Goal: Transaction & Acquisition: Purchase product/service

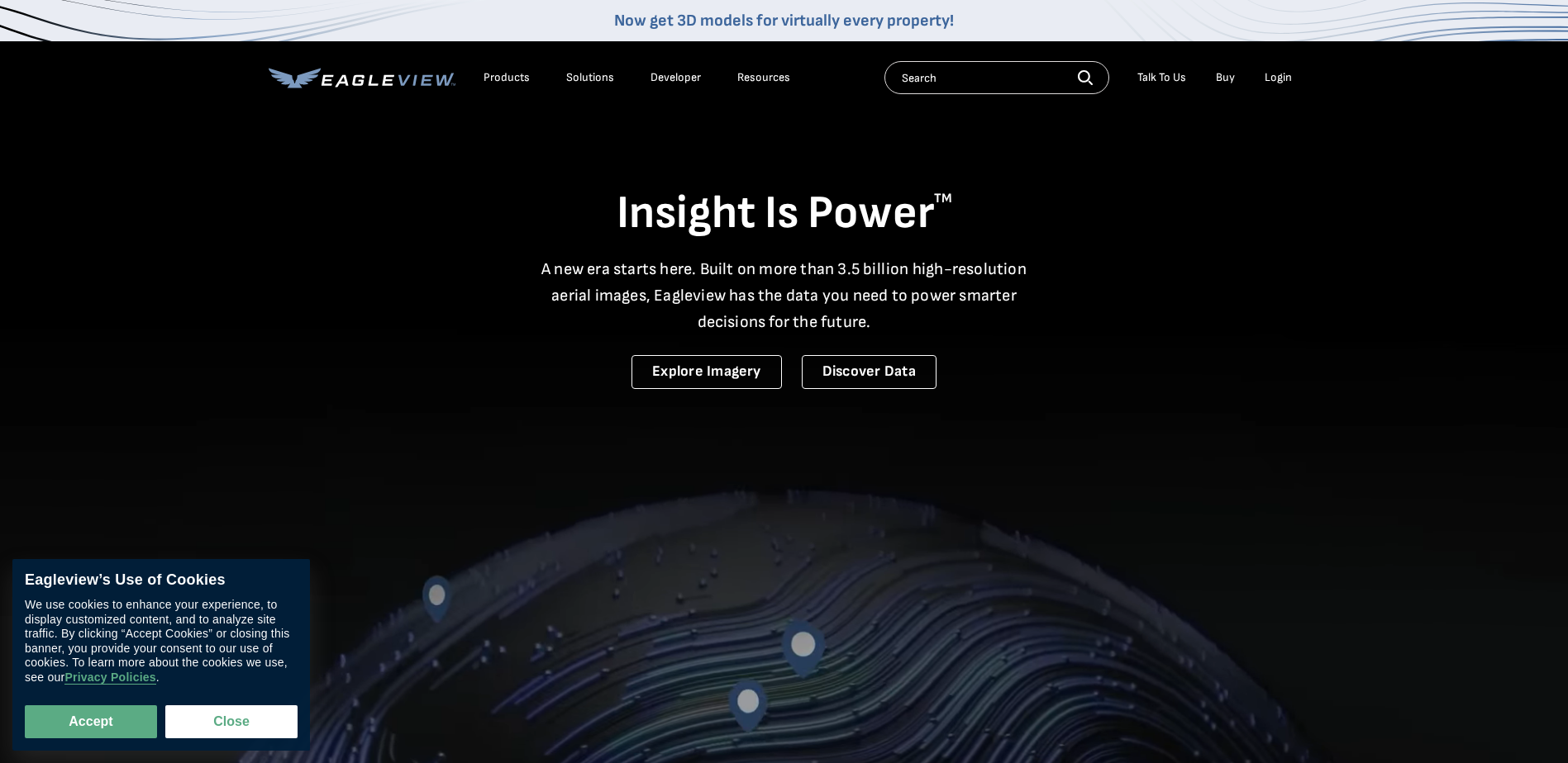
click at [1274, 76] on div "Login" at bounding box center [1277, 77] width 27 height 15
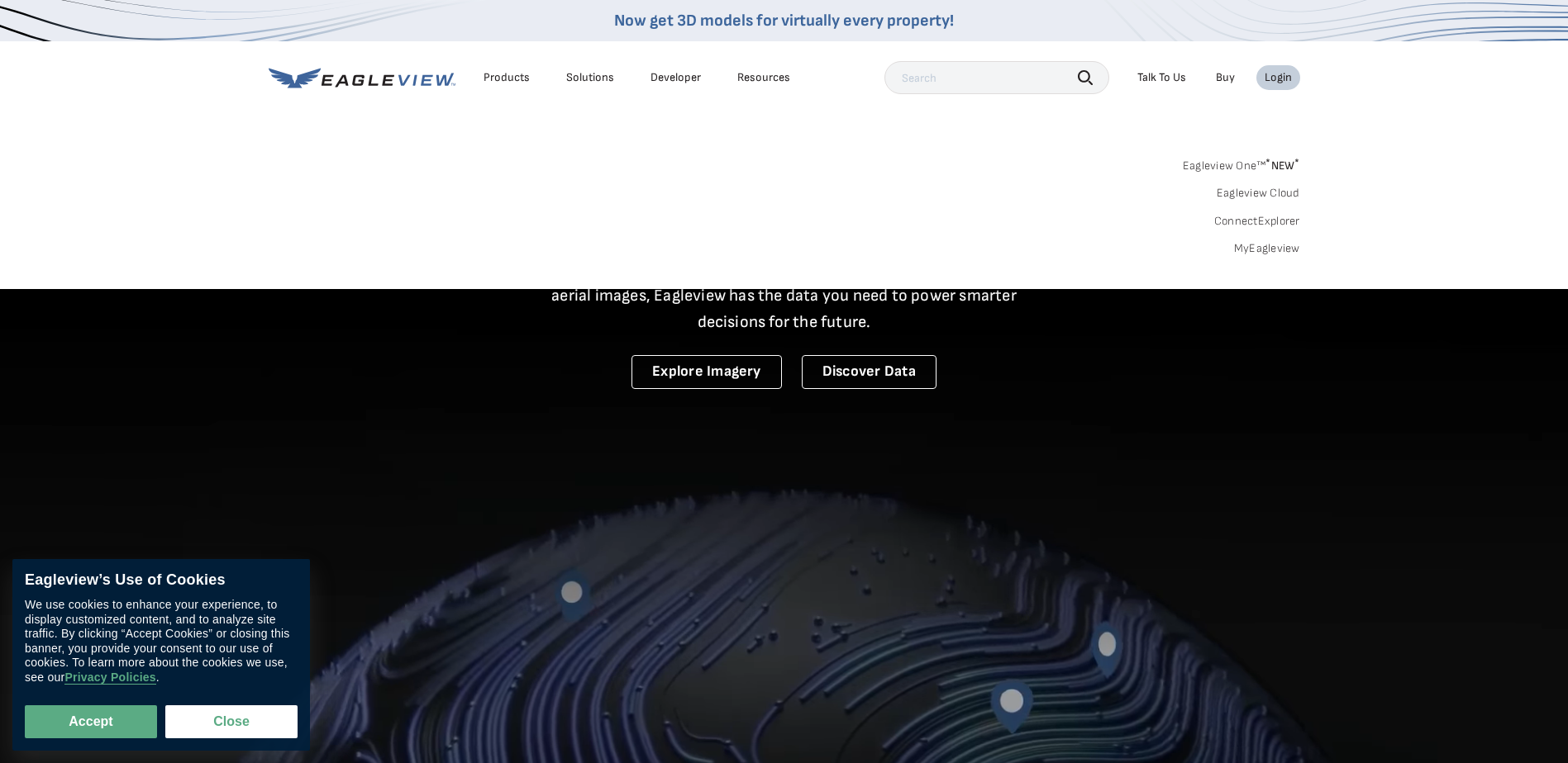
click at [1274, 80] on div "Login" at bounding box center [1277, 77] width 27 height 15
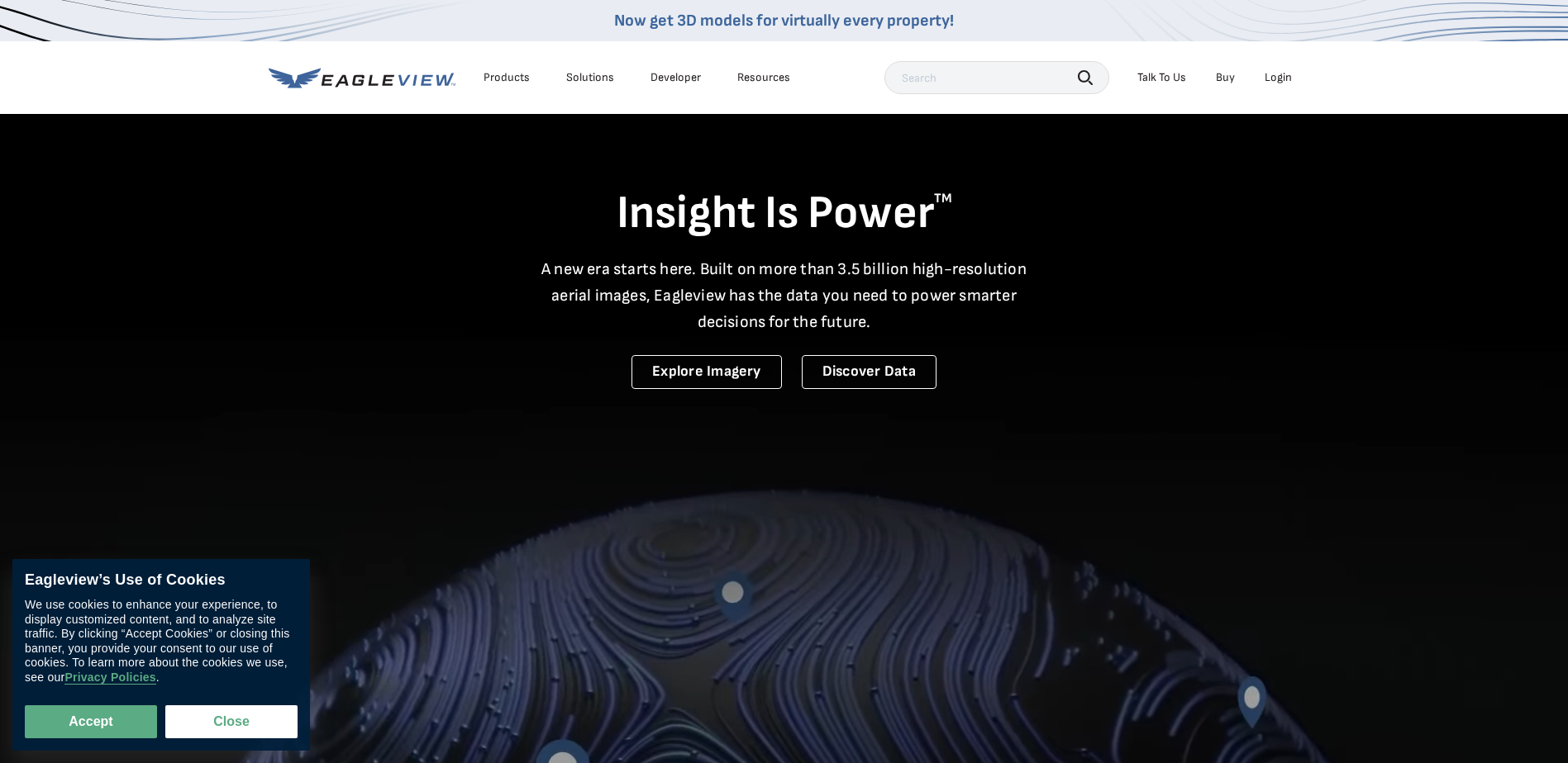
click at [1274, 80] on div "Login" at bounding box center [1277, 77] width 27 height 15
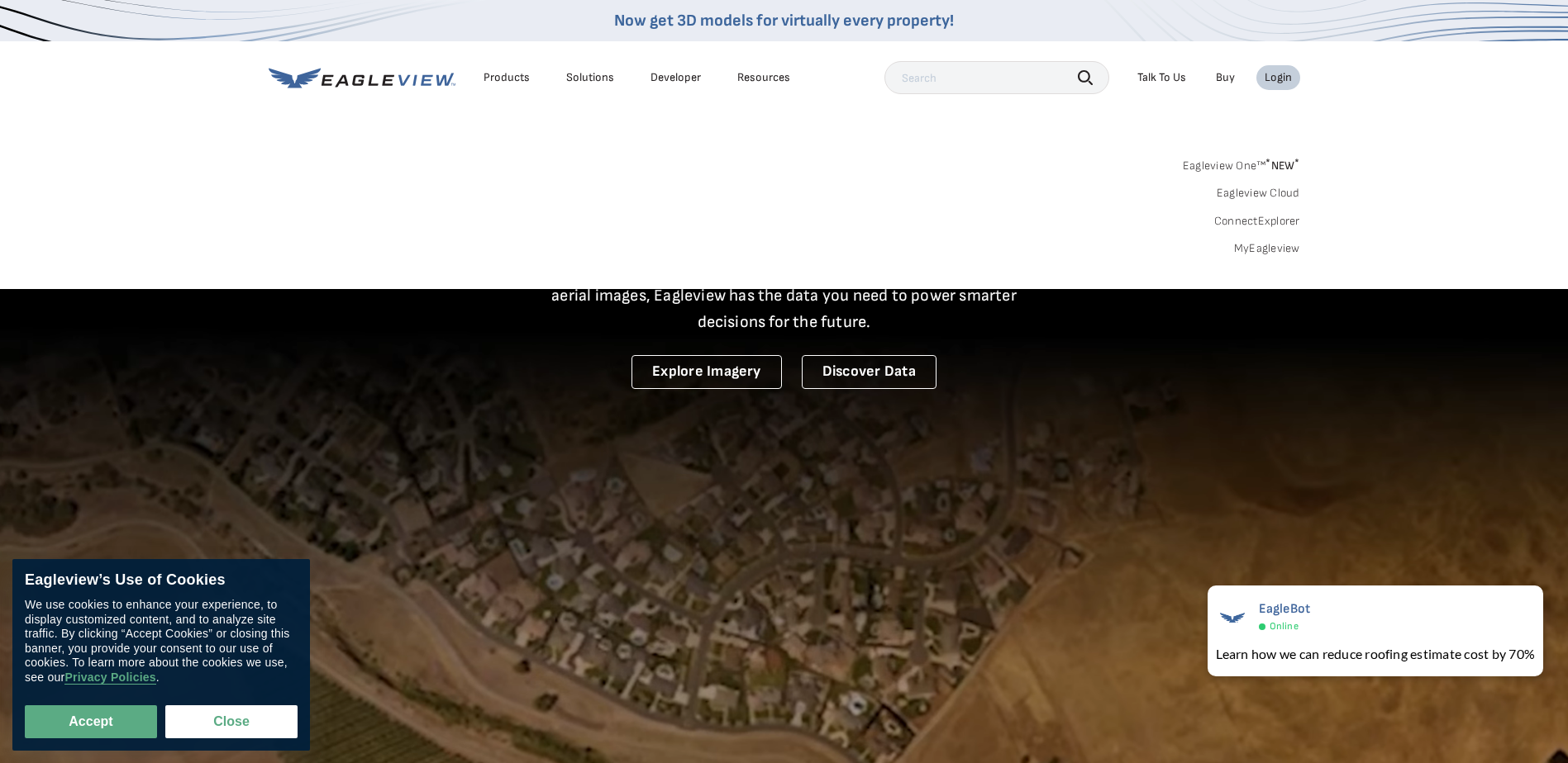
click at [1277, 80] on div "Login" at bounding box center [1277, 77] width 27 height 15
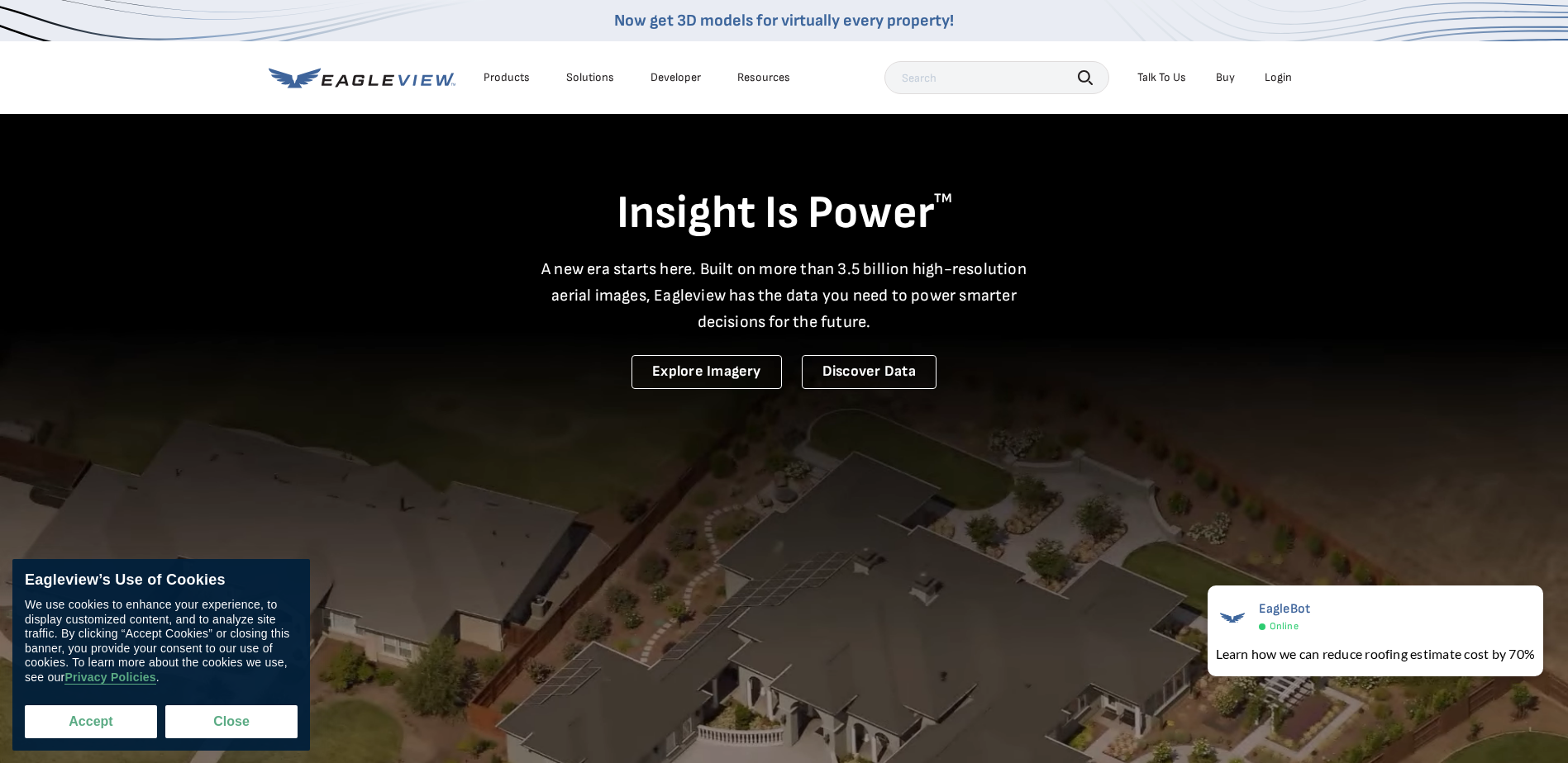
click at [98, 722] on button "Accept" at bounding box center [91, 723] width 132 height 33
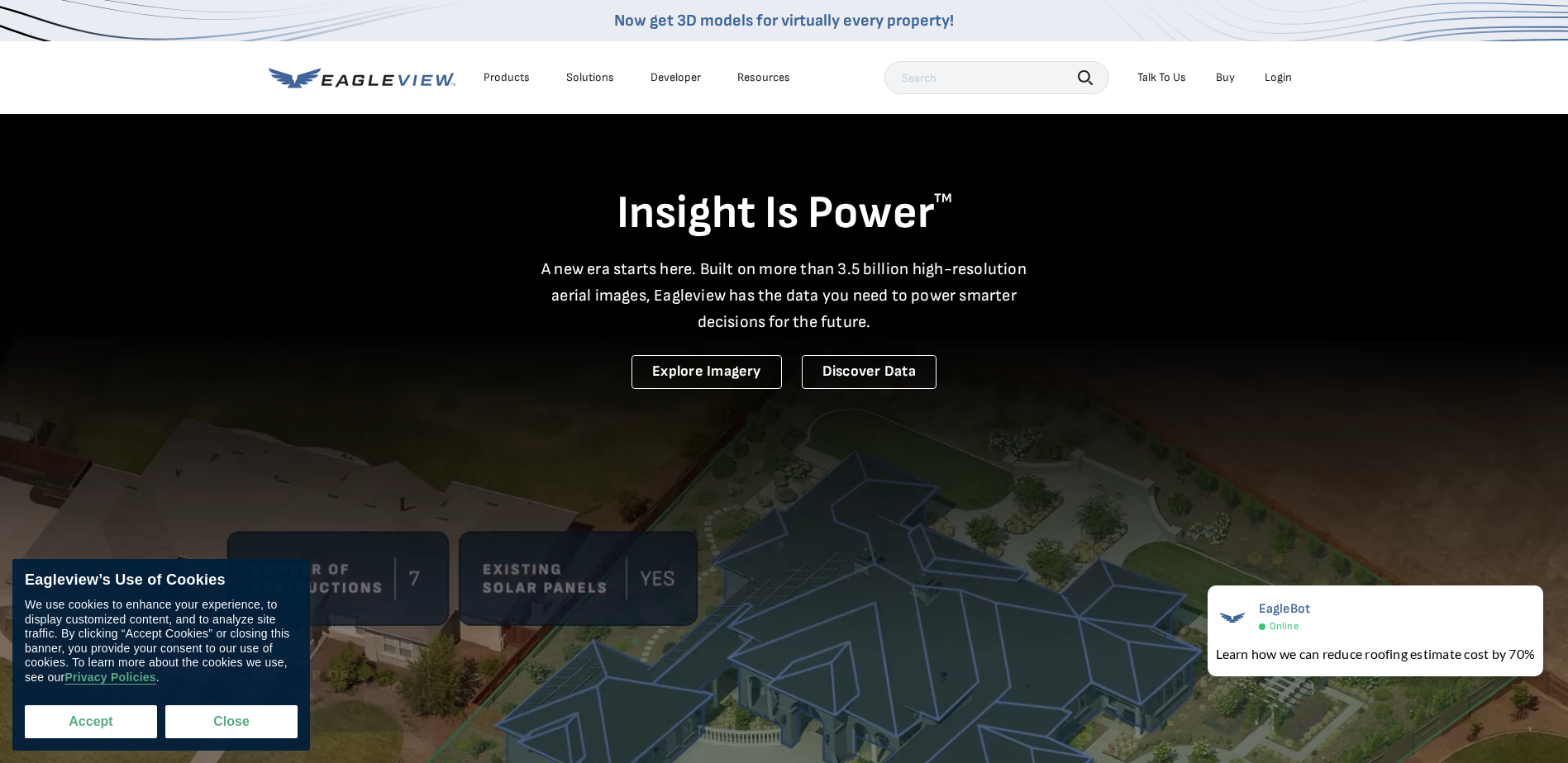
checkbox input "true"
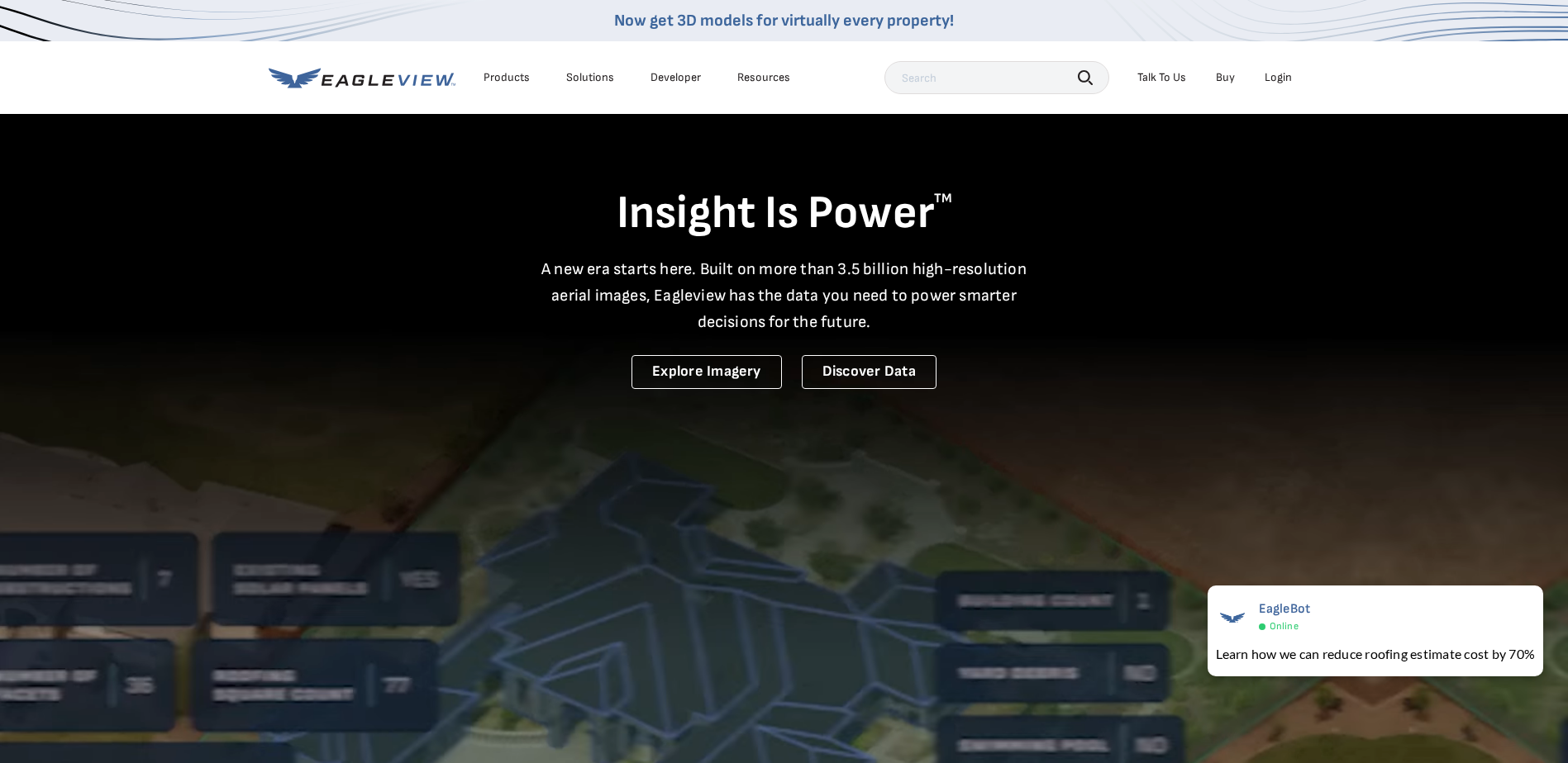
click at [1276, 77] on div "Login" at bounding box center [1277, 77] width 27 height 15
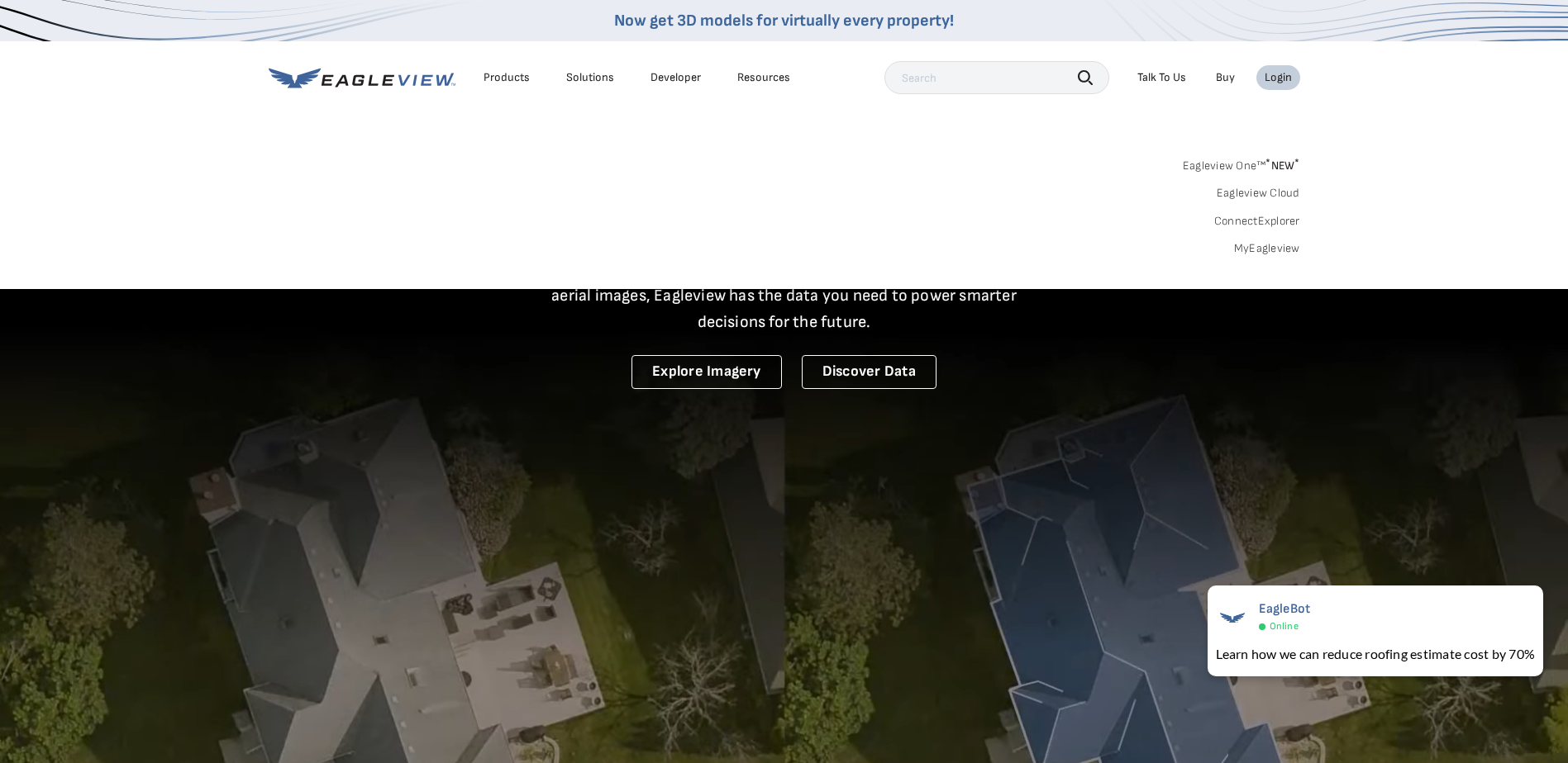
click at [1274, 250] on link "MyEagleview" at bounding box center [1267, 248] width 66 height 15
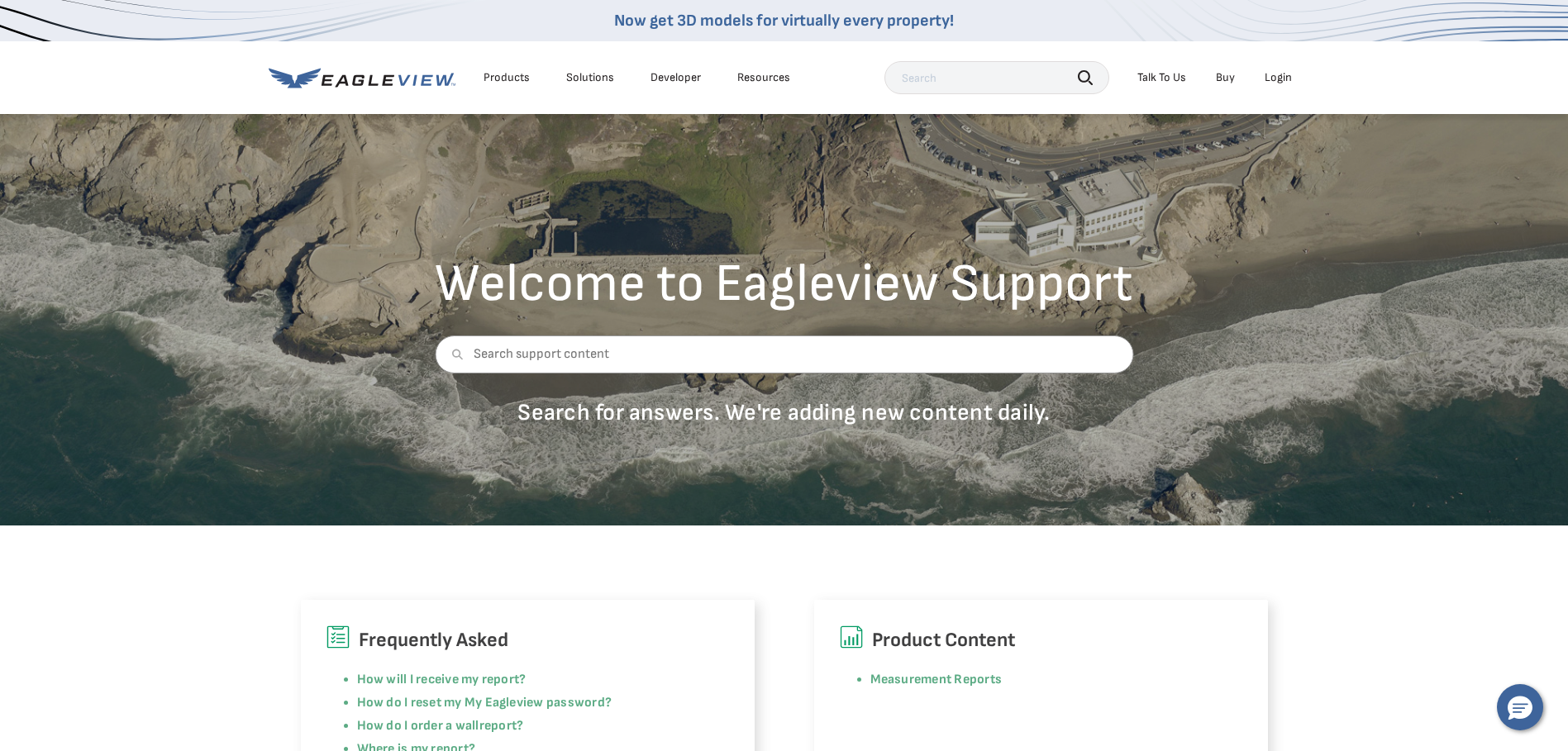
click at [1277, 74] on div "Login" at bounding box center [1277, 77] width 27 height 15
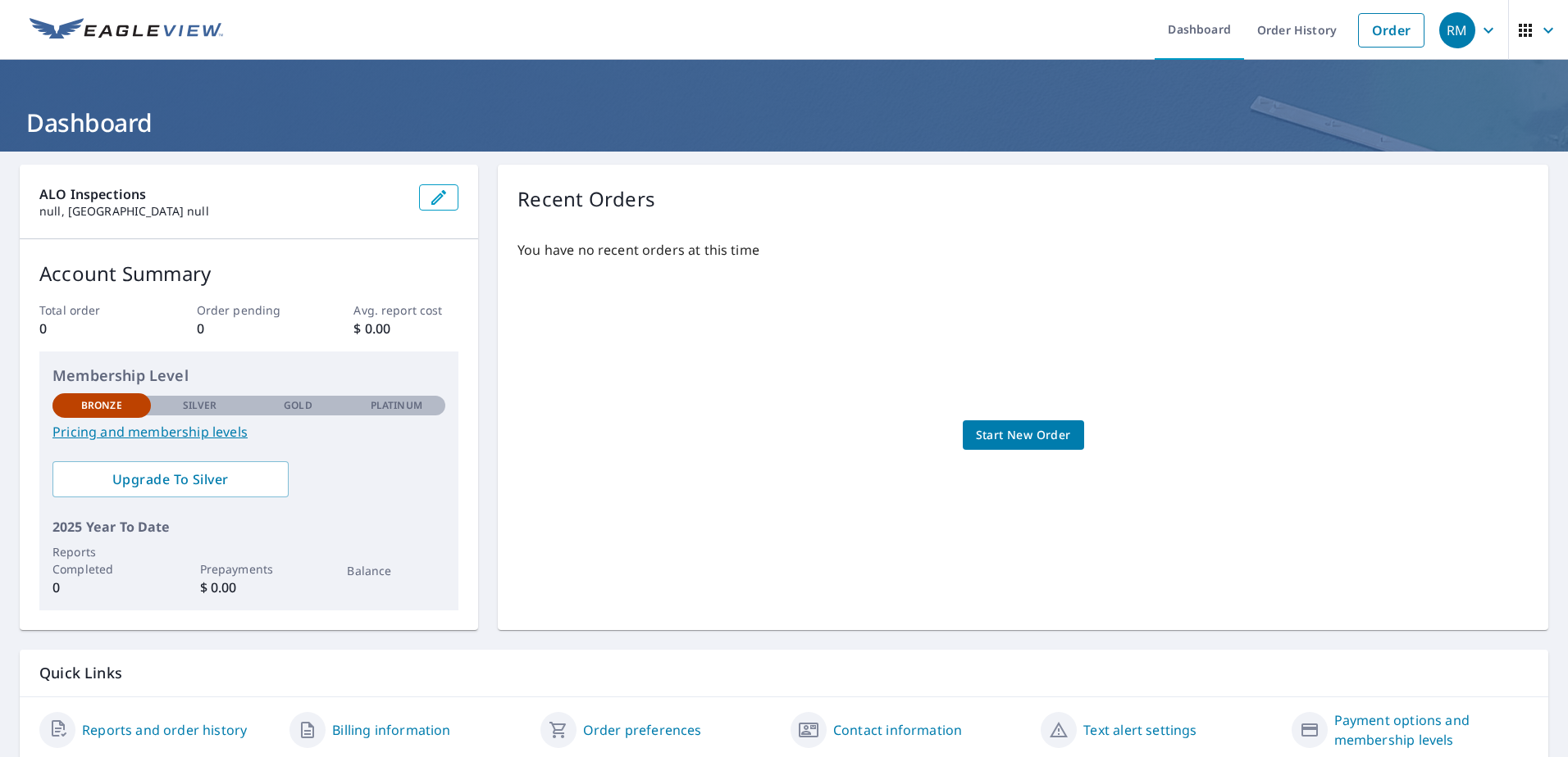
click at [1024, 435] on span "Start New Order" at bounding box center [1023, 435] width 95 height 20
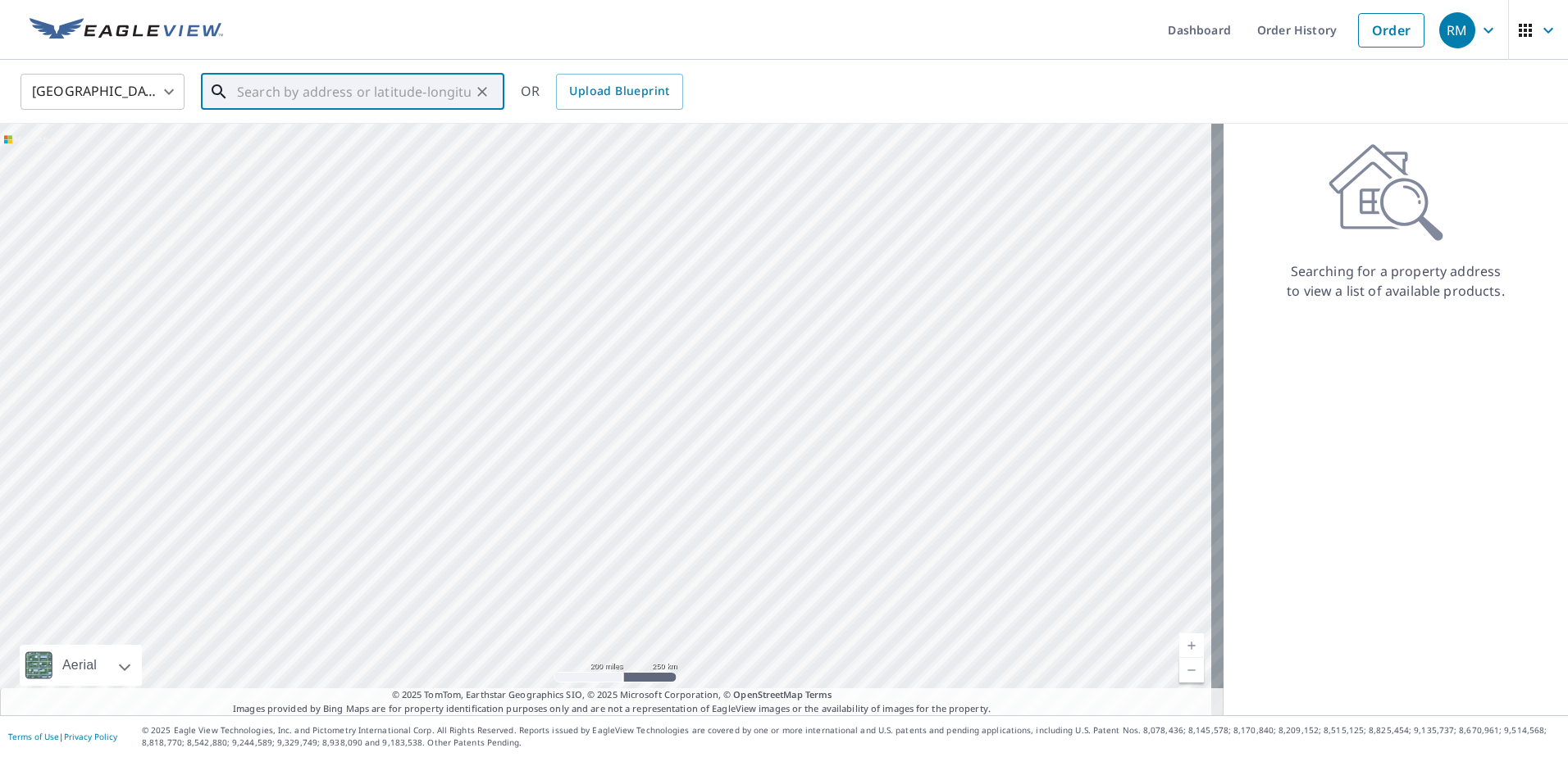
click at [237, 95] on input "text" at bounding box center [354, 92] width 234 height 46
click at [314, 136] on span "7119 Button Bush Way" at bounding box center [363, 139] width 258 height 20
type input "7119 Button Bush Way Katy, TX 77493"
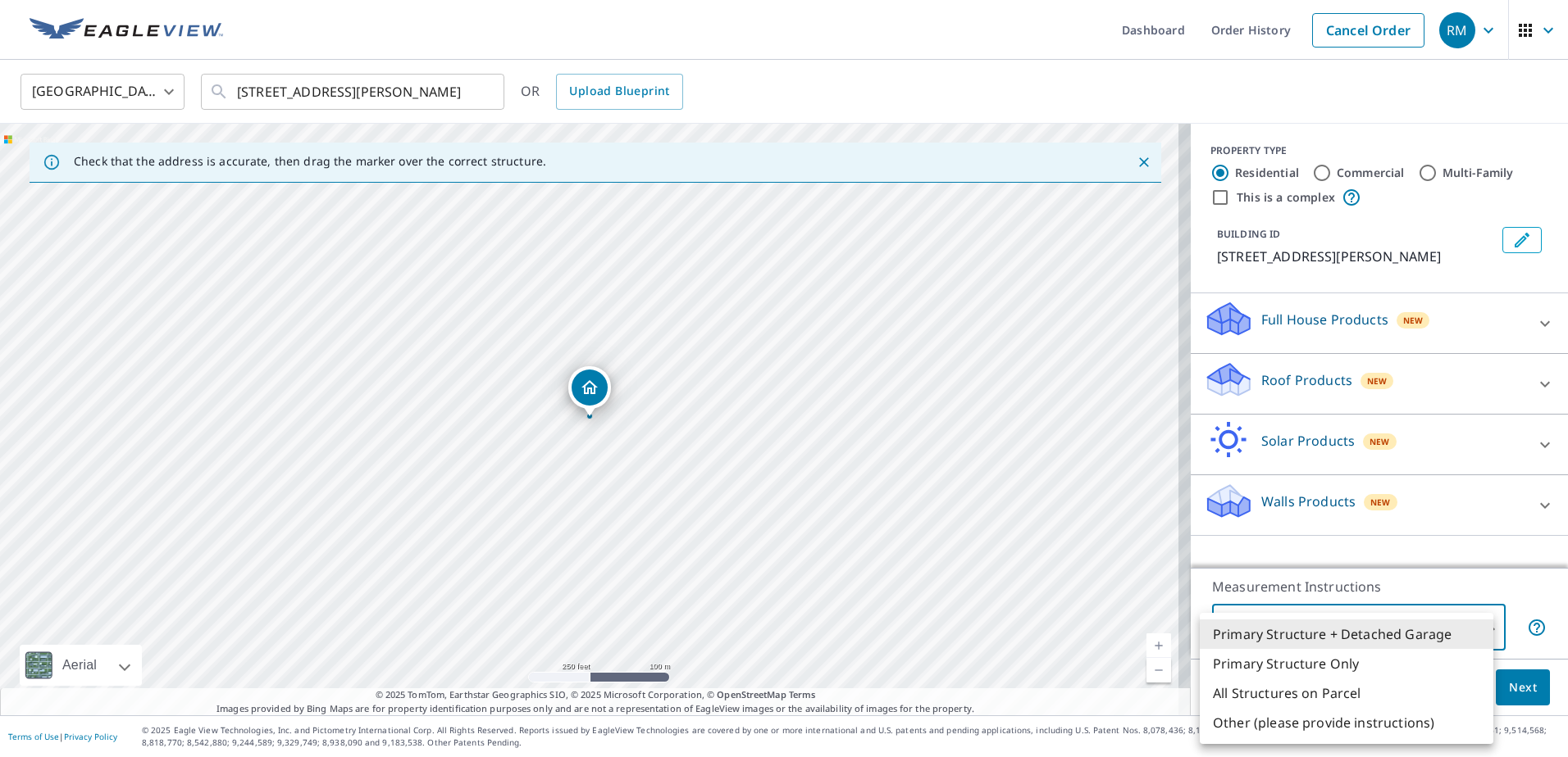
click at [1482, 627] on body "RM RM Dashboard Order History Cancel Order RM United States US ​ 7119 Button Bu…" at bounding box center [784, 378] width 1568 height 757
click at [1334, 664] on li "Primary Structure Only" at bounding box center [1346, 664] width 294 height 30
type input "2"
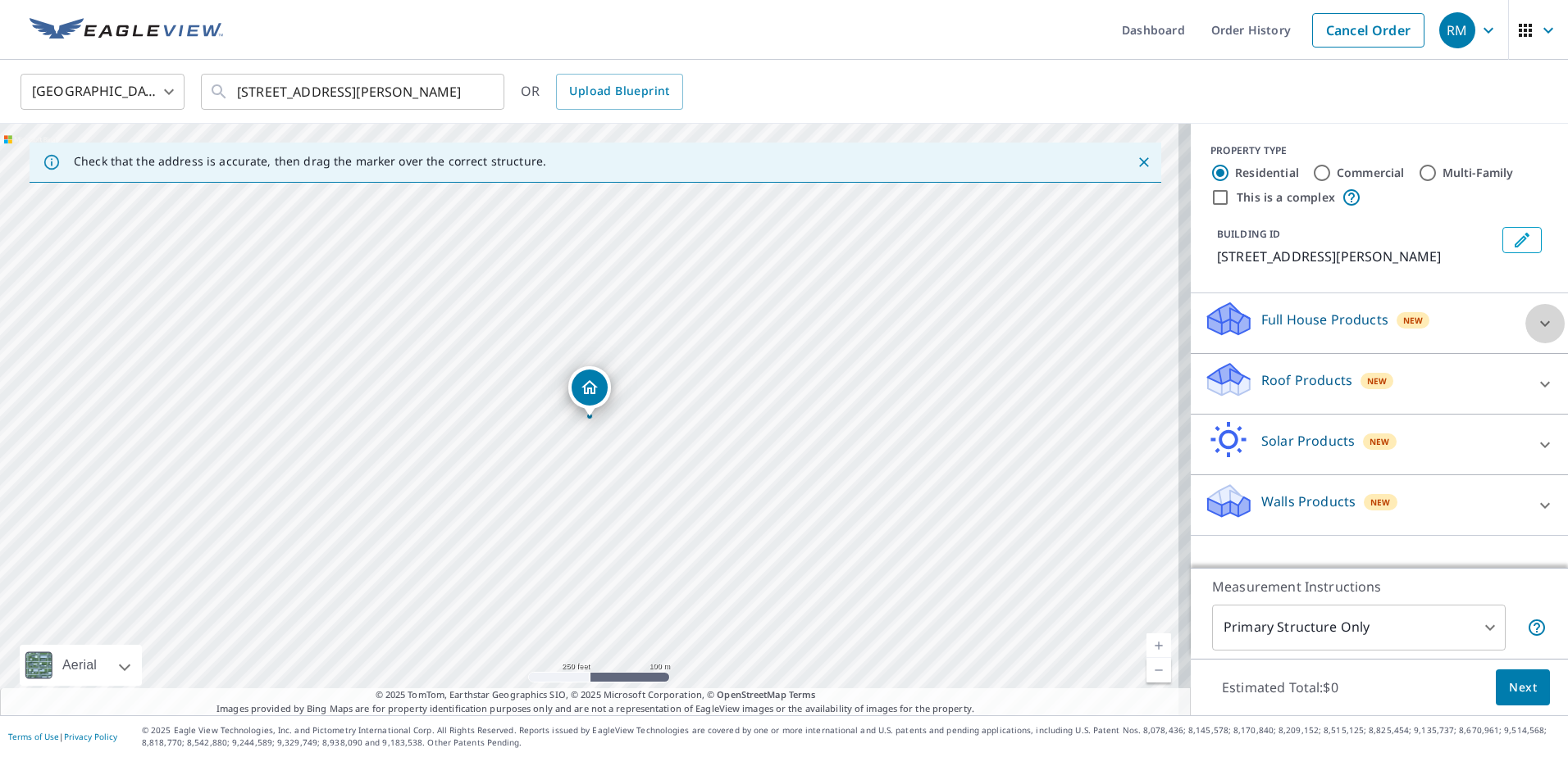
click at [1535, 327] on icon at bounding box center [1544, 324] width 20 height 20
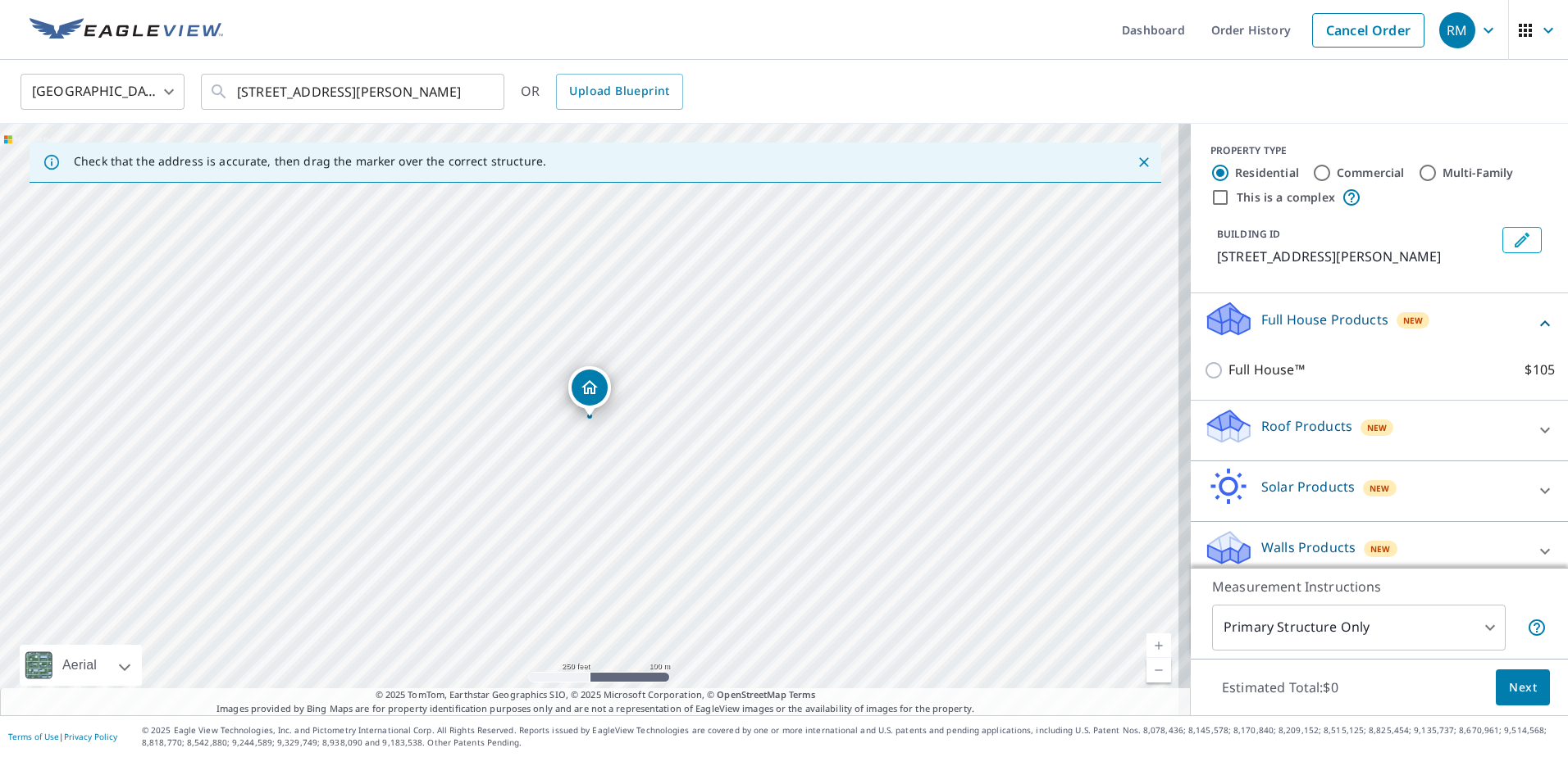
click at [1533, 327] on div "Full House Products New Full House™ $105" at bounding box center [1379, 347] width 377 height 107
click at [1540, 323] on icon at bounding box center [1544, 323] width 10 height 6
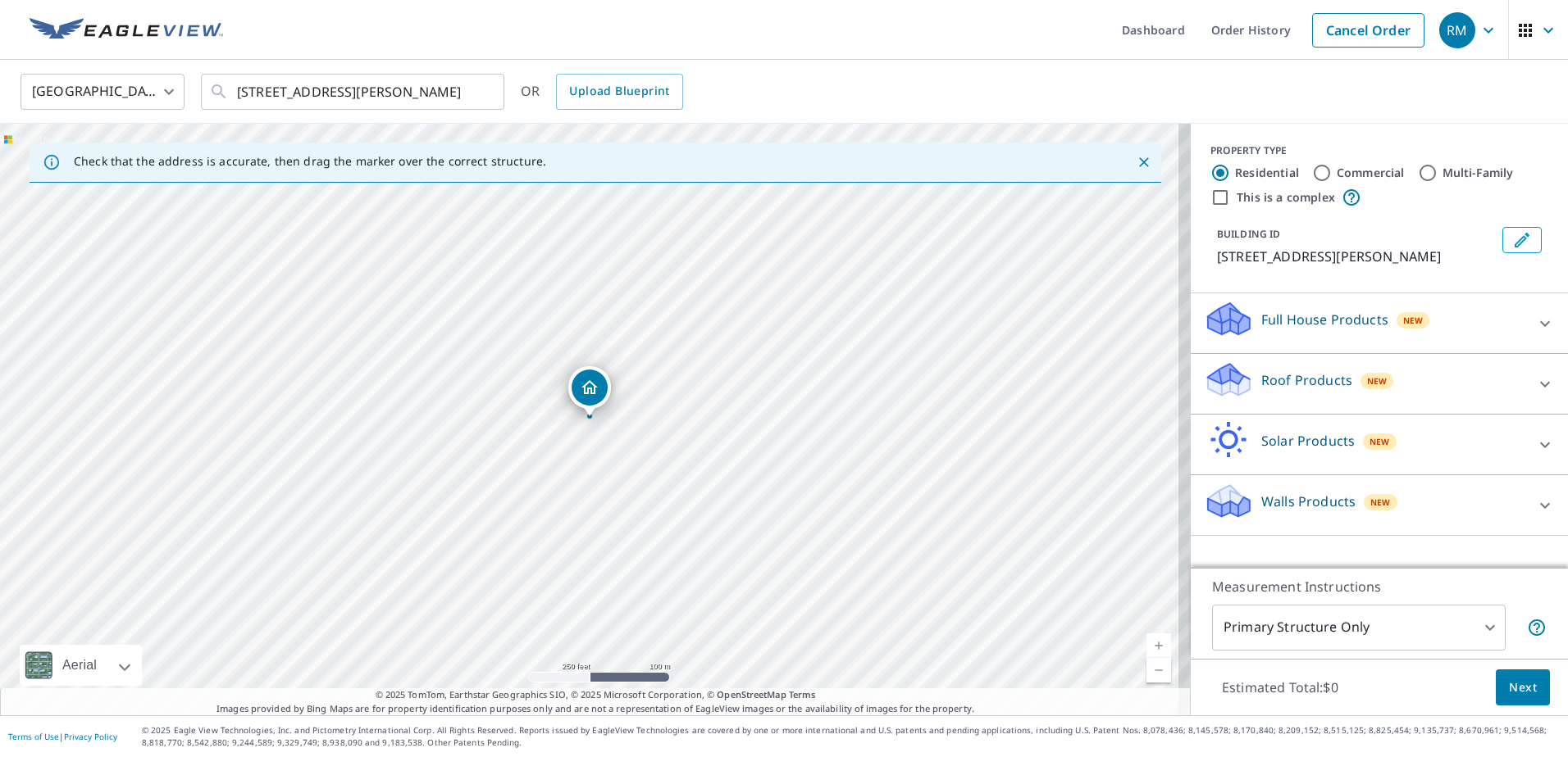
click at [1535, 383] on icon at bounding box center [1544, 384] width 20 height 20
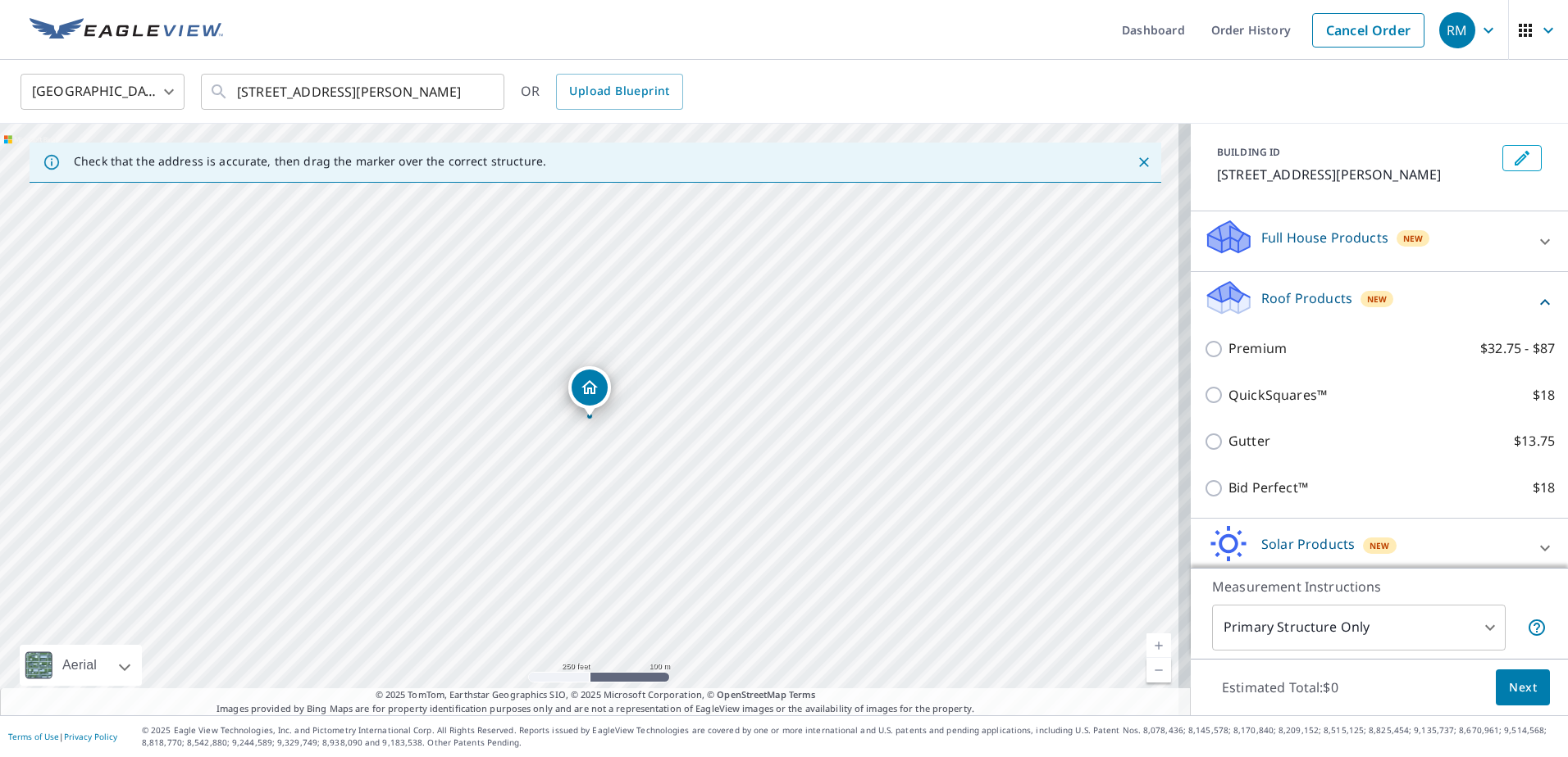
scroll to position [154, 0]
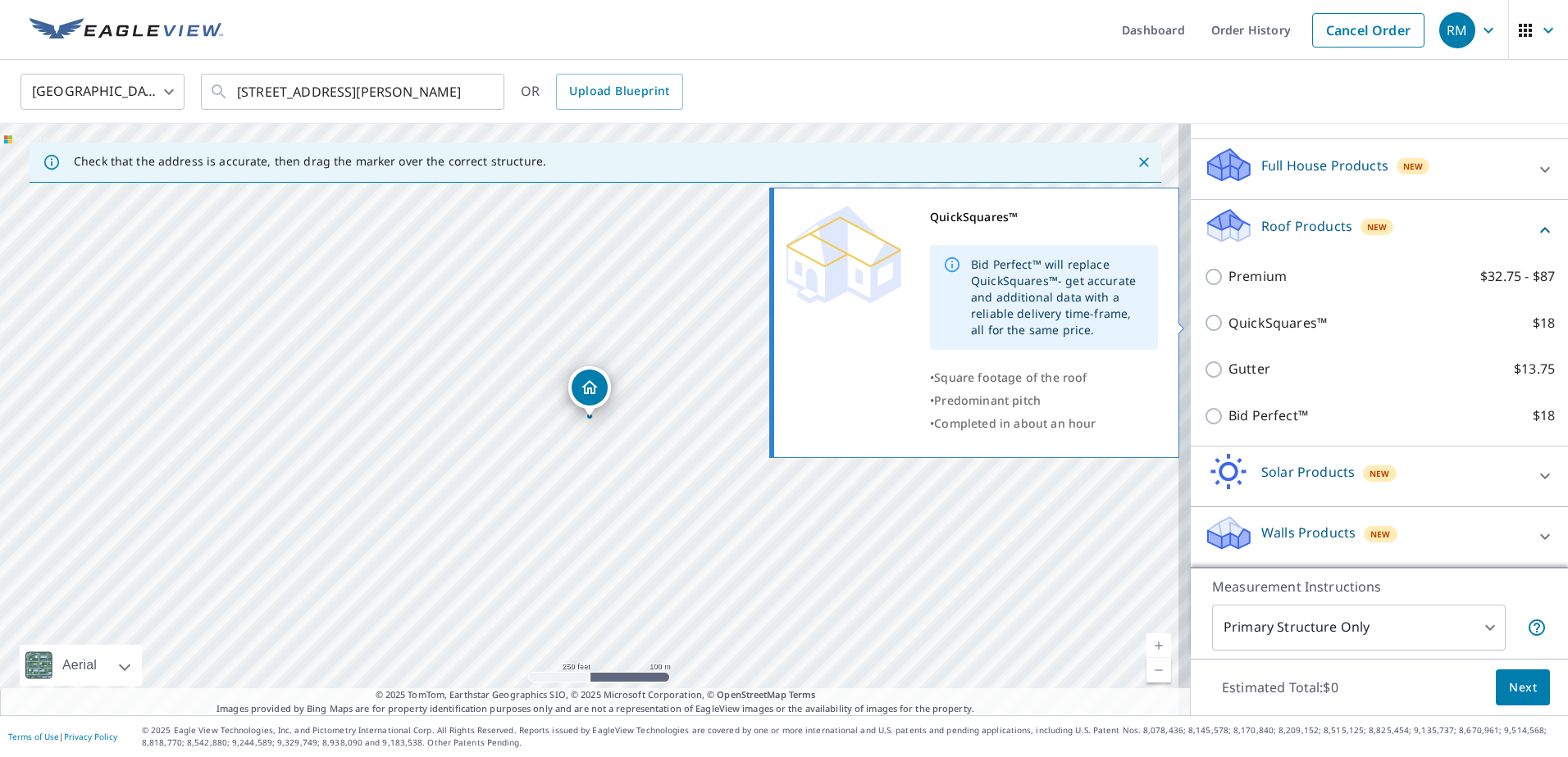
click at [1204, 319] on input "QuickSquares™ $18" at bounding box center [1216, 323] width 24 height 20
checkbox input "true"
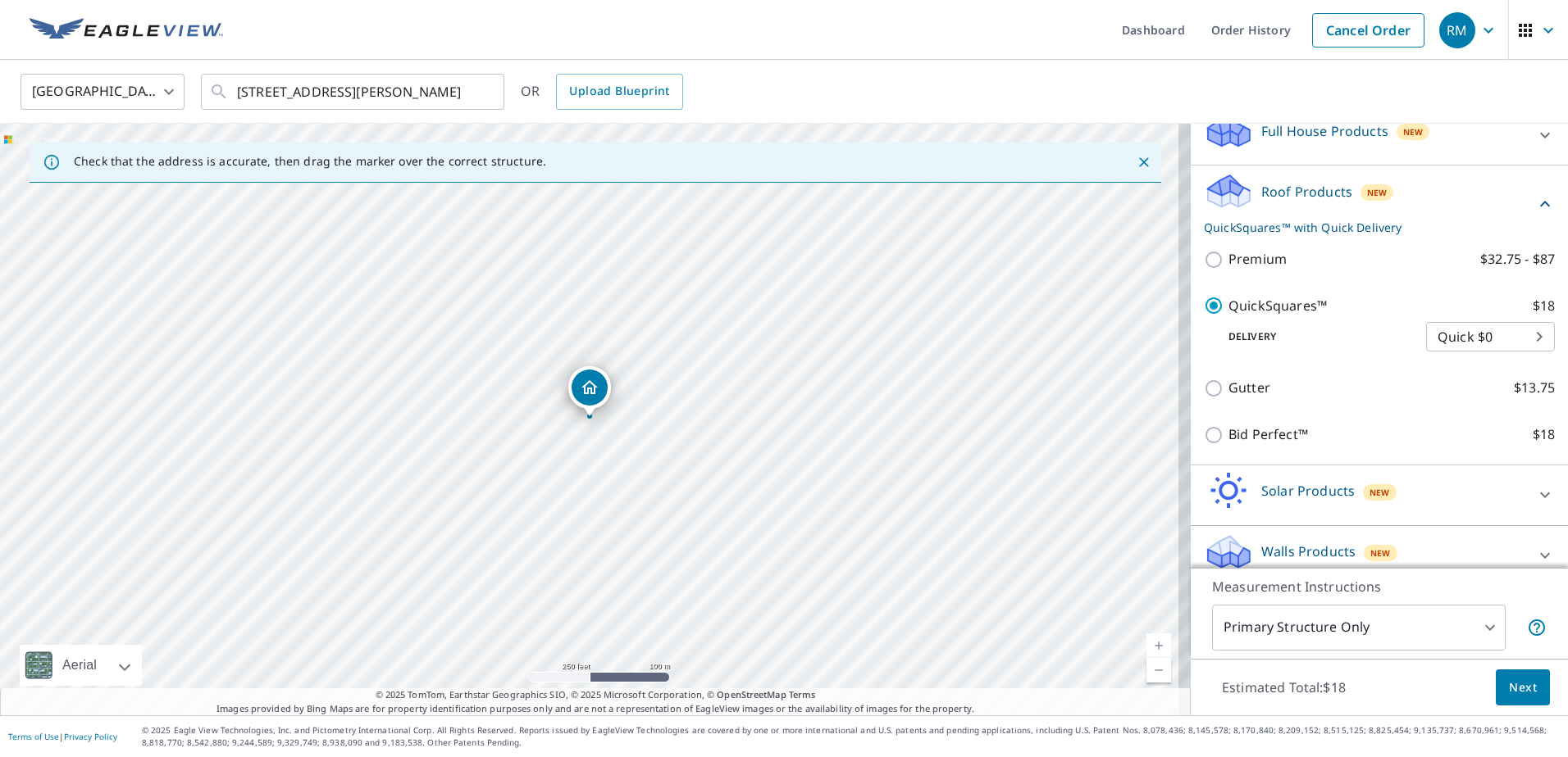
scroll to position [208, 0]
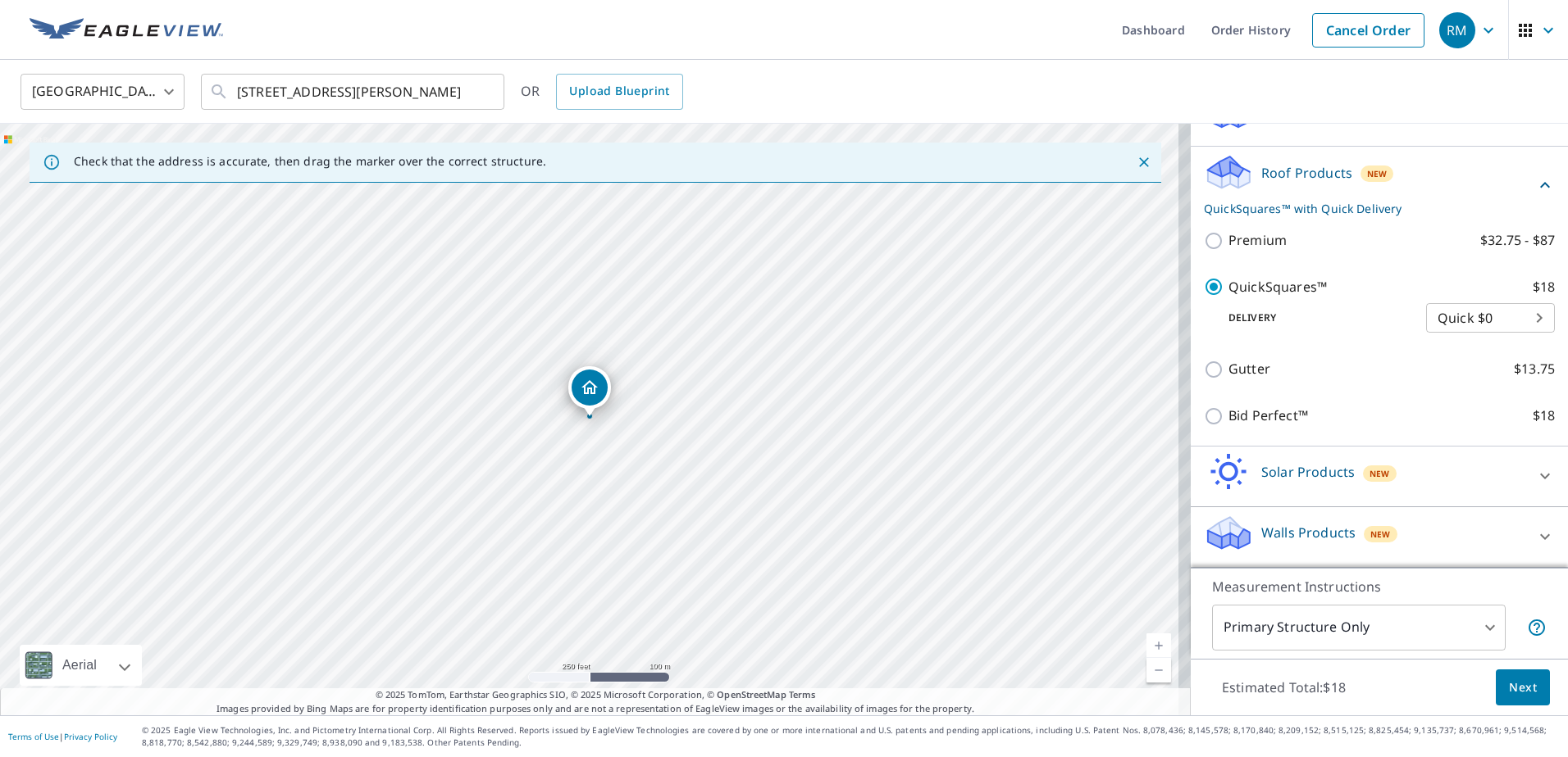
click at [1513, 692] on span "Next" at bounding box center [1523, 687] width 28 height 20
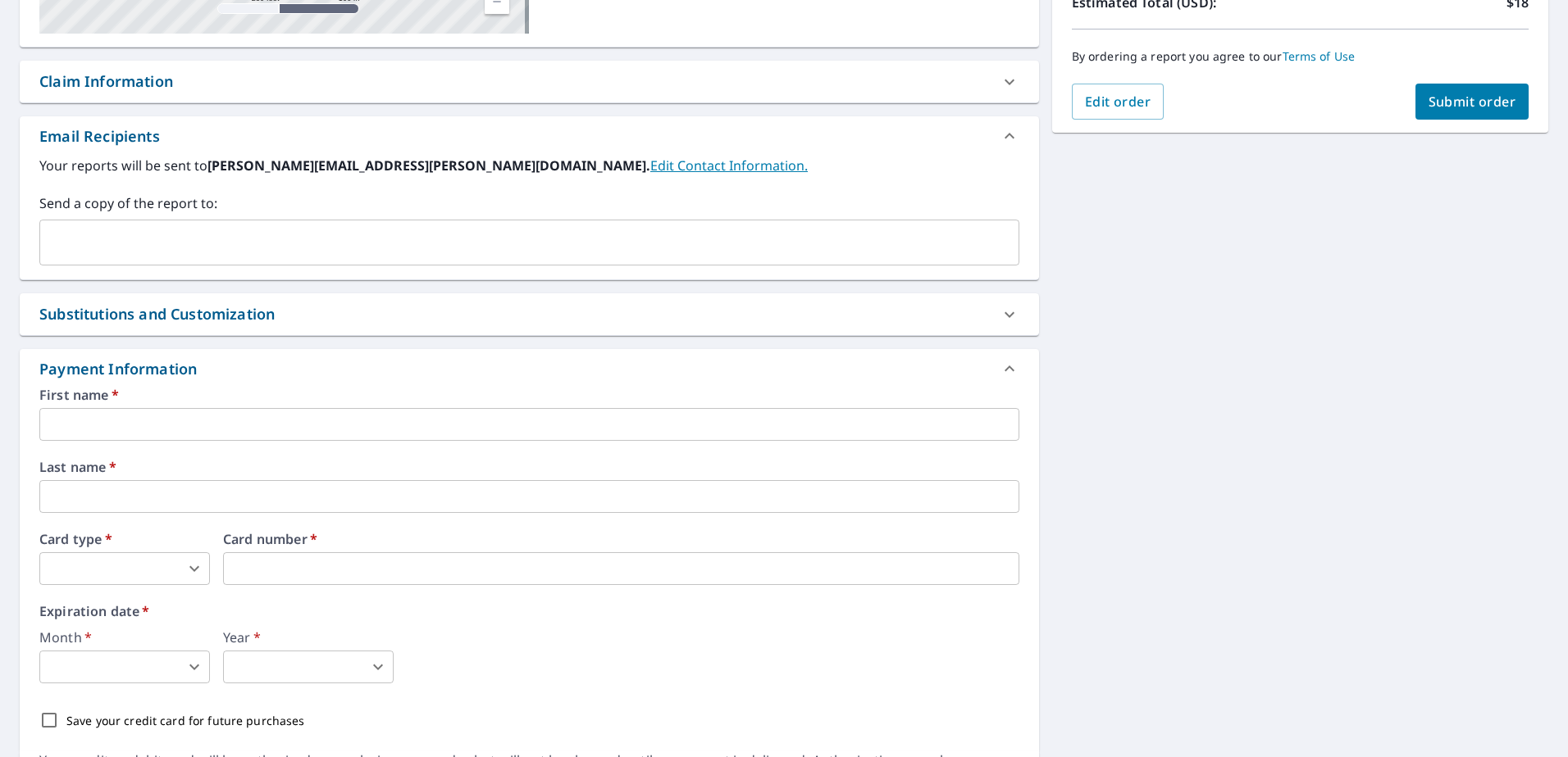
scroll to position [491, 0]
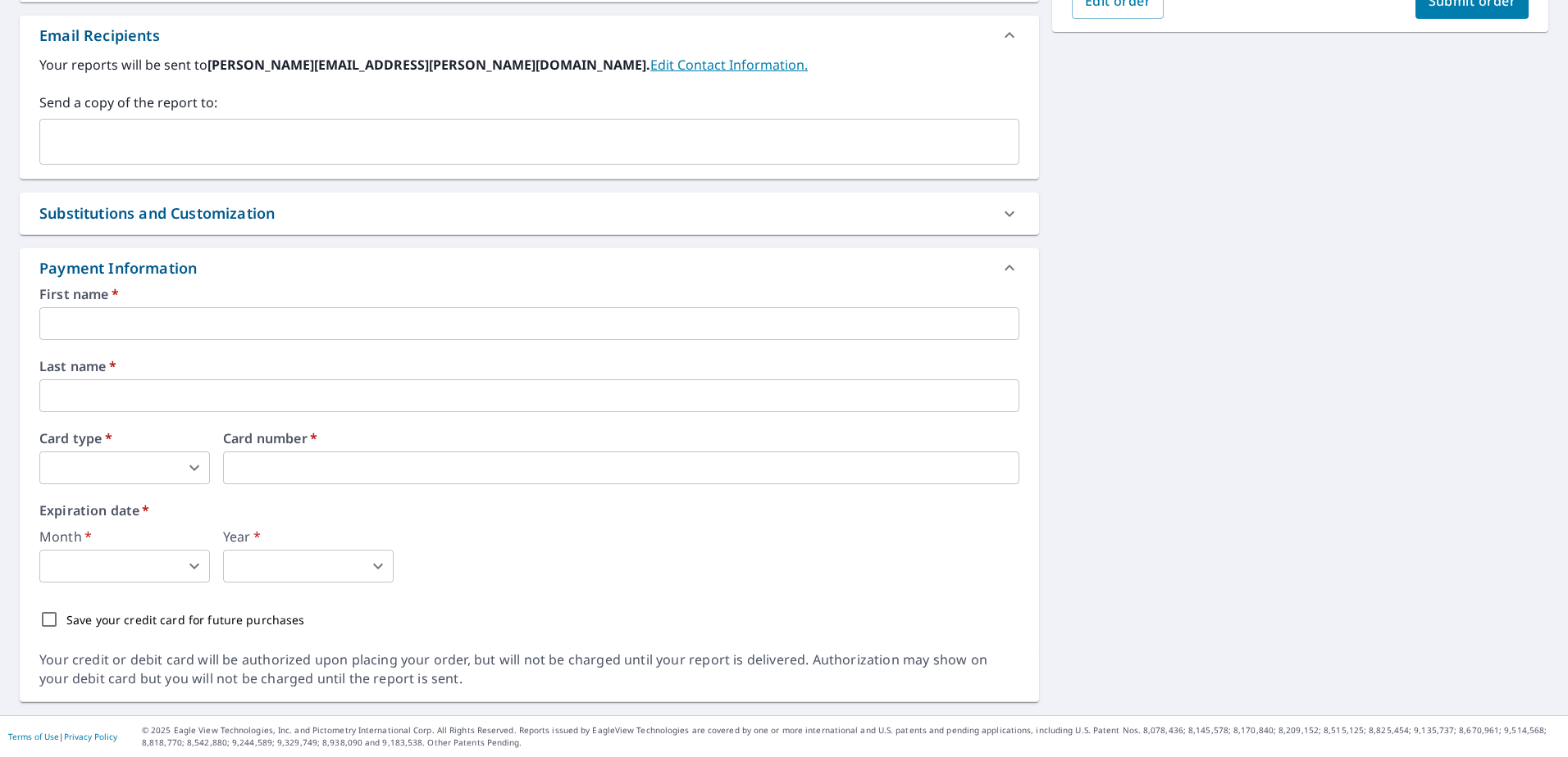
click at [171, 327] on input "text" at bounding box center [529, 324] width 980 height 33
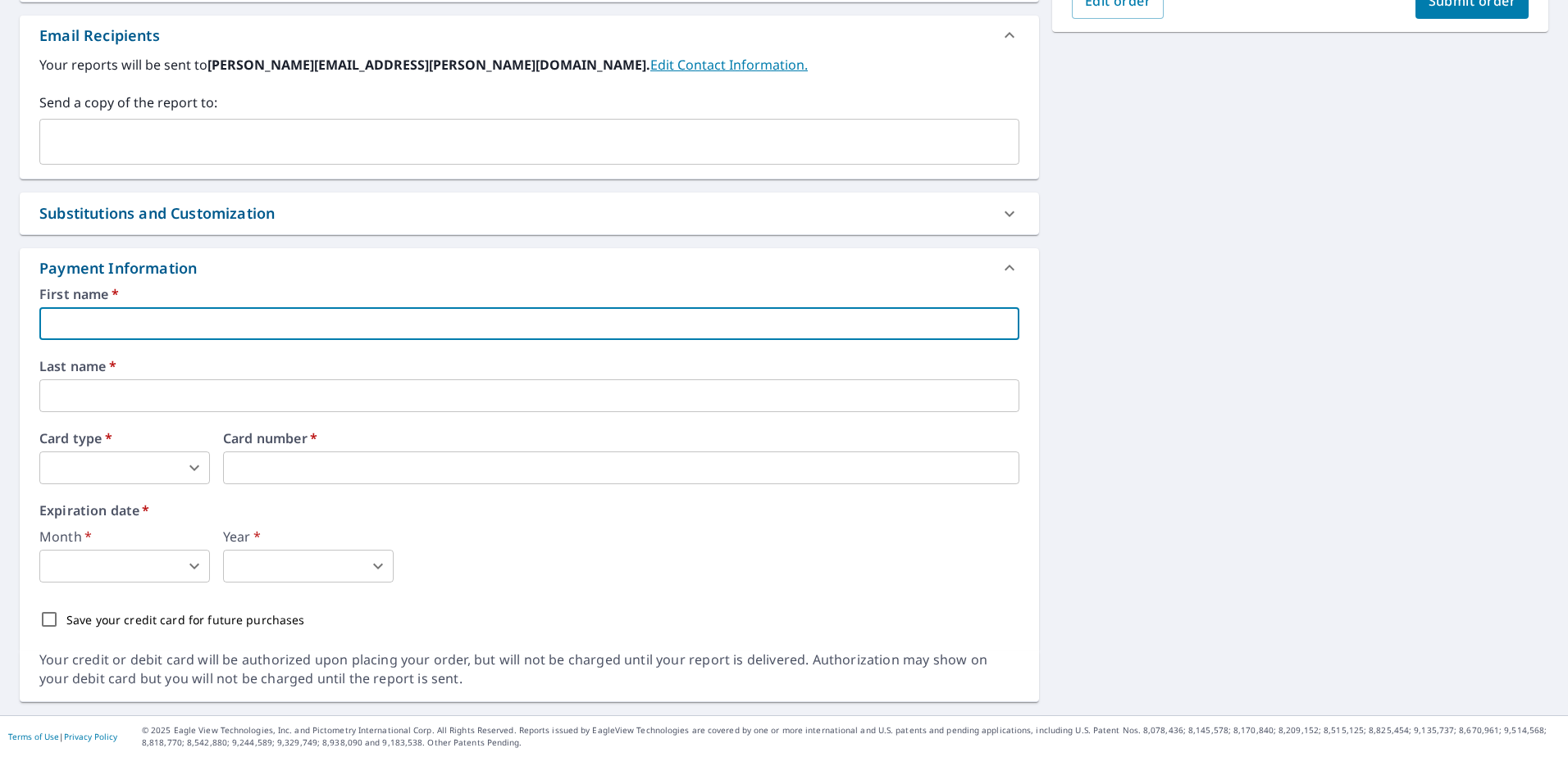
type input "Richard"
click at [103, 395] on input "text" at bounding box center [529, 396] width 980 height 33
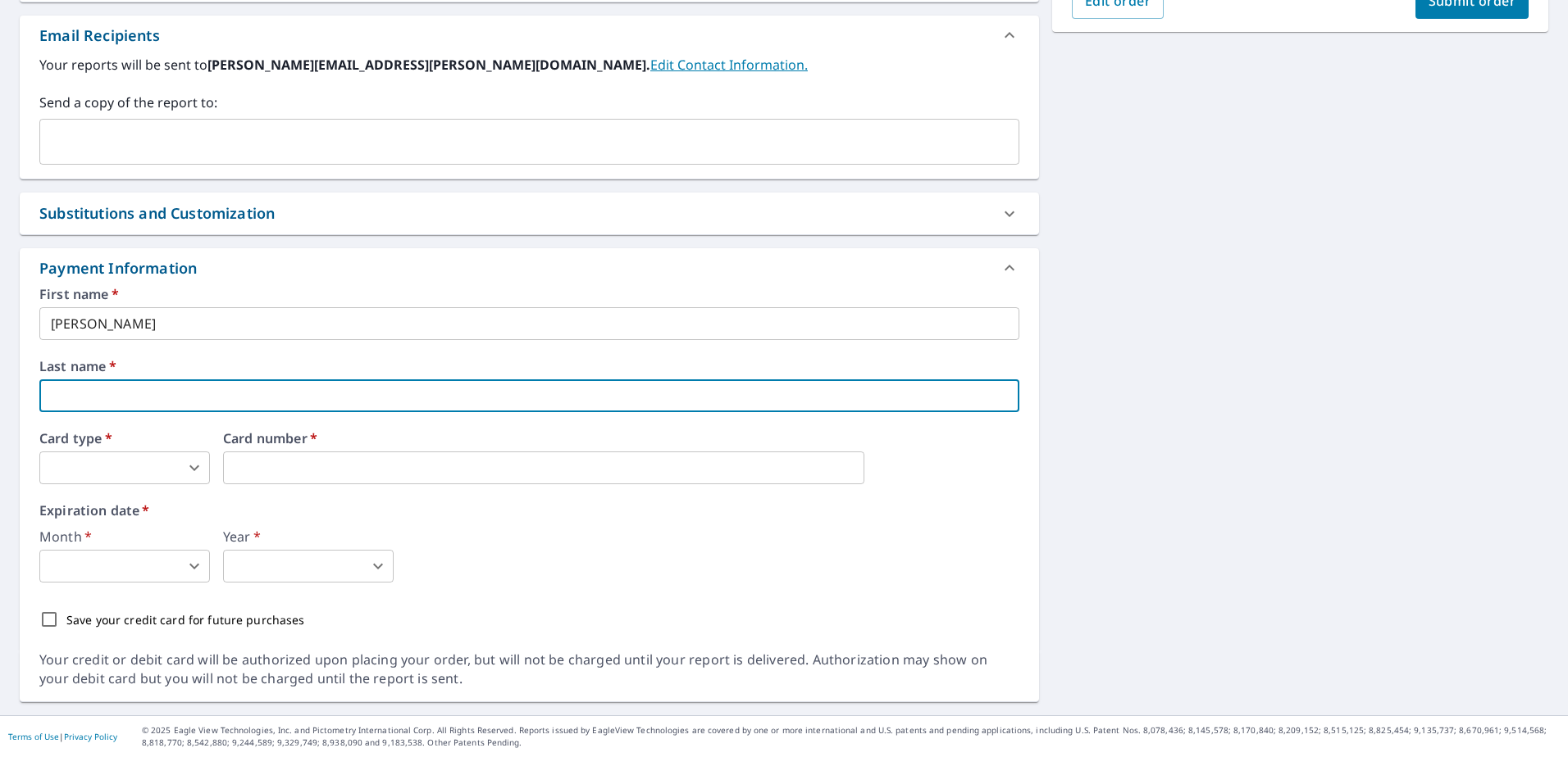
click at [107, 398] on input "text" at bounding box center [529, 396] width 980 height 33
type input "<"
type input "Maynard"
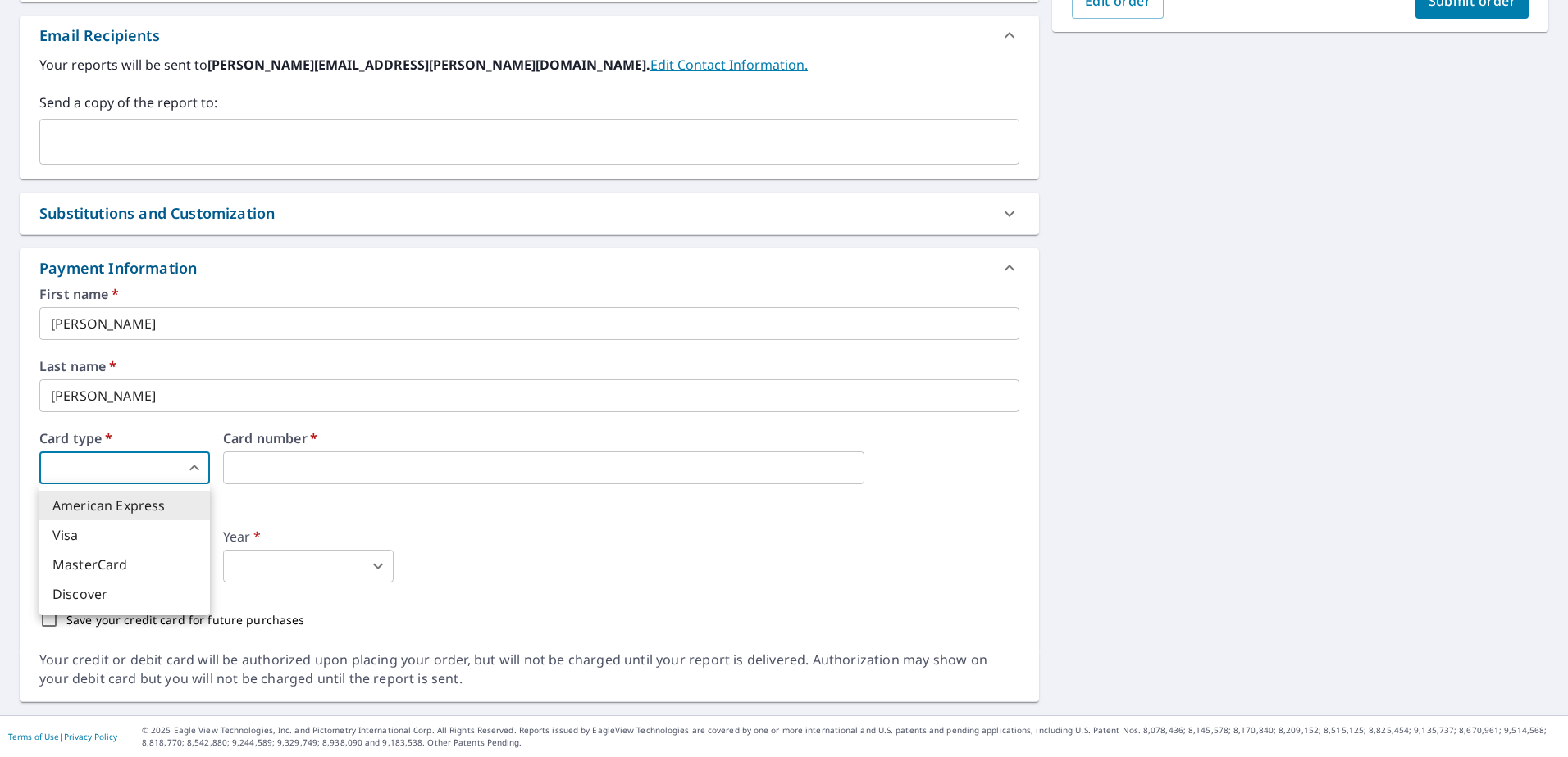
click at [51, 464] on body "RM RM Dashboard Order History Cancel Order RM Dashboard / Finalize Order Finali…" at bounding box center [784, 378] width 1568 height 757
click at [88, 593] on li "Discover" at bounding box center [124, 595] width 170 height 30
type input "4"
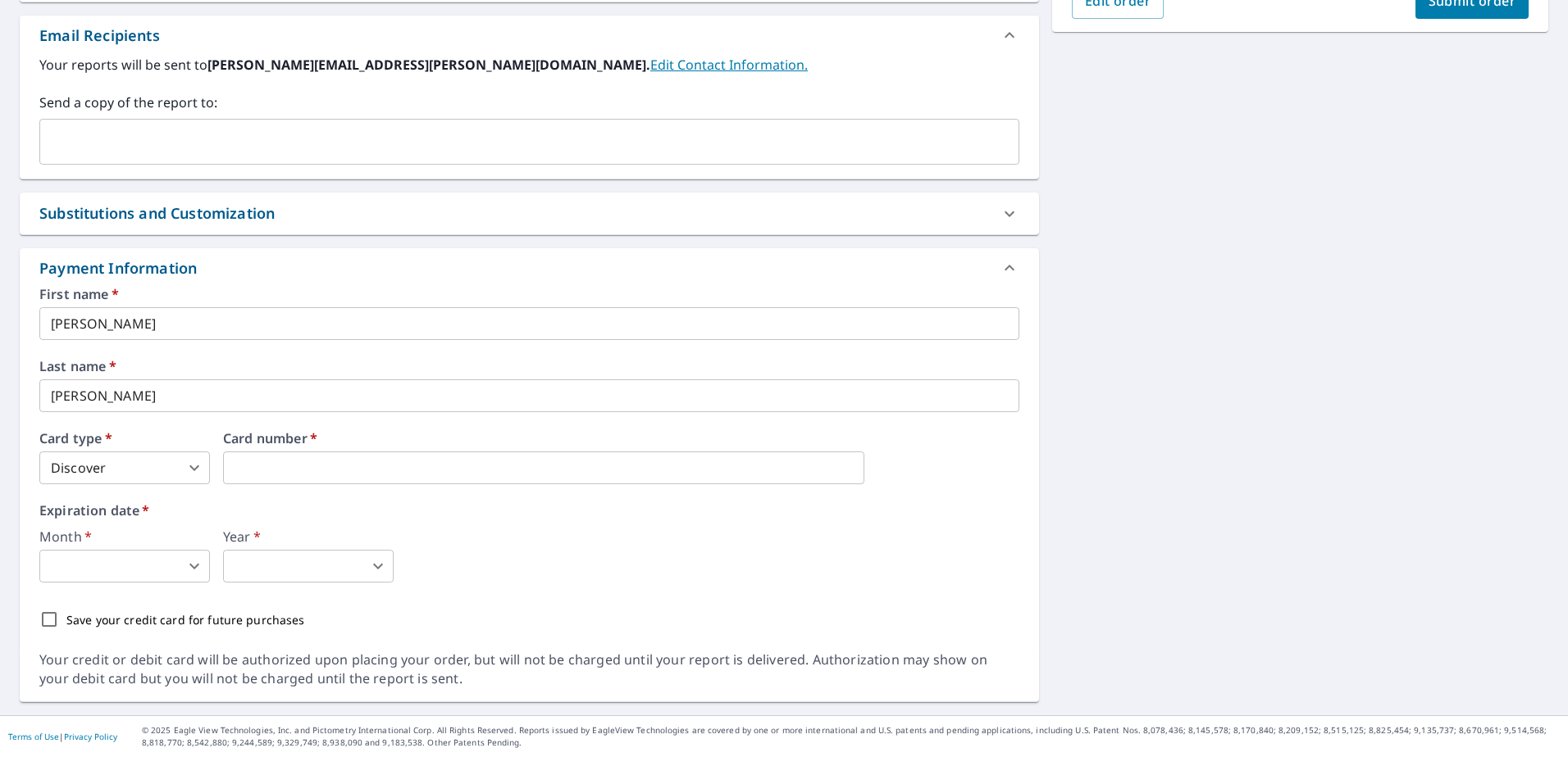
click at [200, 565] on body "RM RM Dashboard Order History Cancel Order RM Dashboard / Finalize Order Finali…" at bounding box center [784, 378] width 1568 height 757
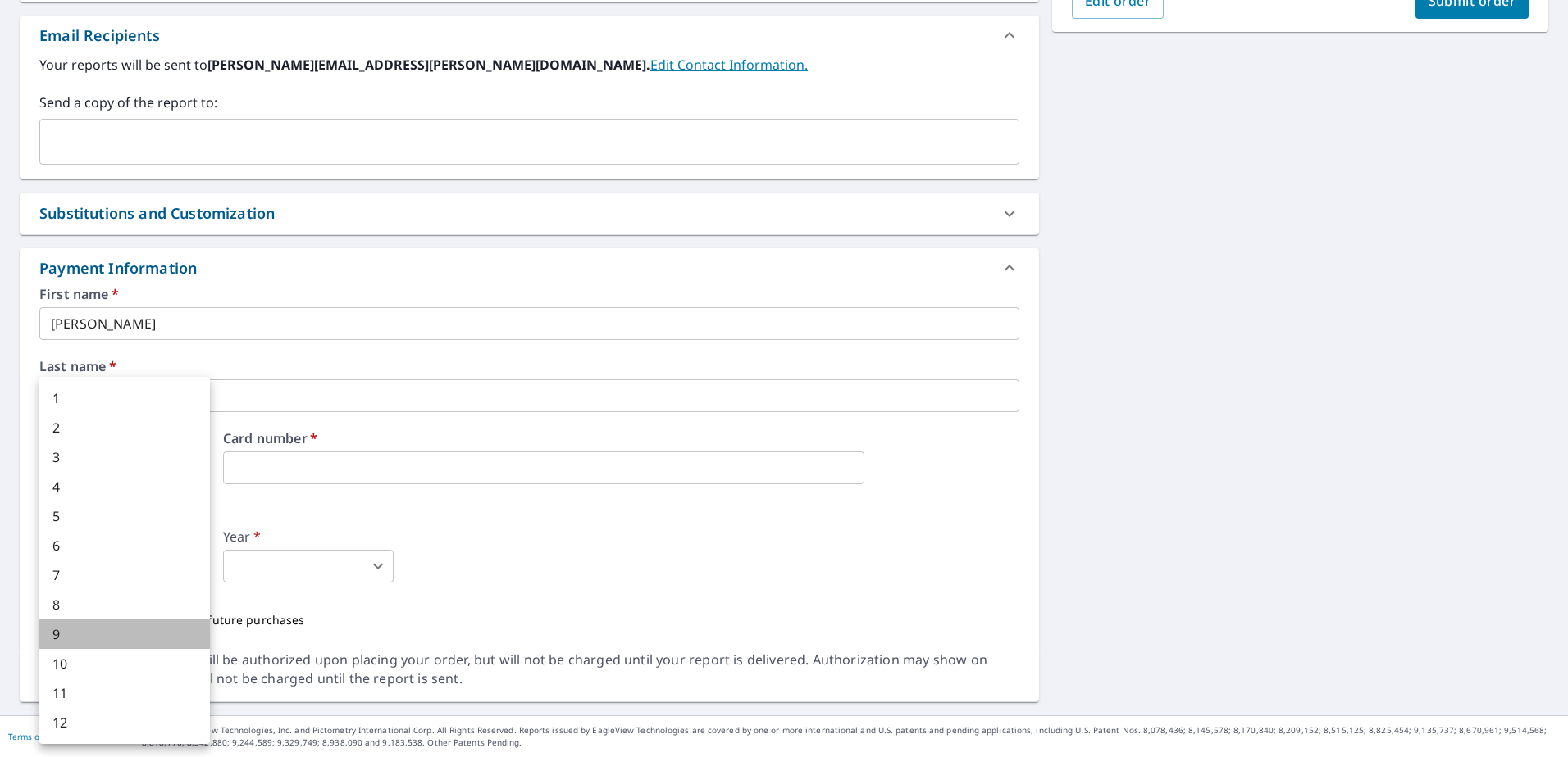
click at [56, 632] on li "9" at bounding box center [124, 635] width 170 height 30
type input "9"
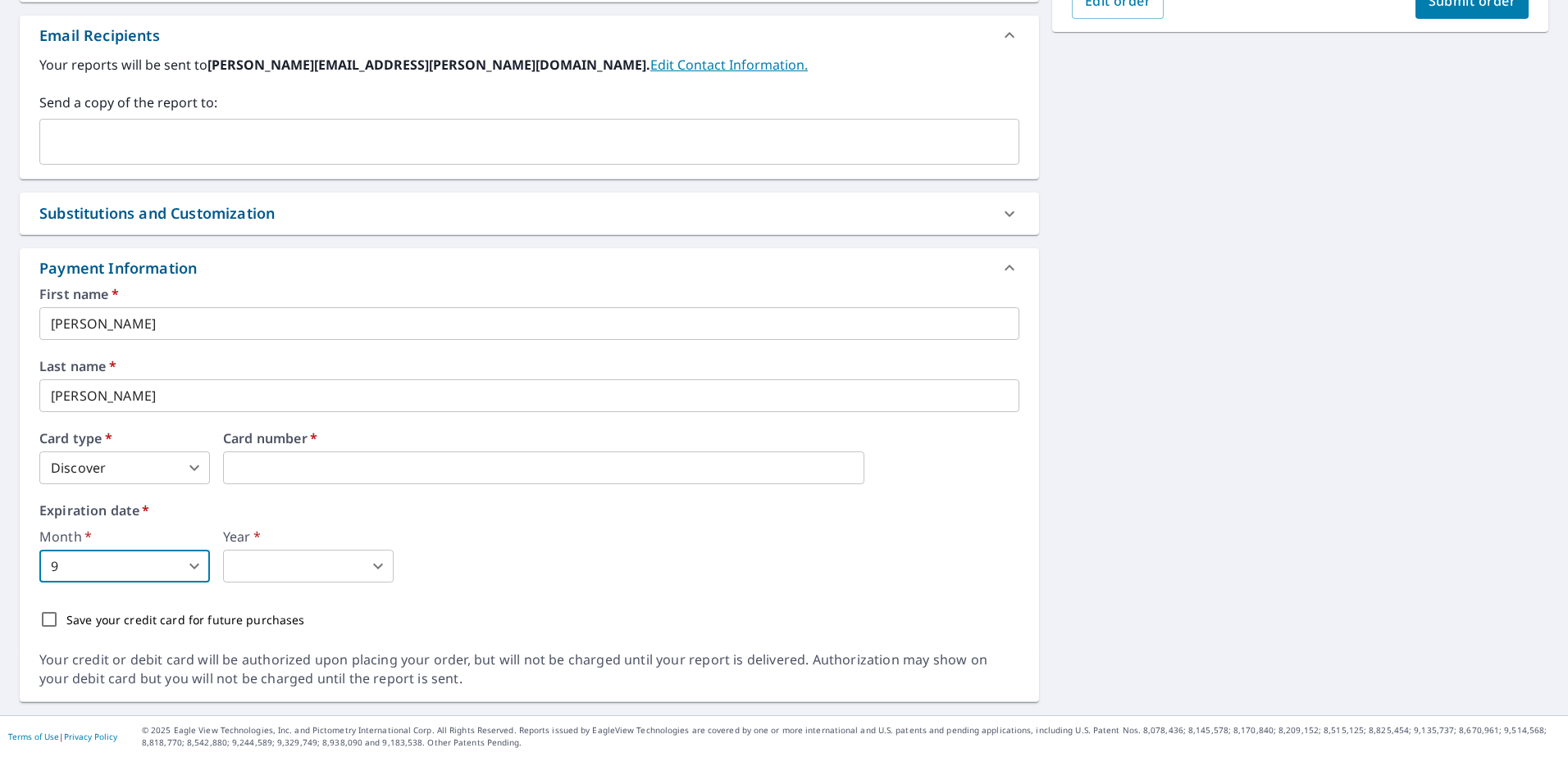
click at [376, 572] on body "RM RM Dashboard Order History Cancel Order RM Dashboard / Finalize Order Finali…" at bounding box center [784, 378] width 1568 height 757
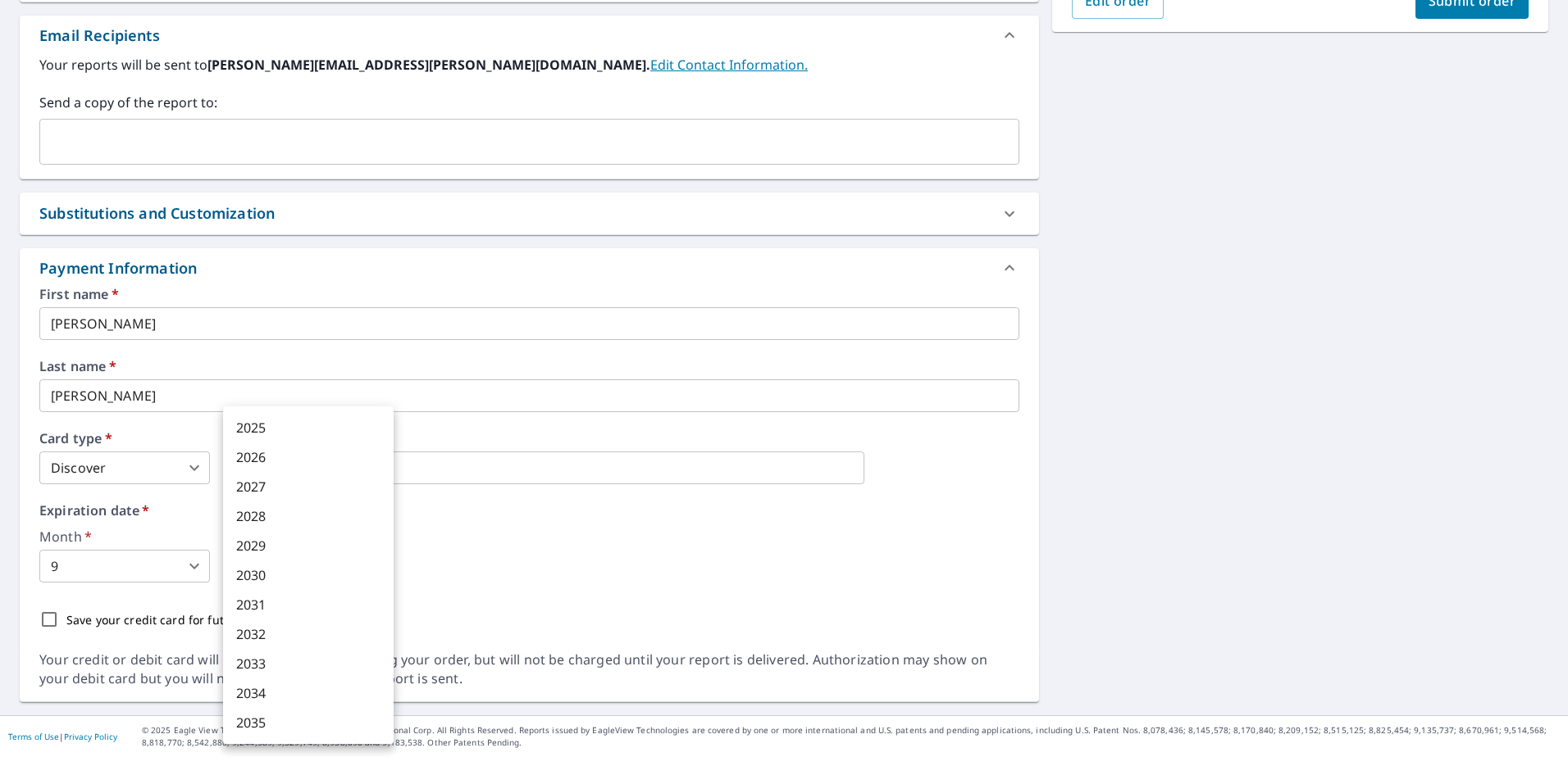
click at [264, 512] on li "2028" at bounding box center [307, 517] width 170 height 30
type input "2028"
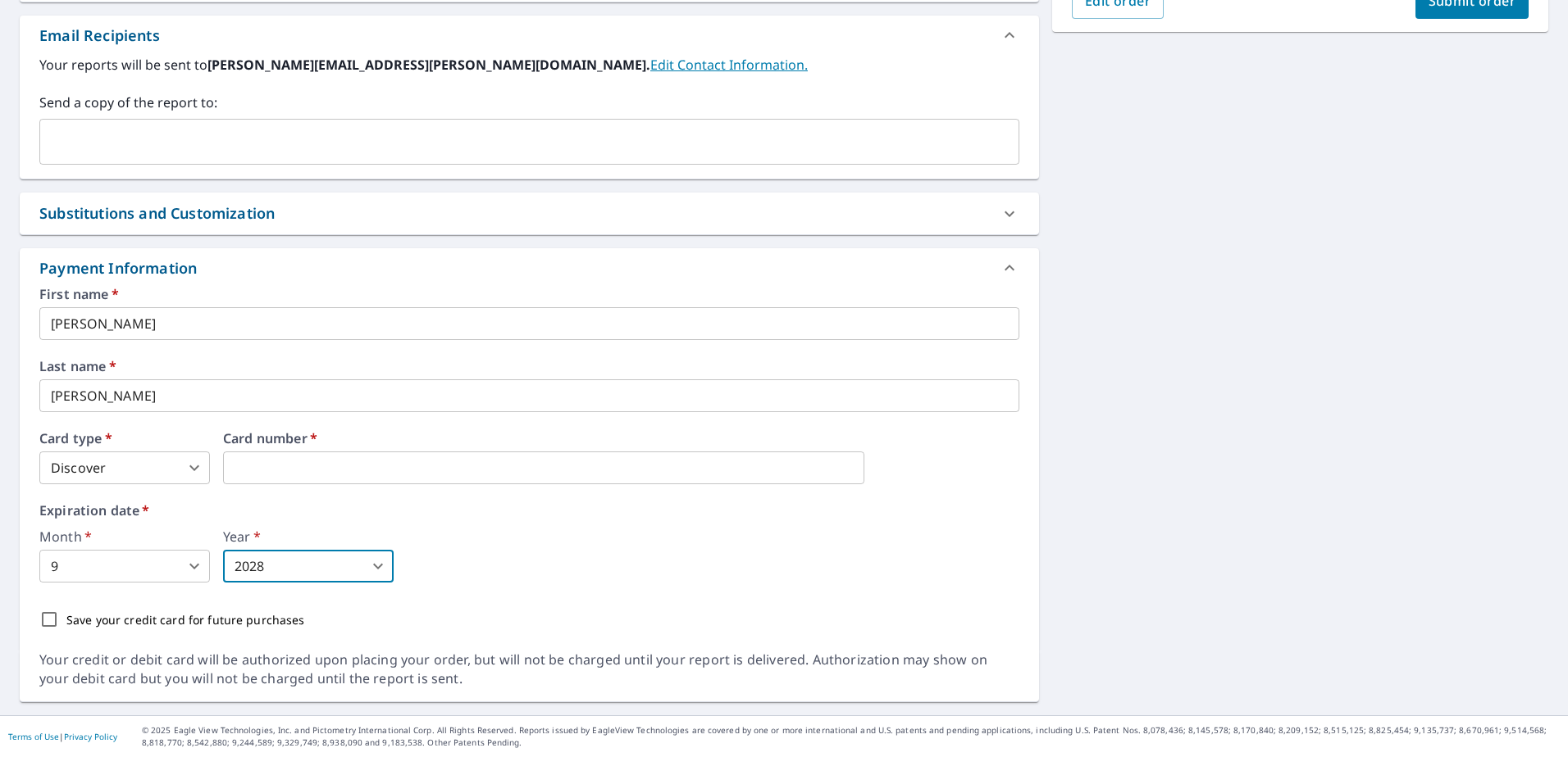
click at [52, 621] on input "Save your credit card for future purchases" at bounding box center [49, 619] width 34 height 34
click at [57, 623] on input "Save your credit card for future purchases" at bounding box center [49, 619] width 34 height 34
checkbox input "false"
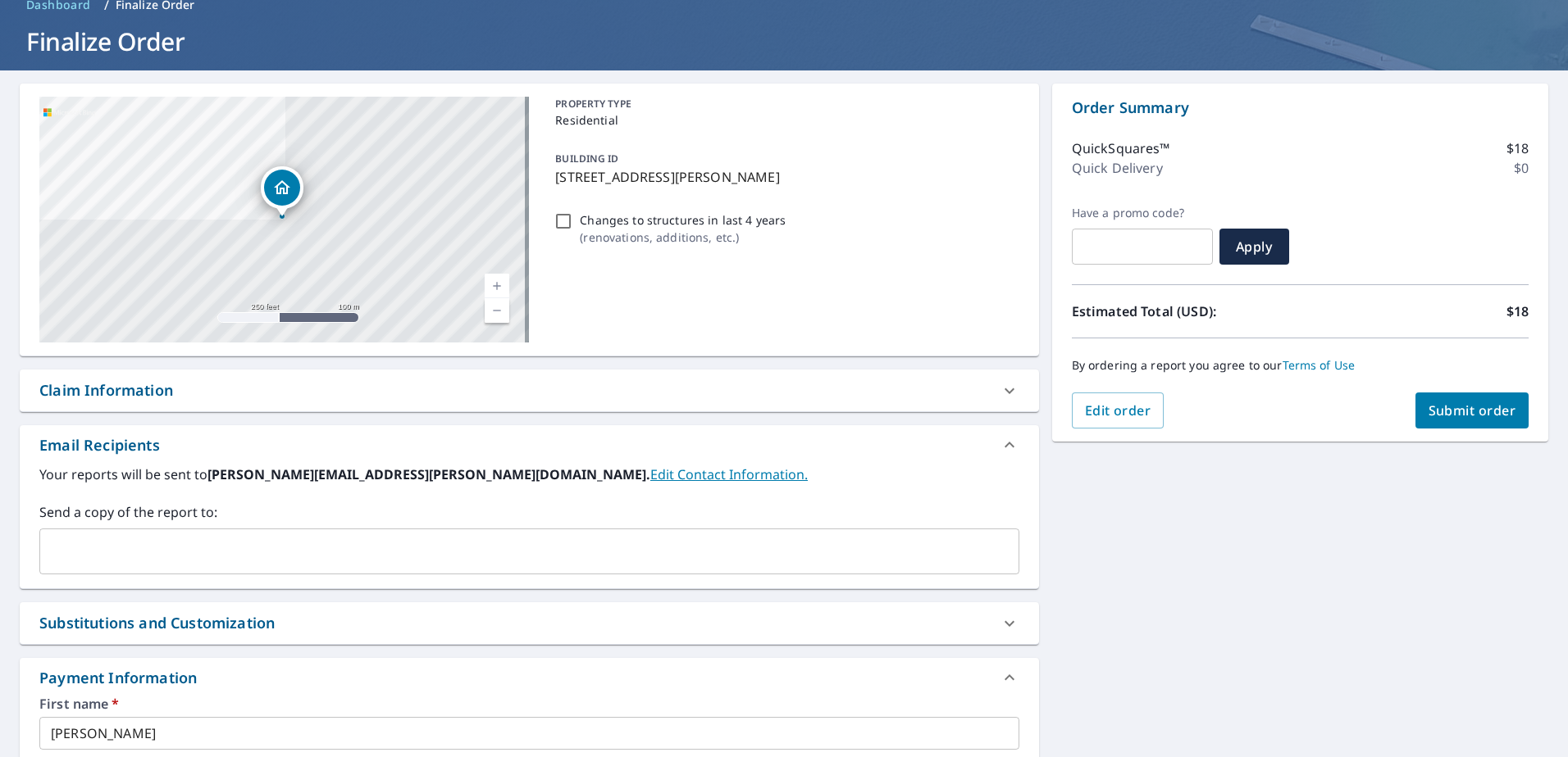
scroll to position [0, 0]
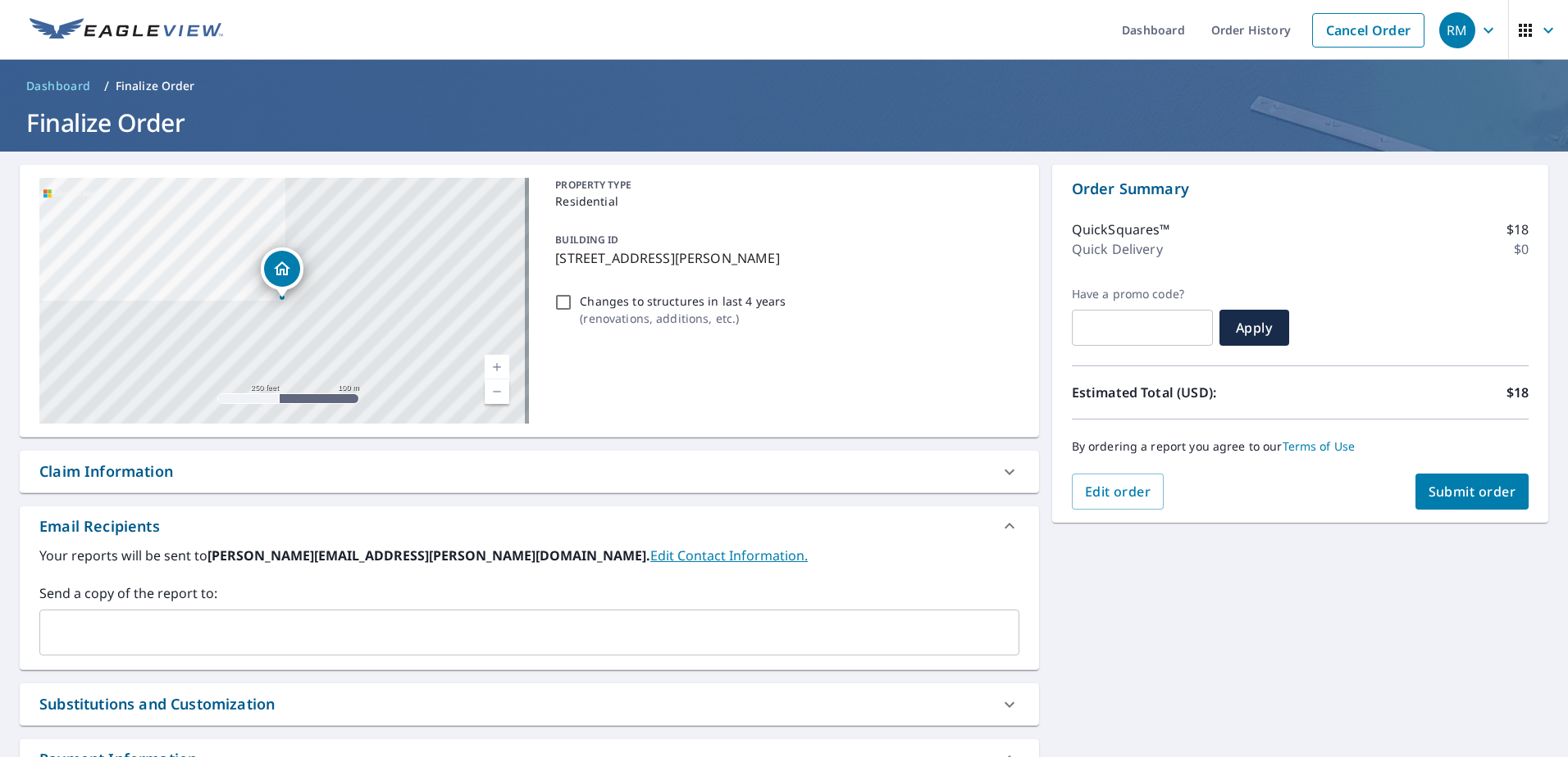
click at [1463, 488] on span "Submit order" at bounding box center [1472, 492] width 87 height 18
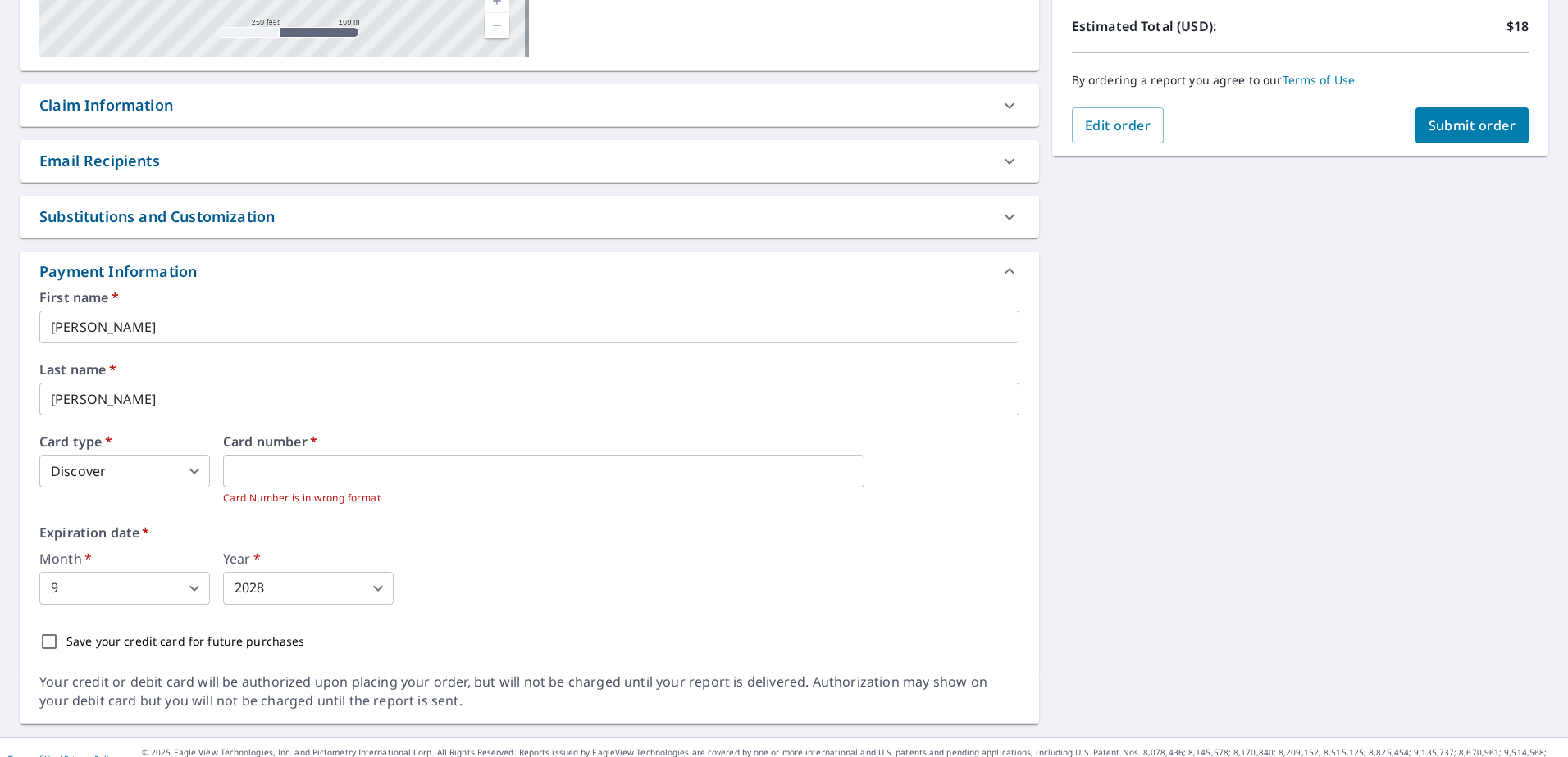
scroll to position [389, 0]
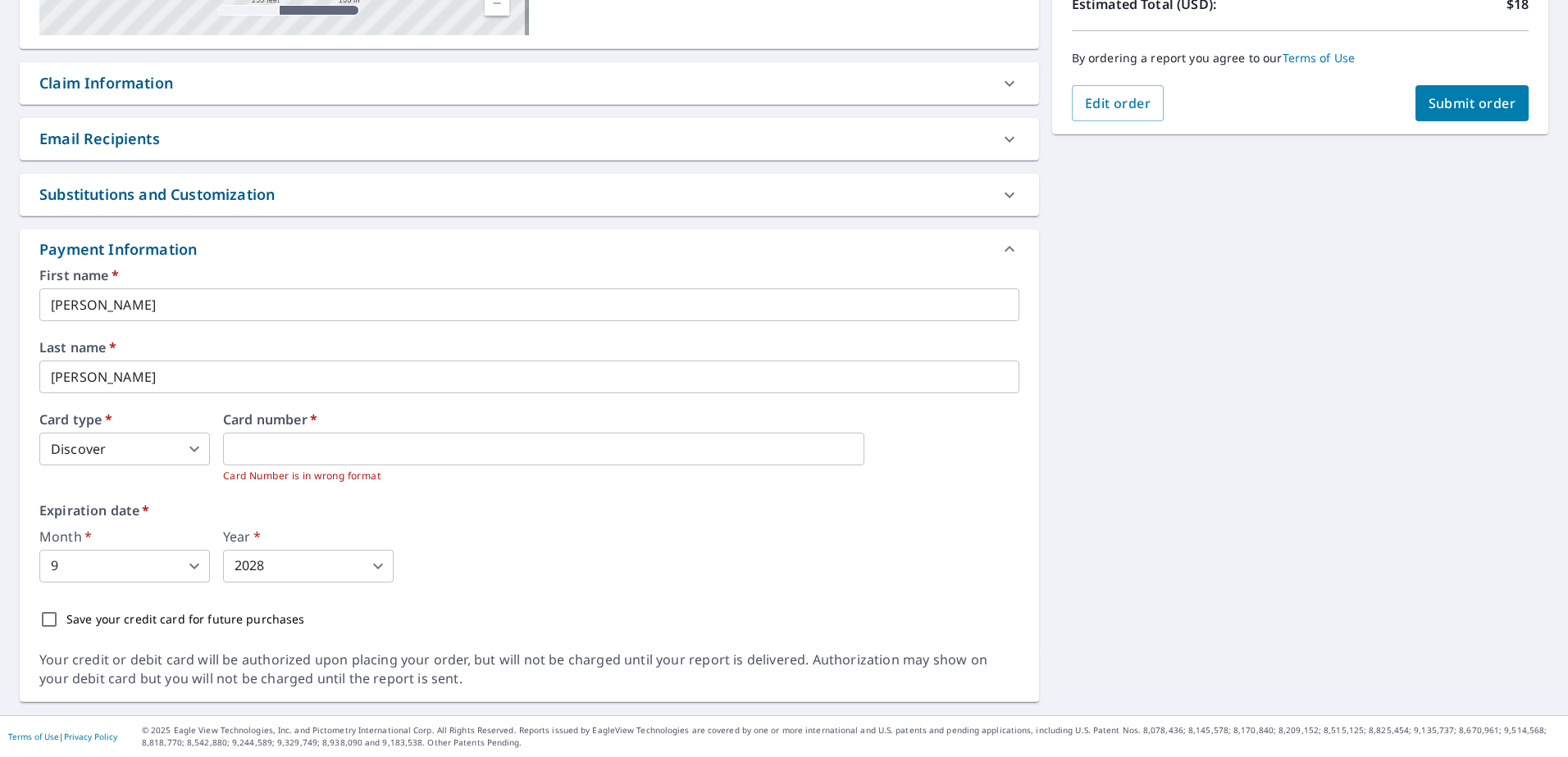
click at [200, 451] on body "RM RM Dashboard Order History Cancel Order RM Dashboard / Finalize Order Finali…" at bounding box center [784, 378] width 1568 height 757
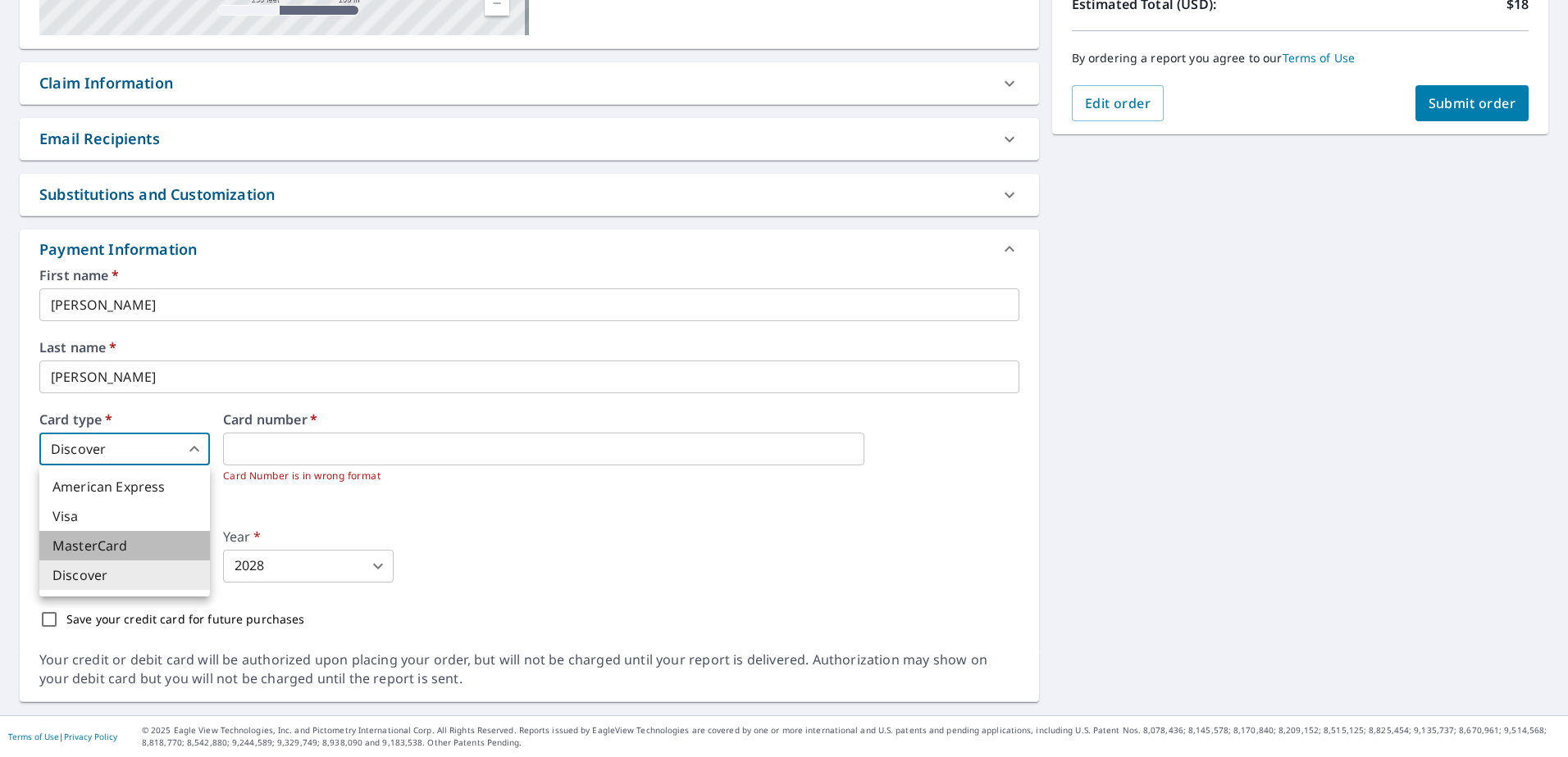
click at [90, 545] on li "MasterCard" at bounding box center [124, 546] width 170 height 30
type input "3"
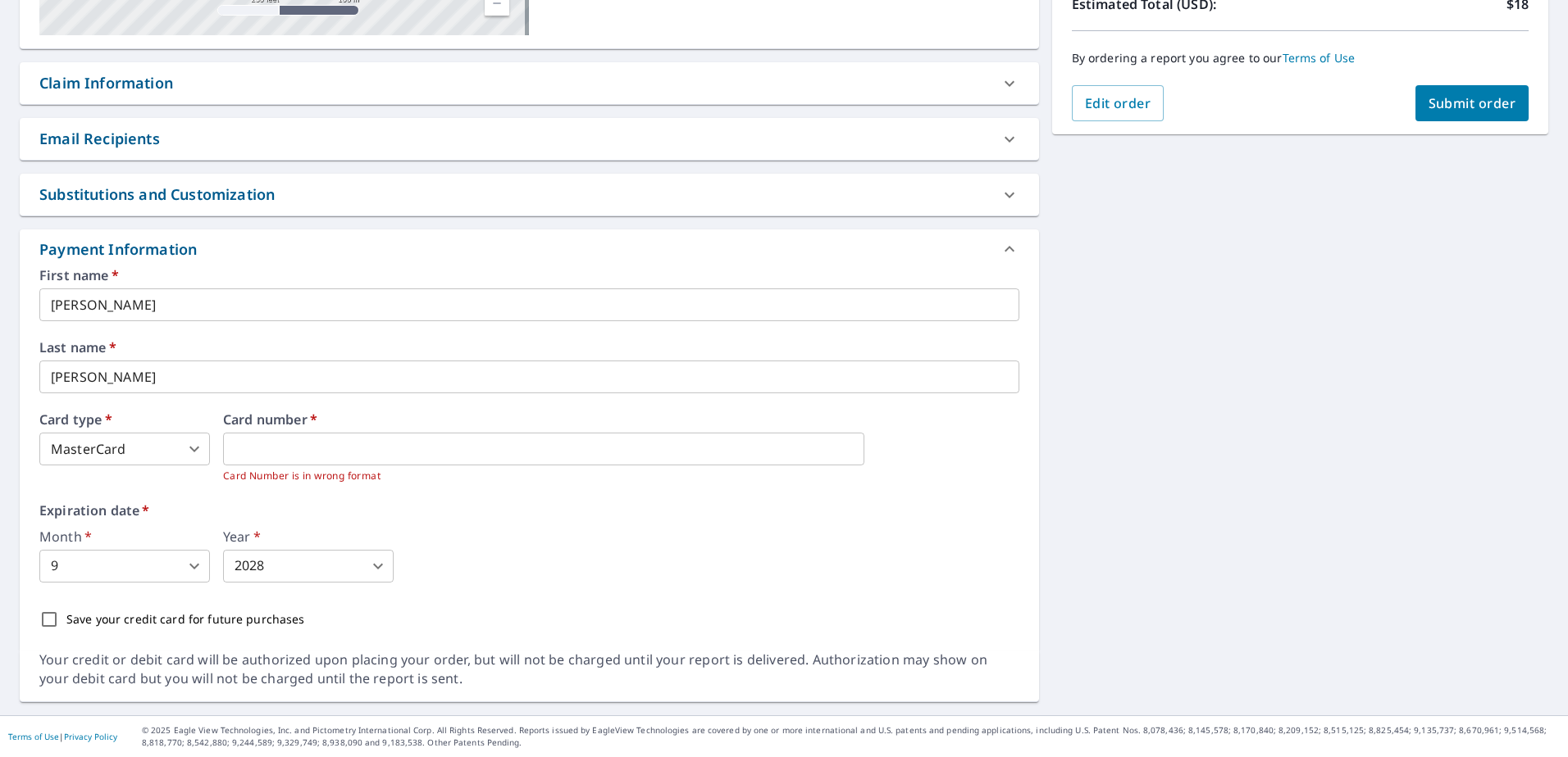
click at [1471, 97] on span "Submit order" at bounding box center [1472, 103] width 87 height 18
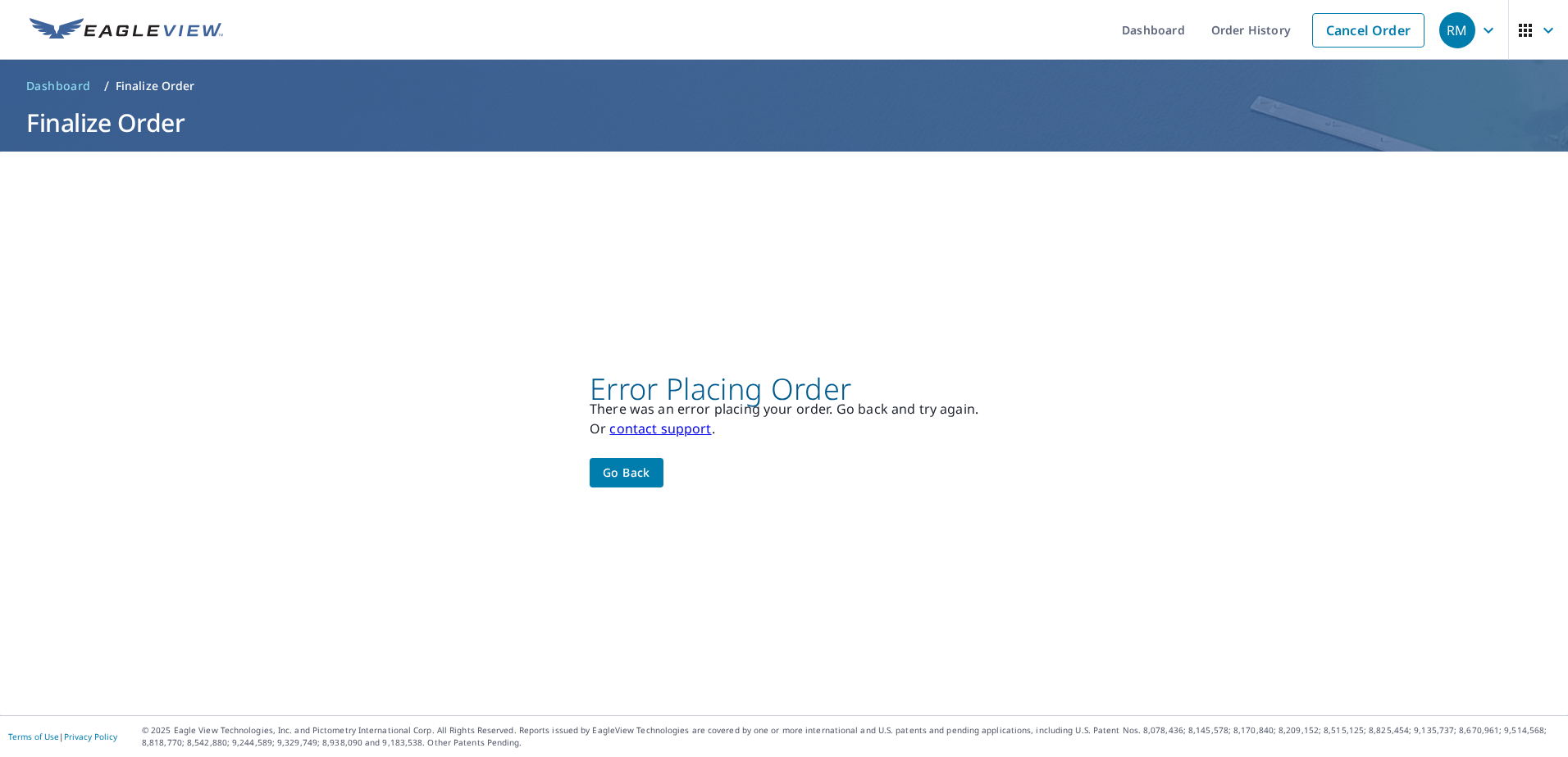
scroll to position [0, 0]
click at [634, 471] on span "Go back" at bounding box center [626, 472] width 47 height 20
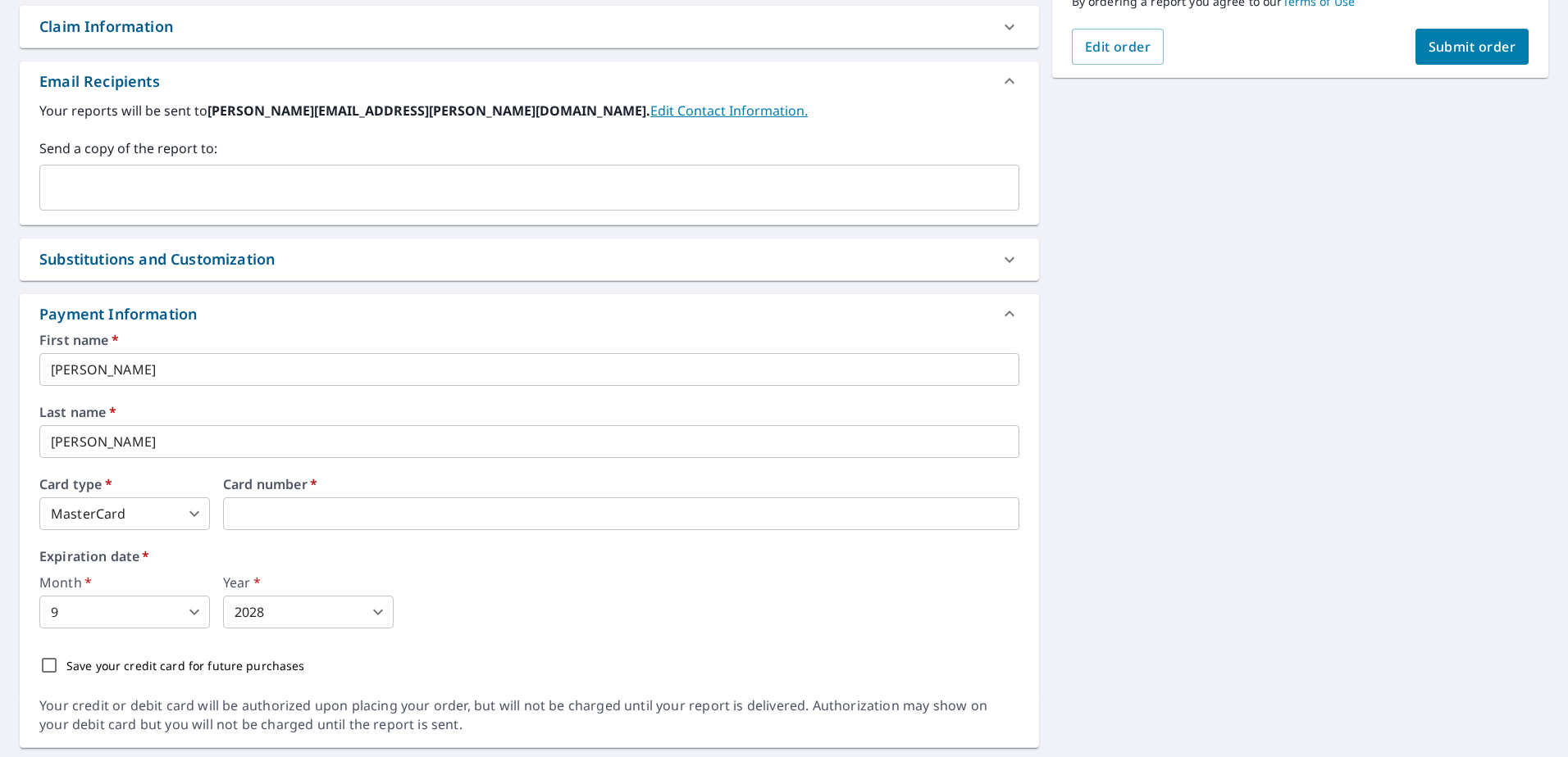
scroll to position [491, 0]
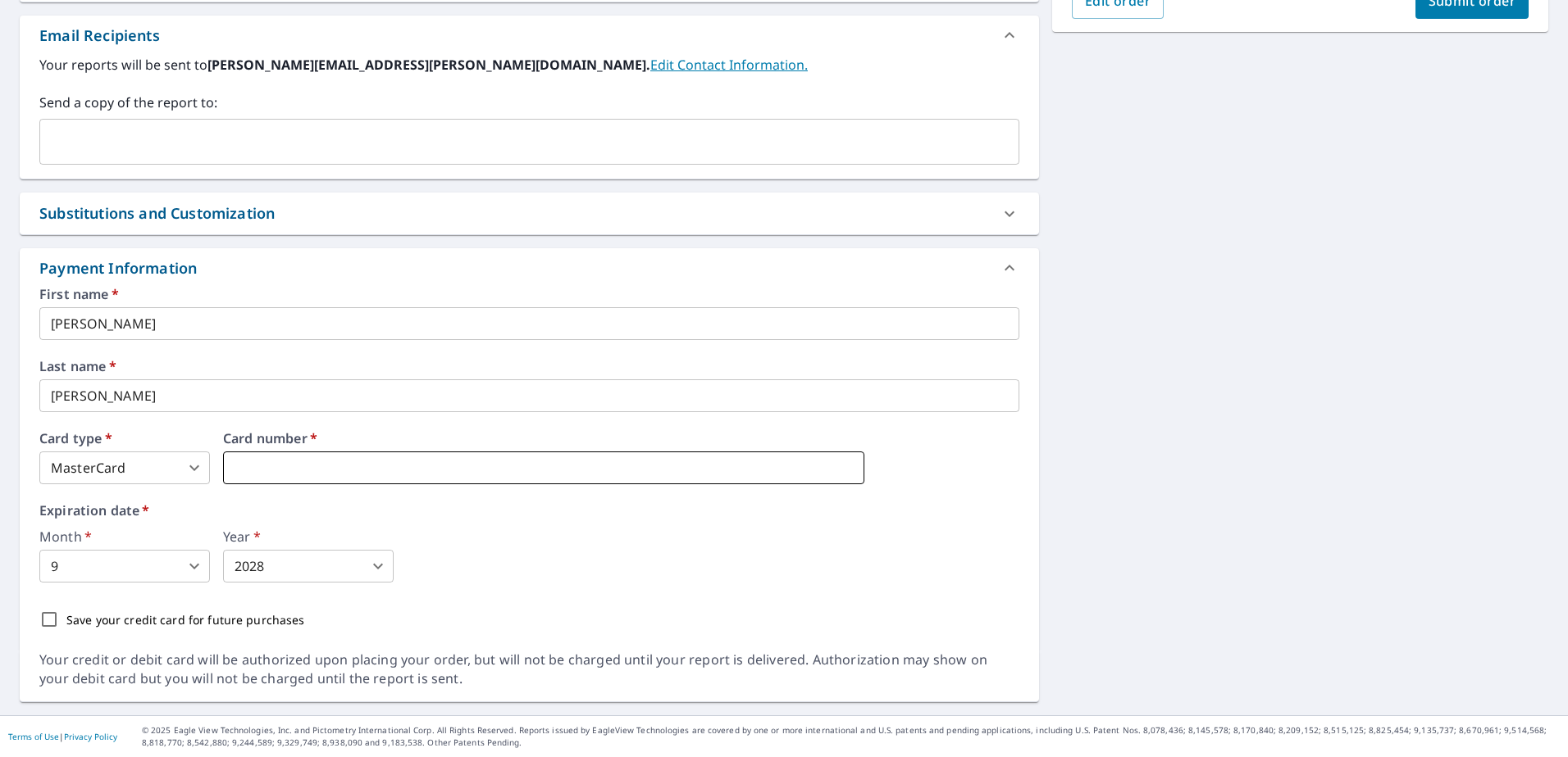
click at [558, 453] on iframe at bounding box center [543, 468] width 641 height 33
click at [625, 554] on div "Month   * 9 9 ​ Year   * 2028 2028 ​" at bounding box center [529, 556] width 980 height 52
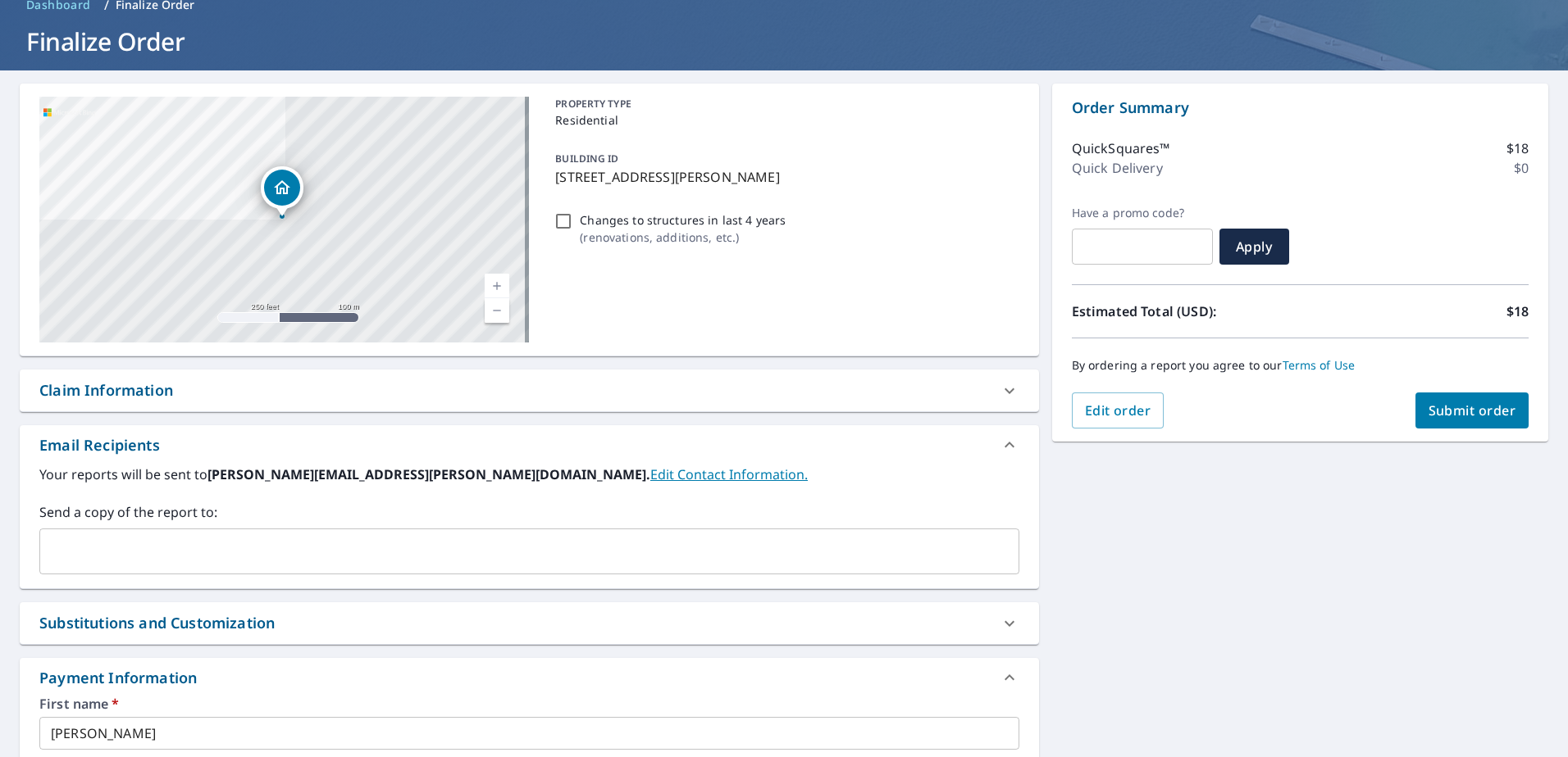
scroll to position [0, 0]
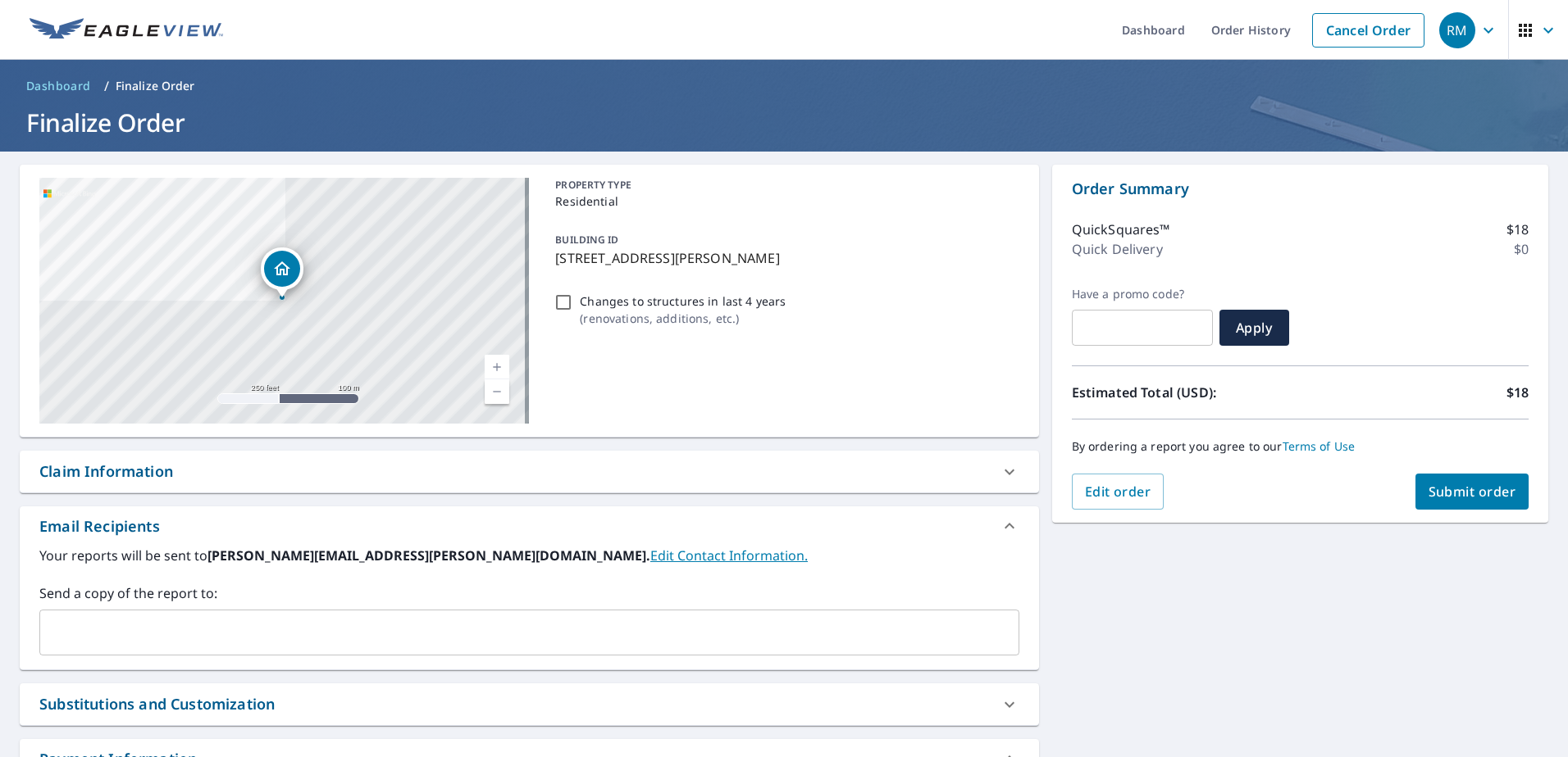
click at [1465, 500] on span "Submit order" at bounding box center [1472, 492] width 87 height 18
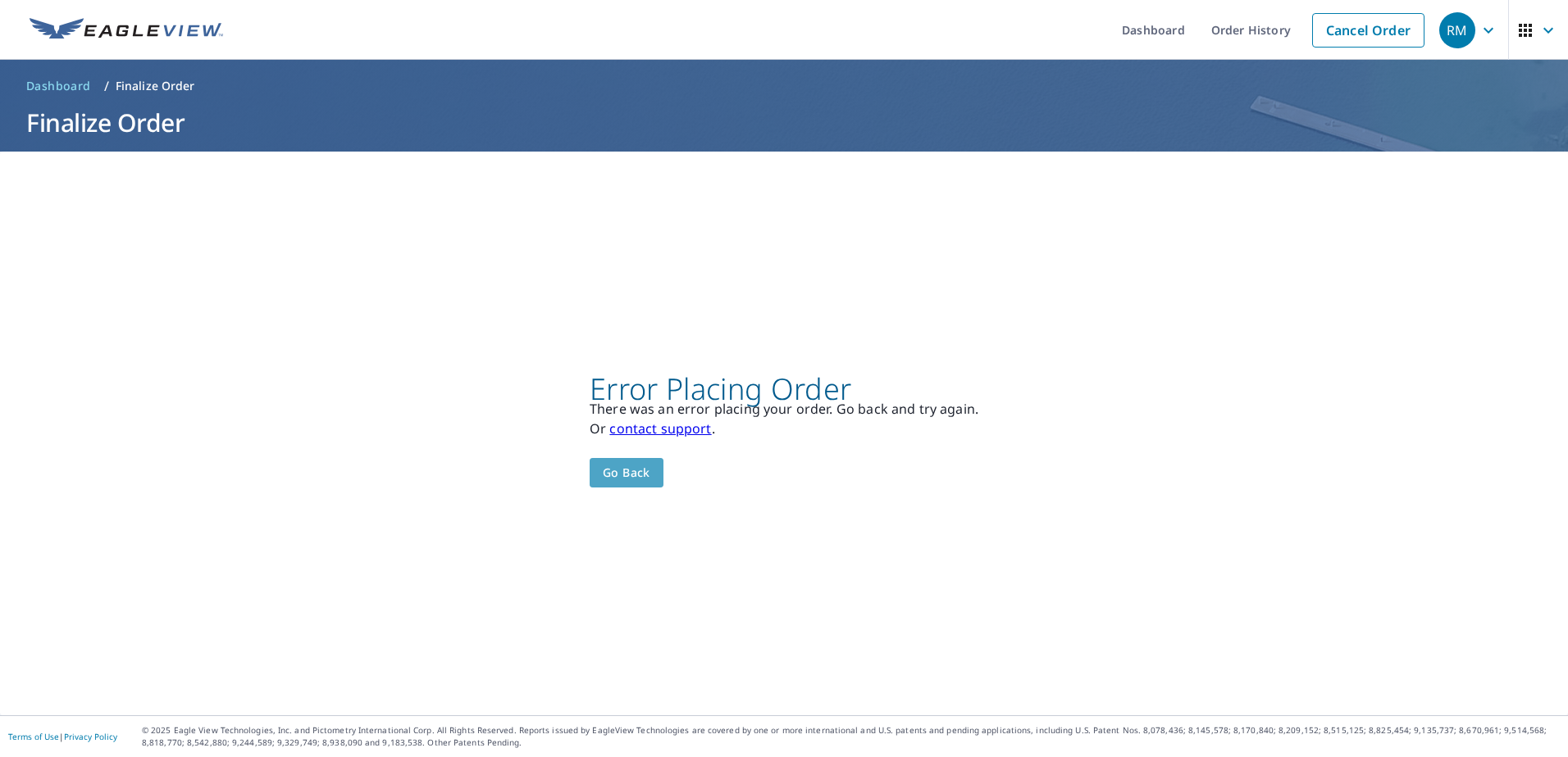
click at [631, 478] on span "Go back" at bounding box center [626, 472] width 47 height 20
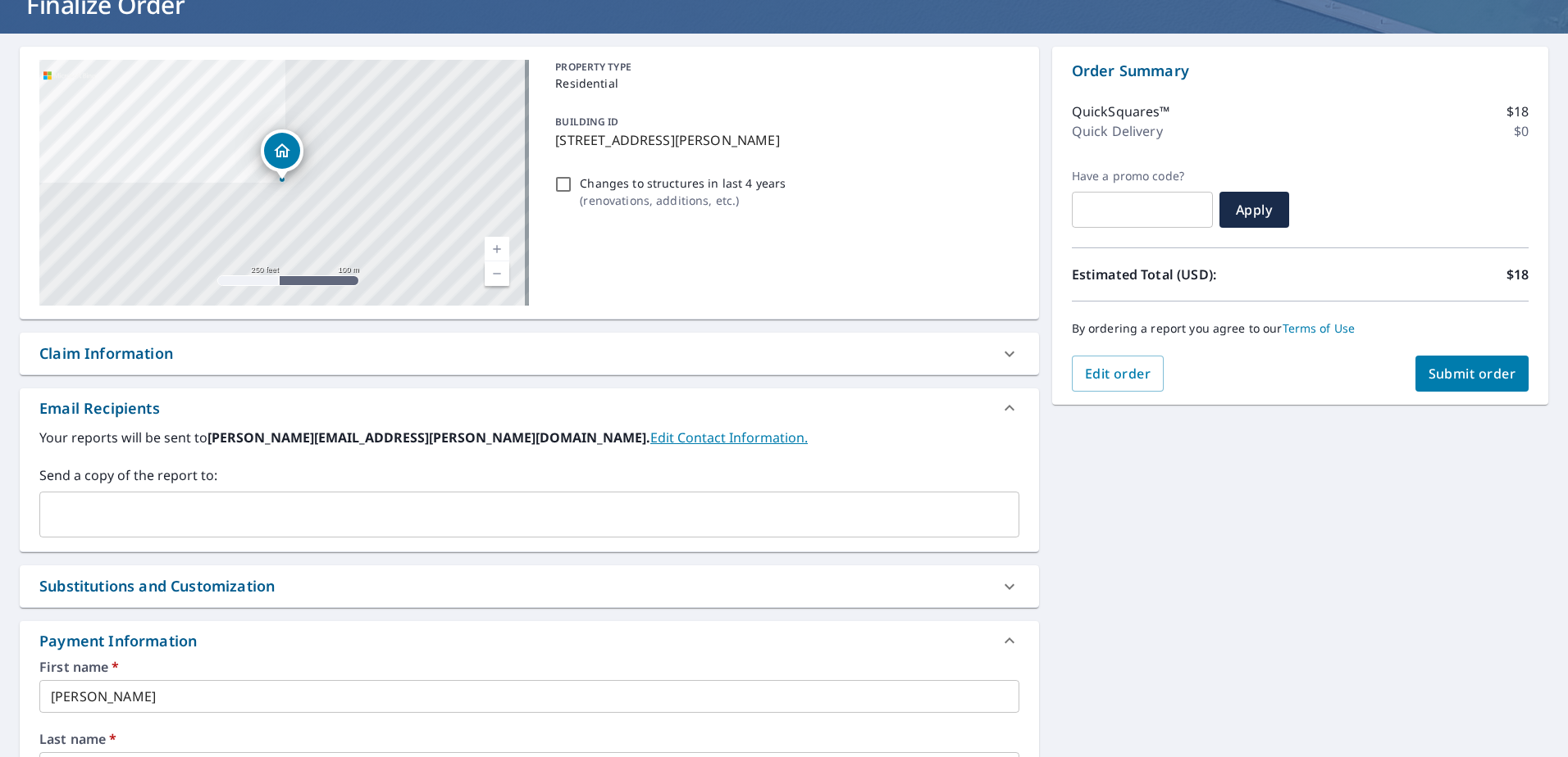
scroll to position [82, 0]
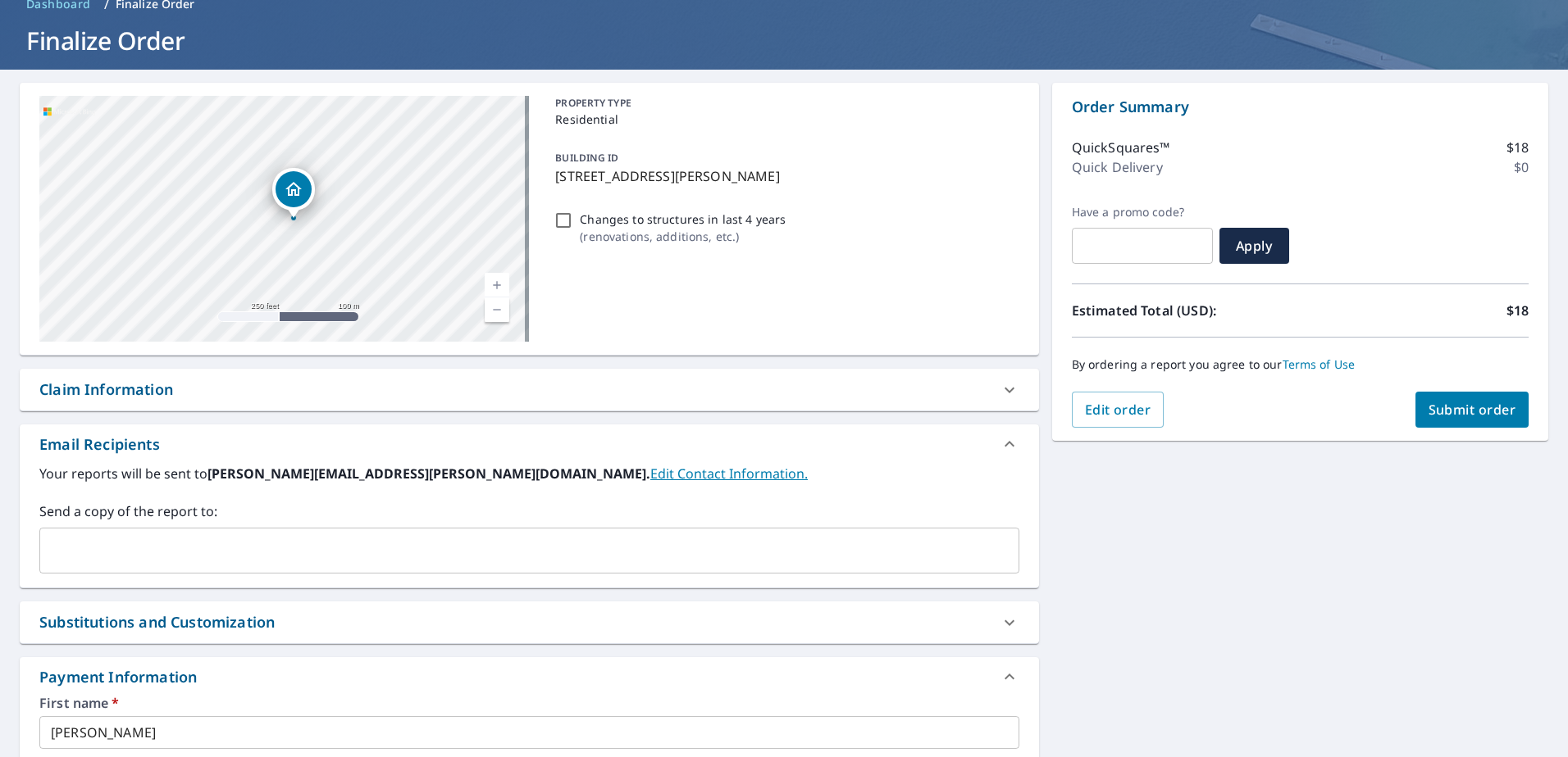
drag, startPoint x: 275, startPoint y: 315, endPoint x: 287, endPoint y: 318, distance: 12.4
click at [287, 318] on div "7119 Button Bush Way Katy, TX 77493" at bounding box center [284, 219] width 489 height 246
click at [490, 286] on link "Current Level 17, Zoom In" at bounding box center [497, 286] width 24 height 24
click at [491, 286] on link "Current Level 18, Zoom In" at bounding box center [497, 286] width 24 height 24
click at [491, 286] on link "Current Level 19, Zoom In" at bounding box center [497, 286] width 24 height 24
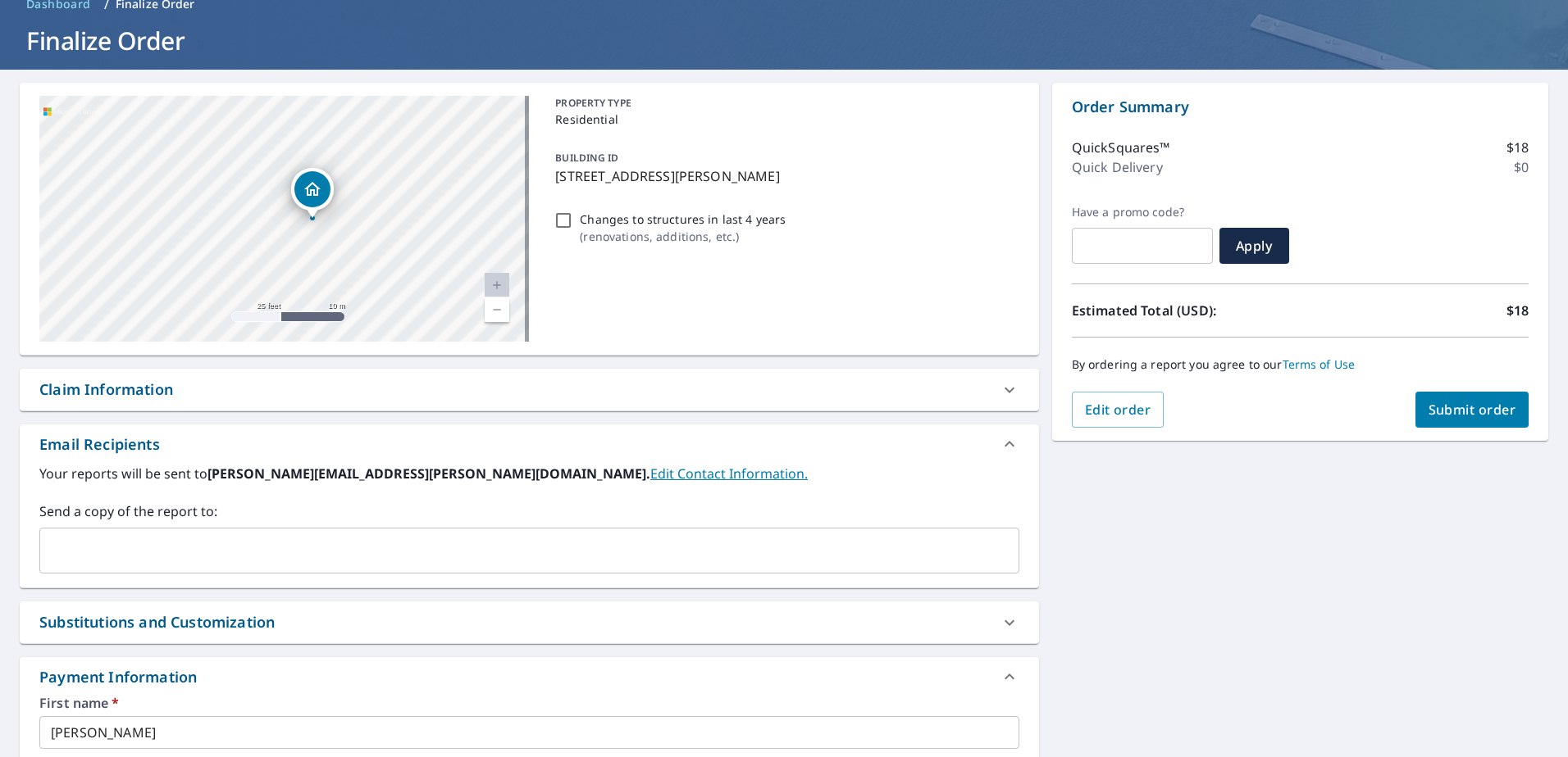
drag, startPoint x: 447, startPoint y: 206, endPoint x: 385, endPoint y: 189, distance: 64.3
click at [385, 189] on div "7119 Button Bush Way Katy, TX 77493" at bounding box center [284, 219] width 489 height 246
drag, startPoint x: 406, startPoint y: 209, endPoint x: 399, endPoint y: 194, distance: 16.6
click at [399, 194] on div "7119 Button Bush Way Katy, TX 77493" at bounding box center [284, 219] width 489 height 246
click at [493, 286] on link "Current Level 20, Zoom In Disabled" at bounding box center [497, 286] width 24 height 24
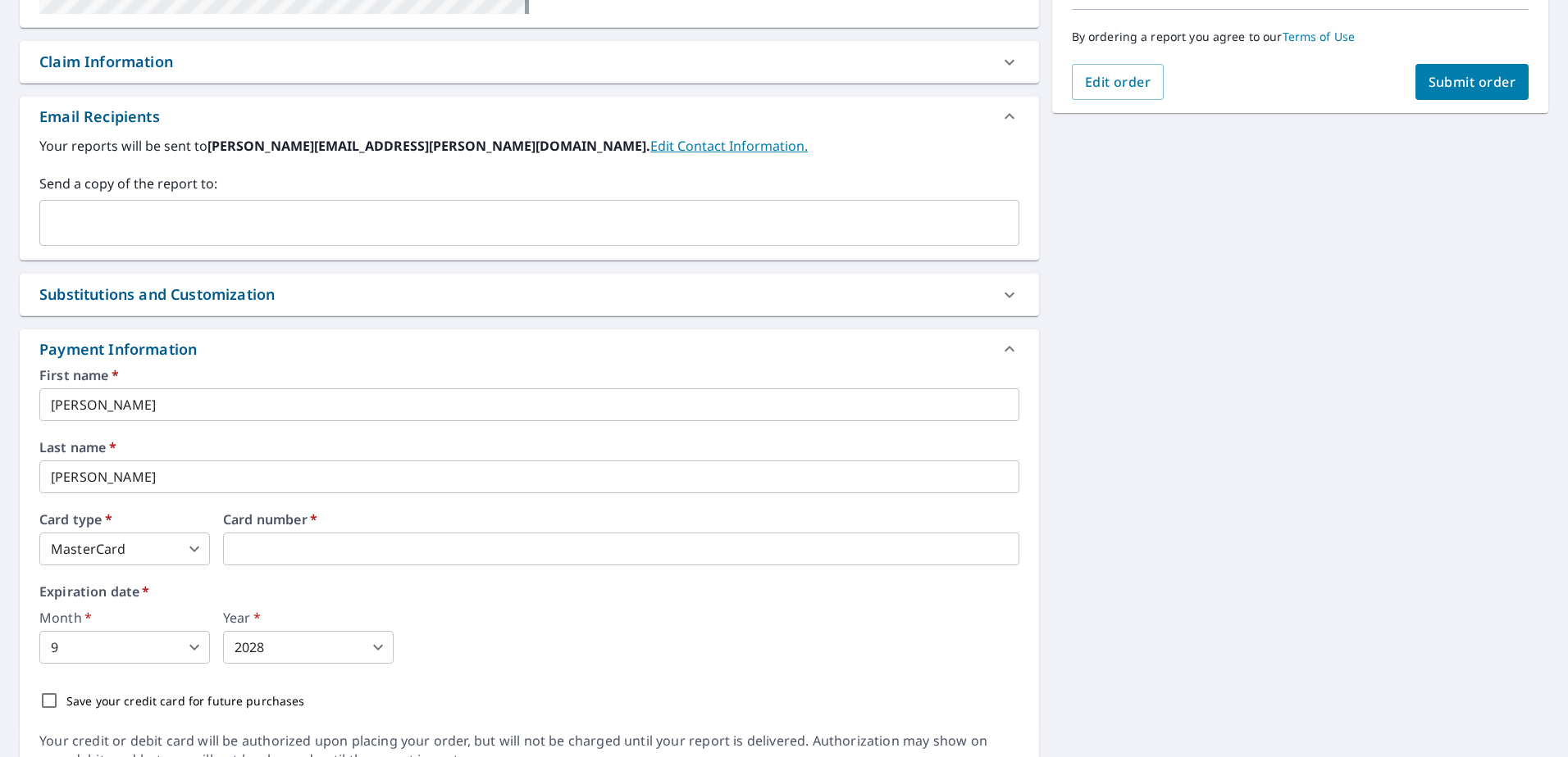
scroll to position [491, 0]
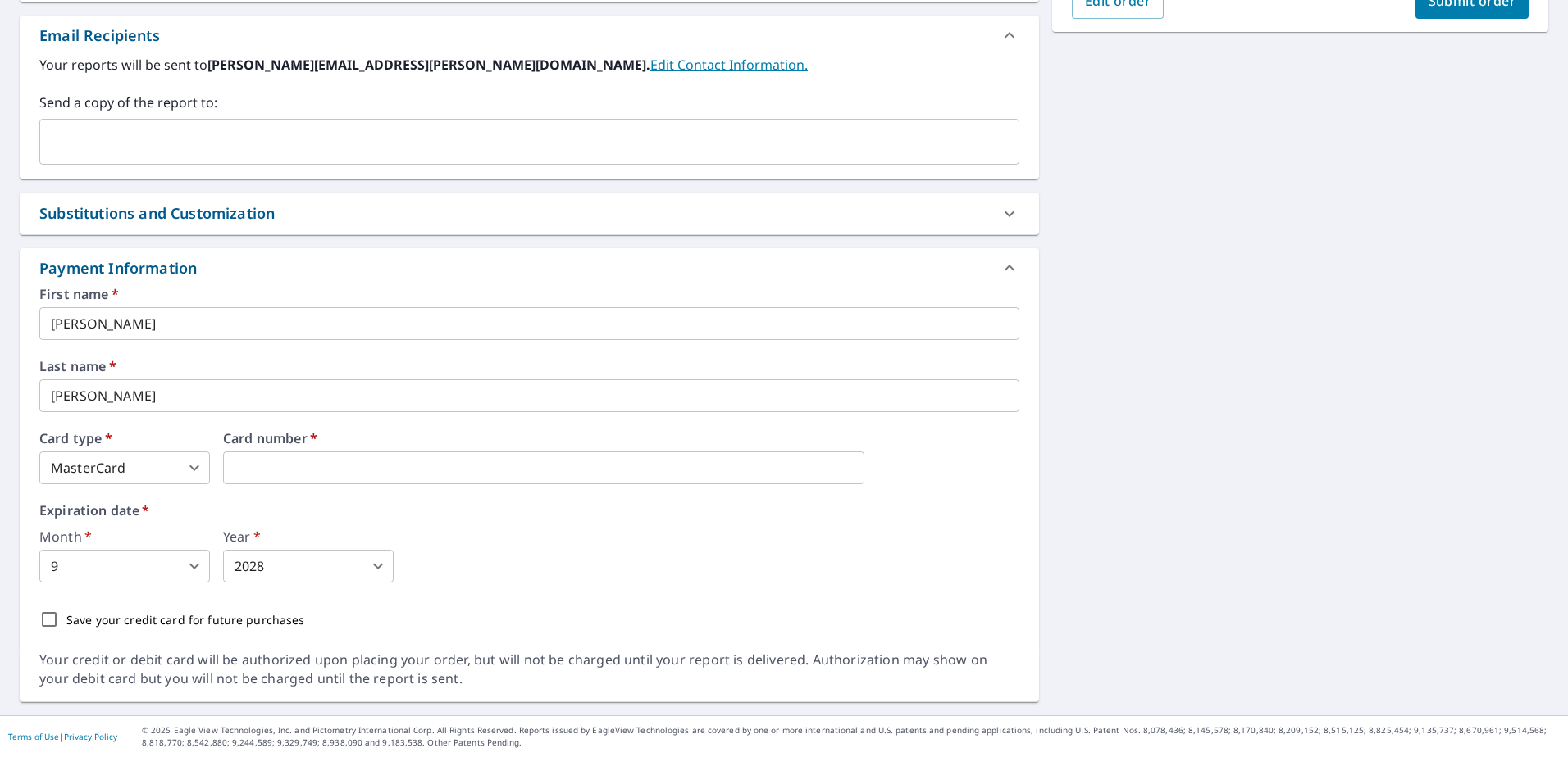
click at [50, 617] on input "Save your credit card for future purchases" at bounding box center [49, 619] width 34 height 34
checkbox input "true"
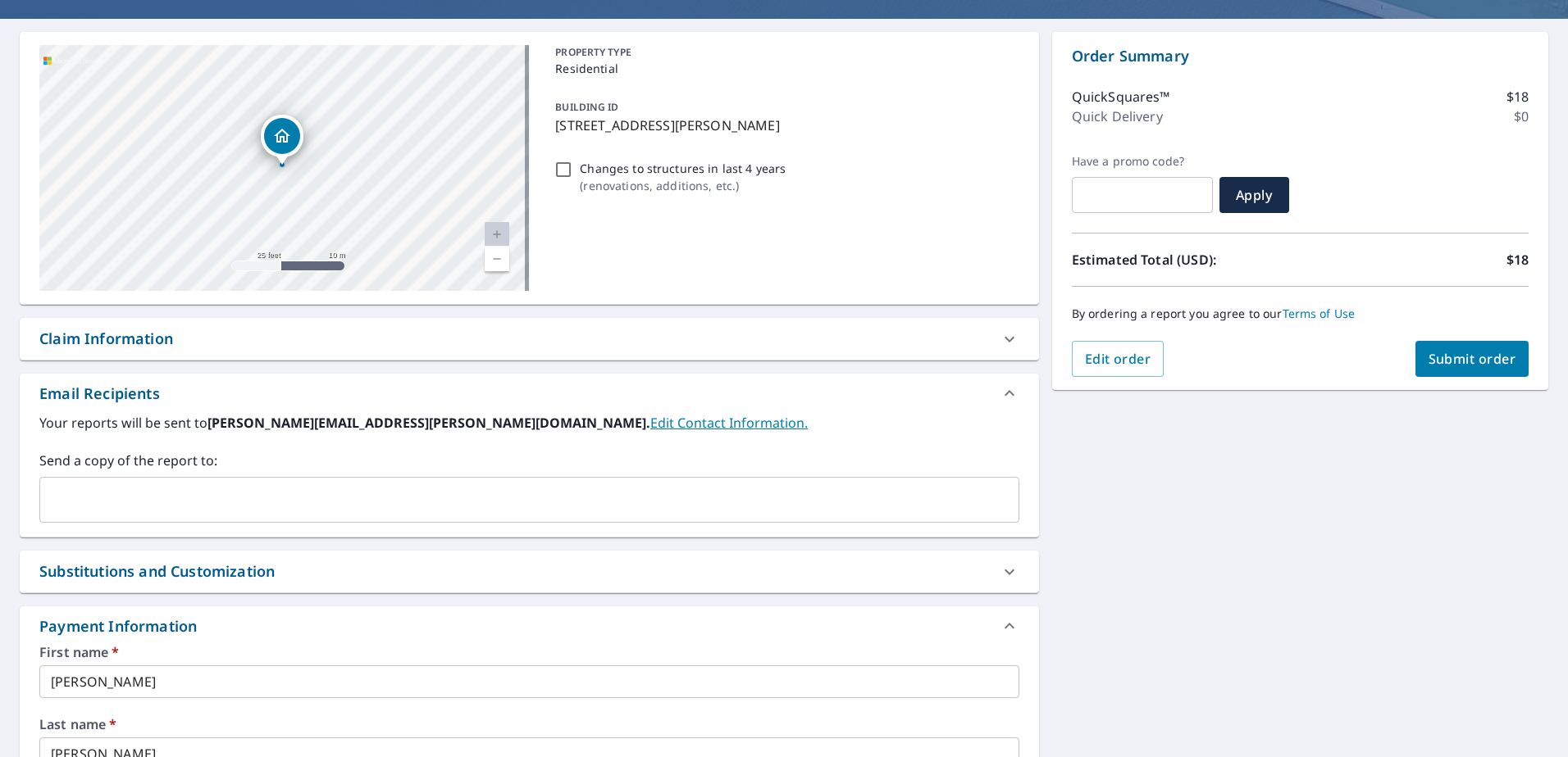
scroll to position [81, 0]
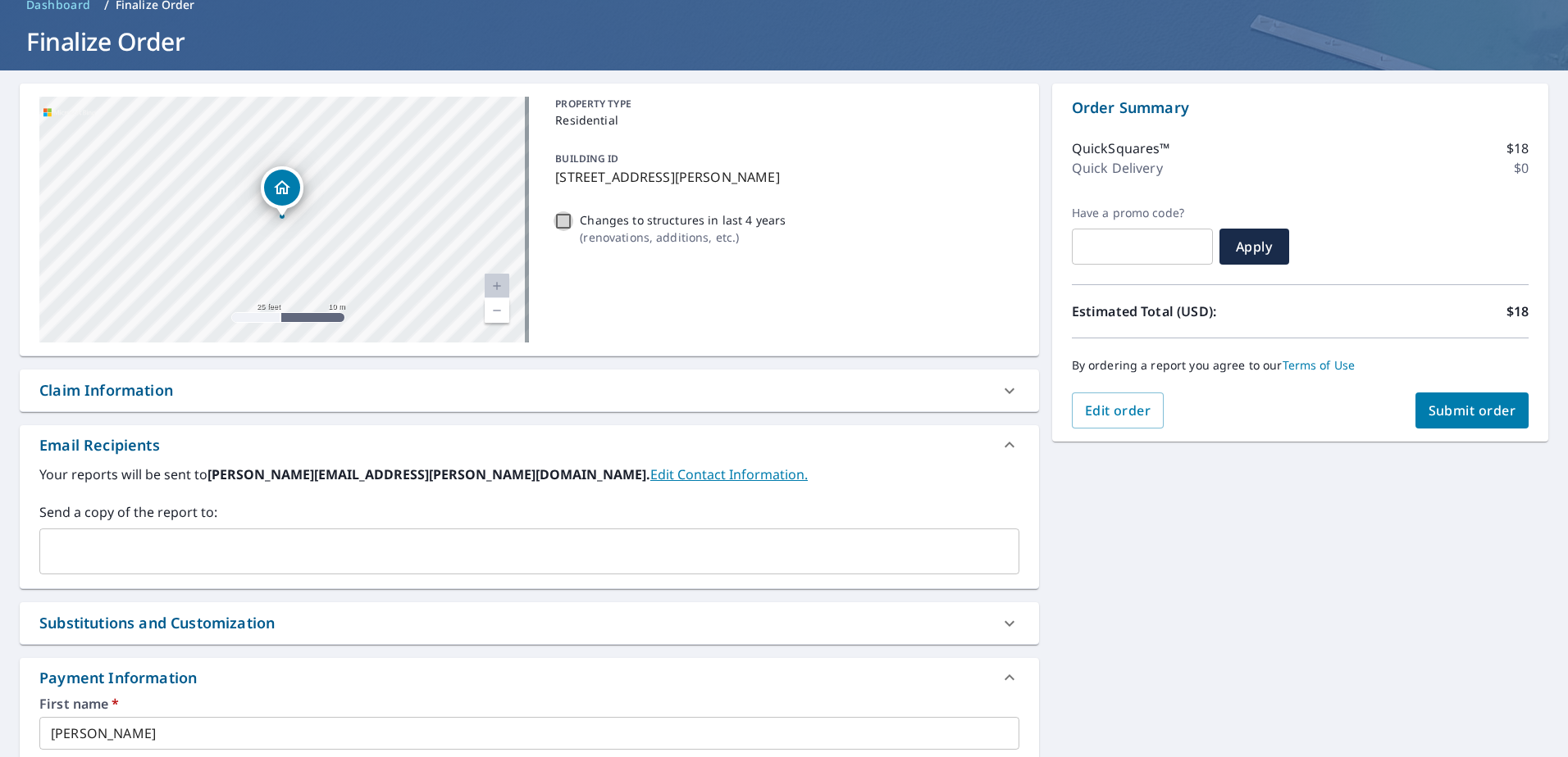
click at [560, 223] on input "Changes to structures in last 4 years ( renovations, additions, etc. )" at bounding box center [563, 221] width 20 height 20
click at [559, 224] on input "Changes to structures in last 4 years ( renovations, additions, etc. )" at bounding box center [563, 221] width 20 height 20
checkbox input "false"
click at [1475, 409] on span "Submit order" at bounding box center [1472, 410] width 87 height 18
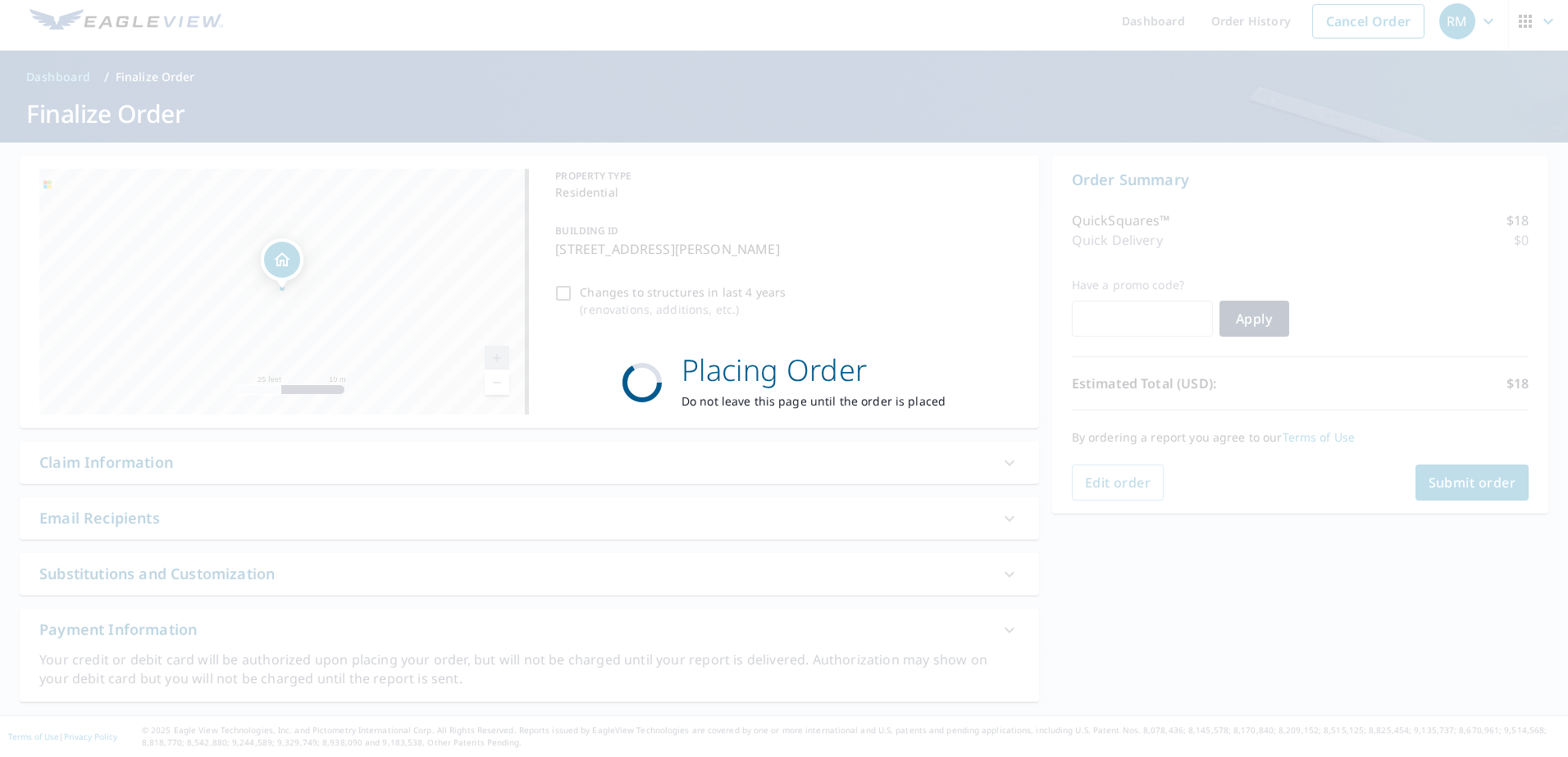
scroll to position [0, 0]
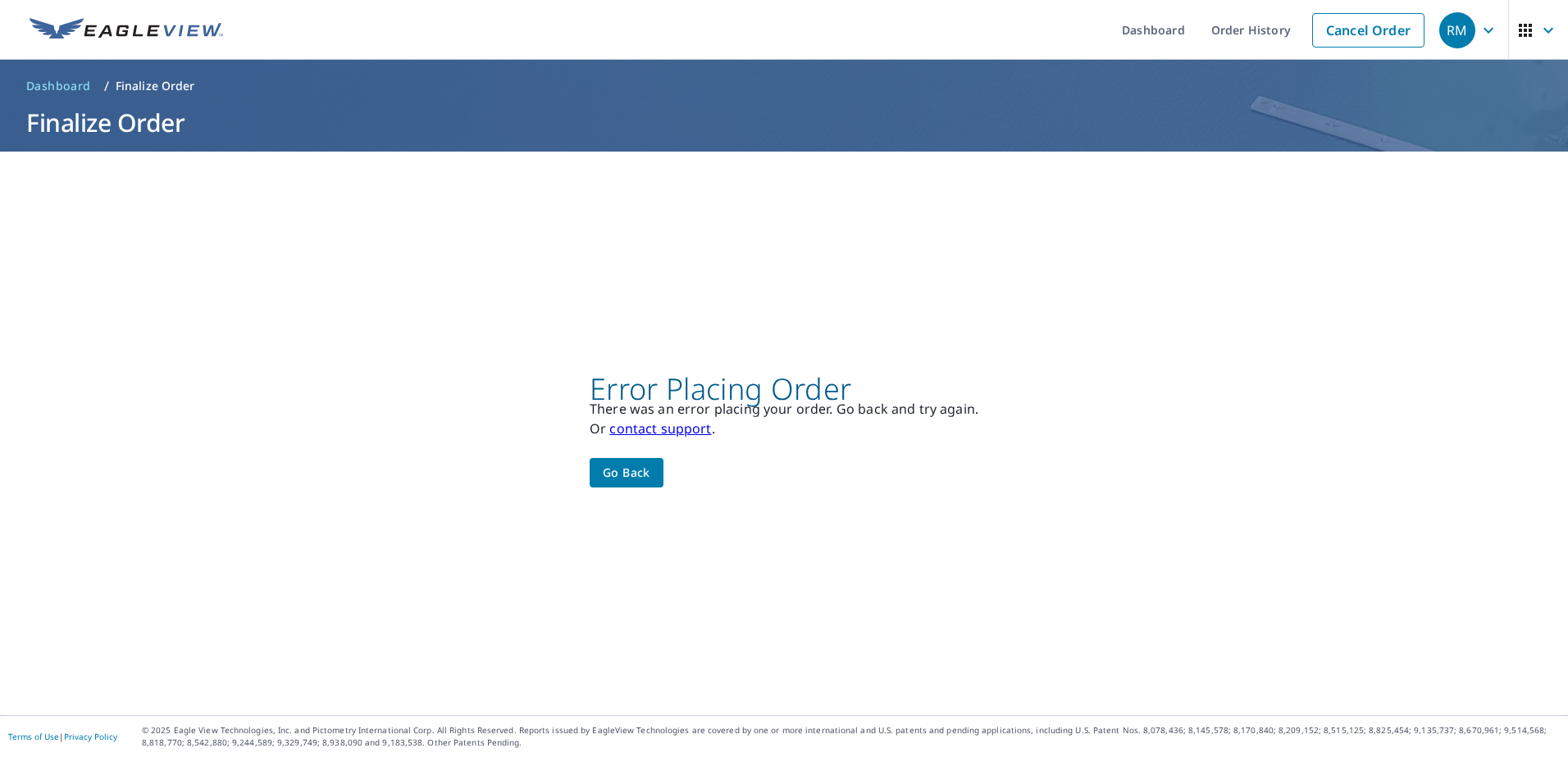
click at [680, 428] on link "contact support" at bounding box center [660, 429] width 101 height 18
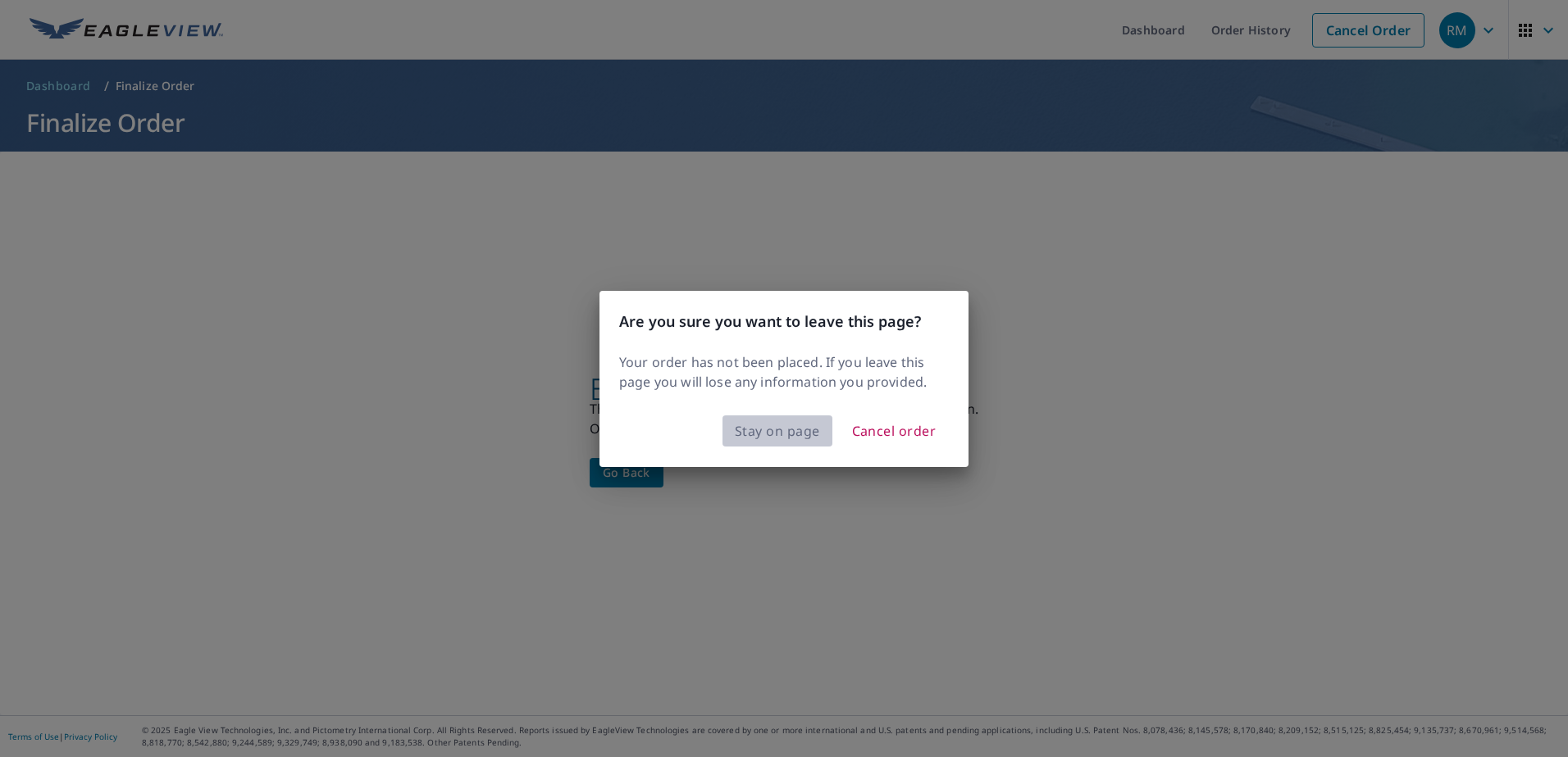
click at [793, 435] on span "Stay on page" at bounding box center [777, 431] width 86 height 23
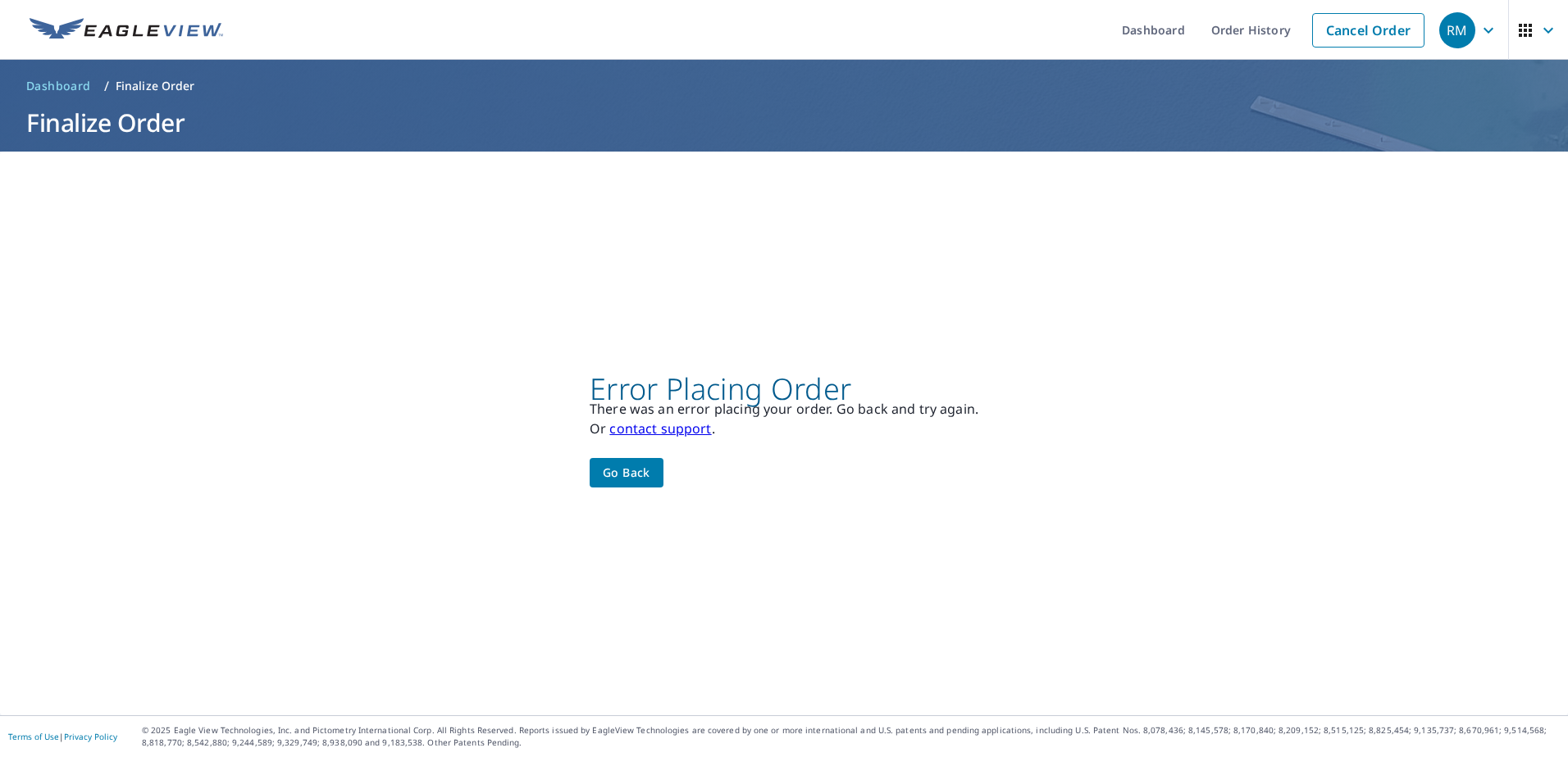
click at [685, 429] on link "contact support" at bounding box center [660, 429] width 101 height 18
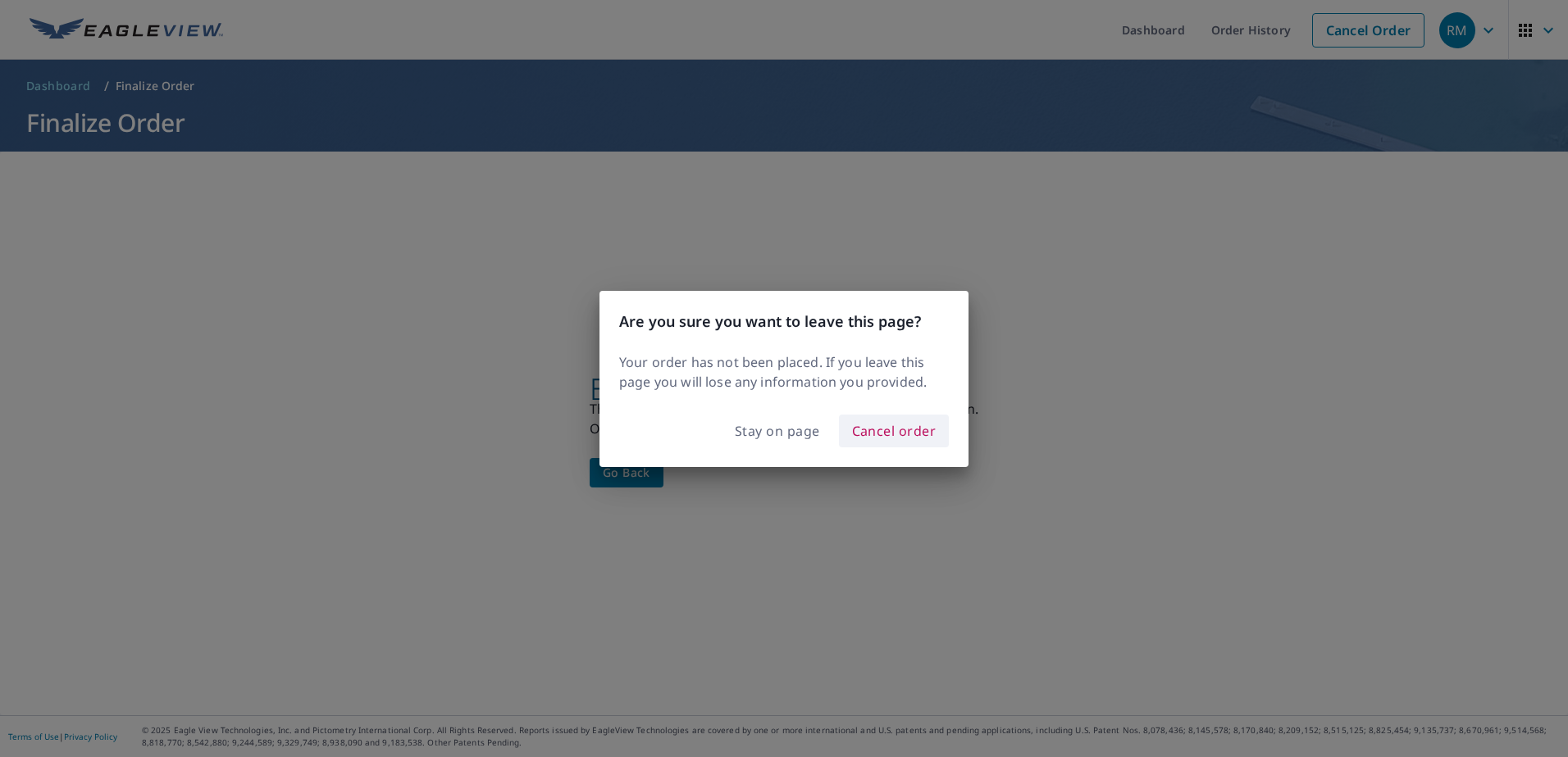
click at [881, 436] on span "Cancel order" at bounding box center [894, 431] width 85 height 23
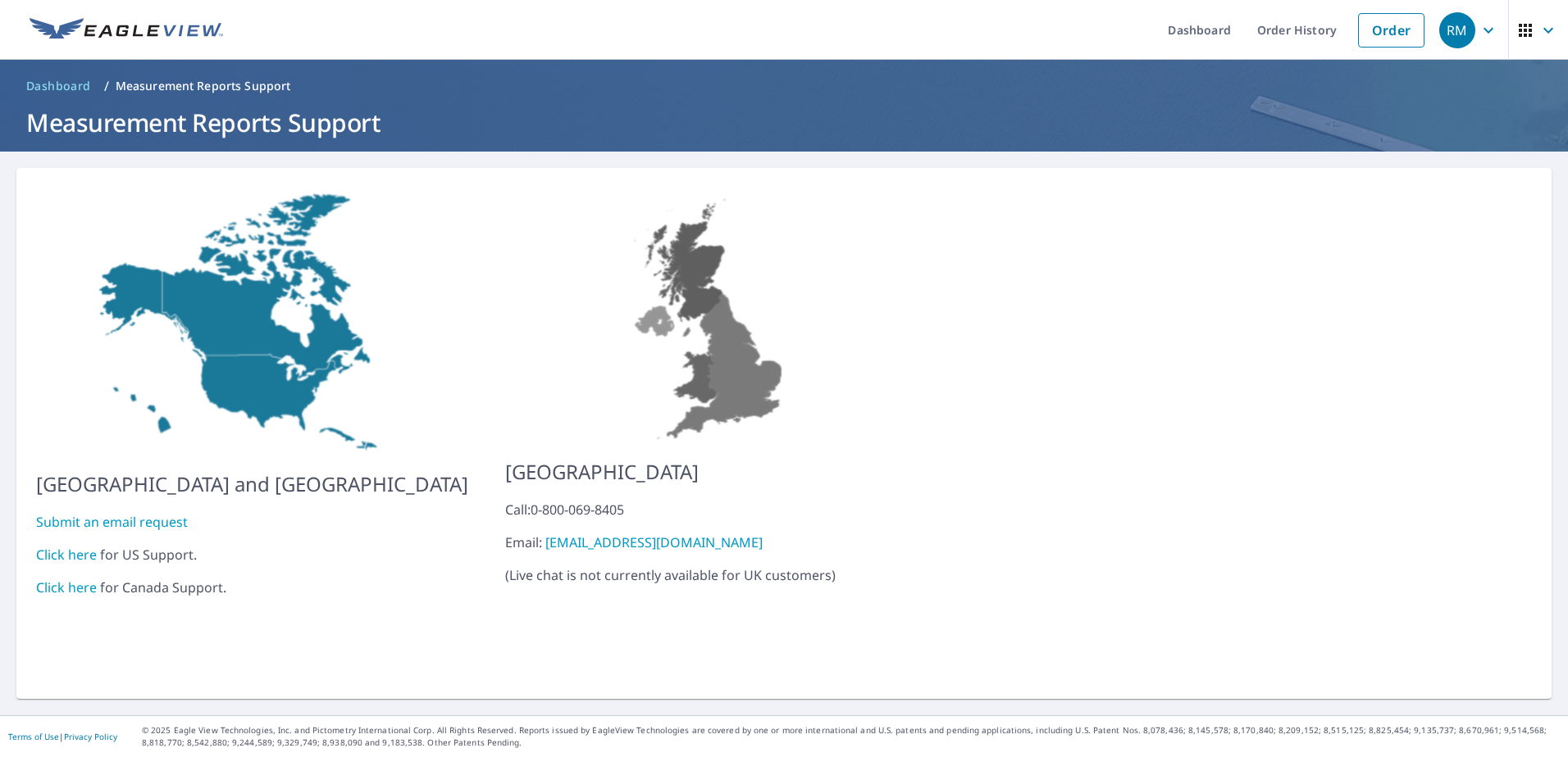
click at [81, 546] on link "Click here" at bounding box center [66, 554] width 60 height 18
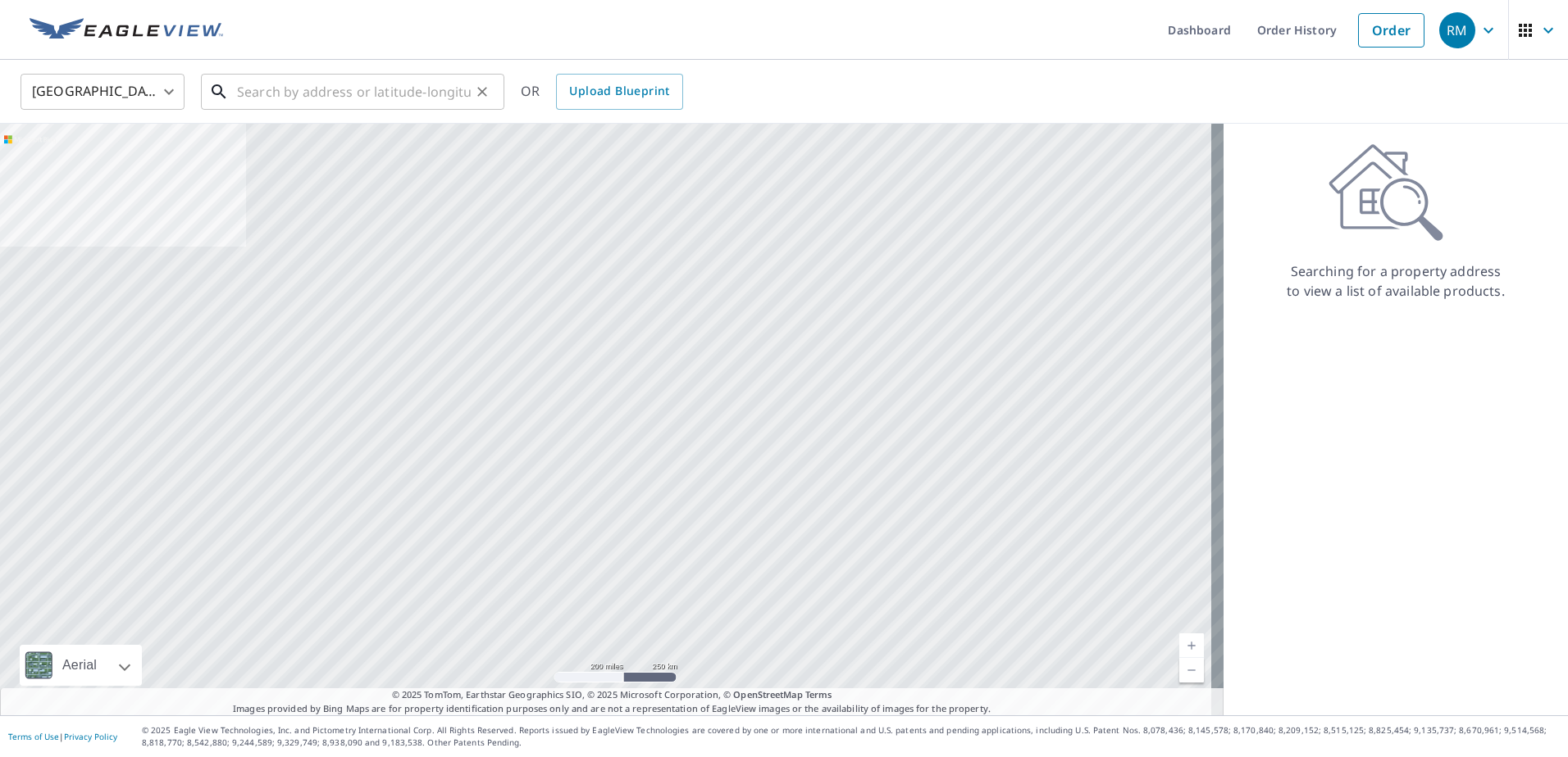
click at [293, 97] on input "text" at bounding box center [354, 92] width 234 height 46
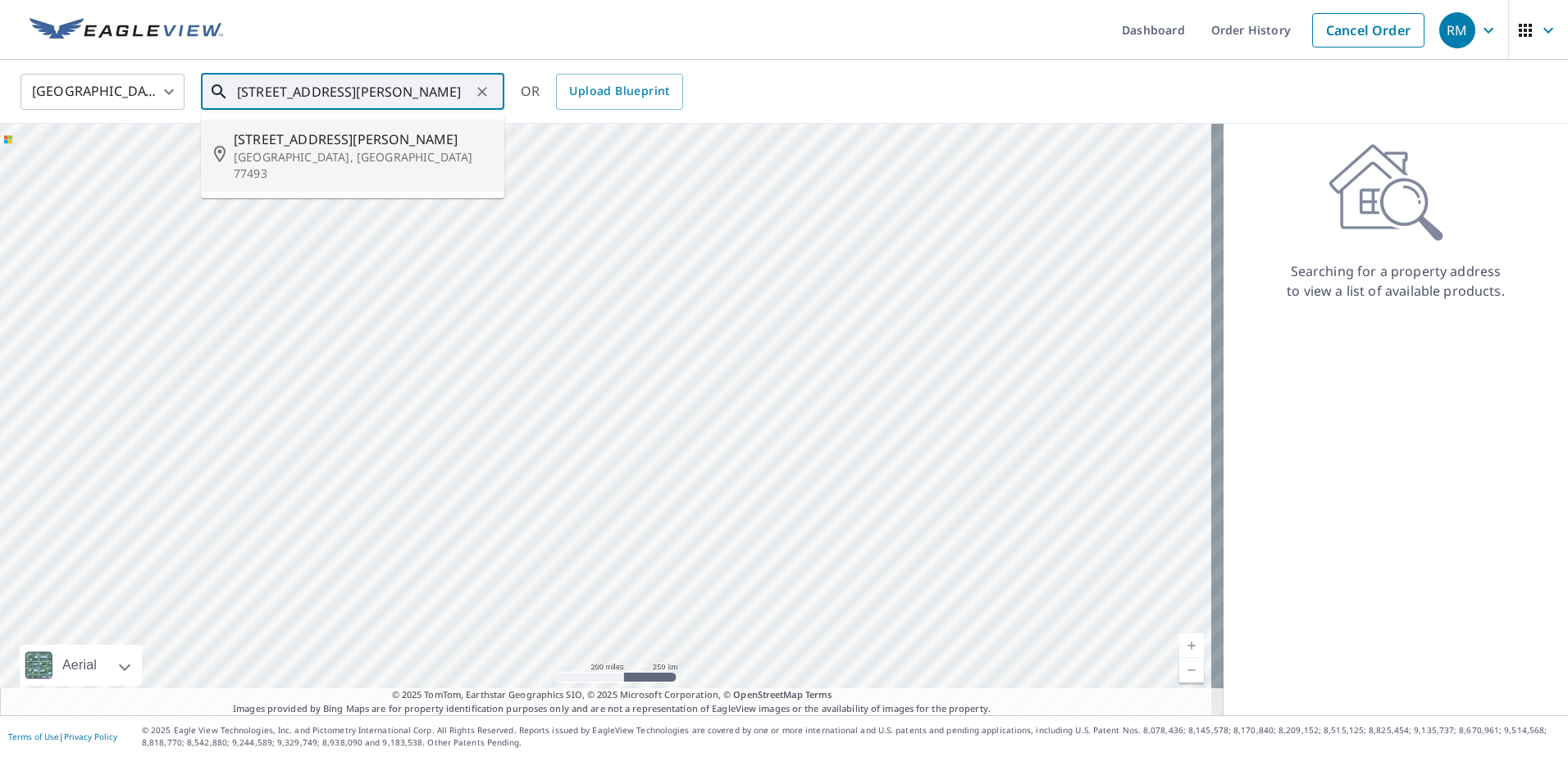
click at [294, 140] on span "7119 Button Bush Way" at bounding box center [363, 139] width 258 height 20
type input "7119 Button Bush Way Katy, TX 77493"
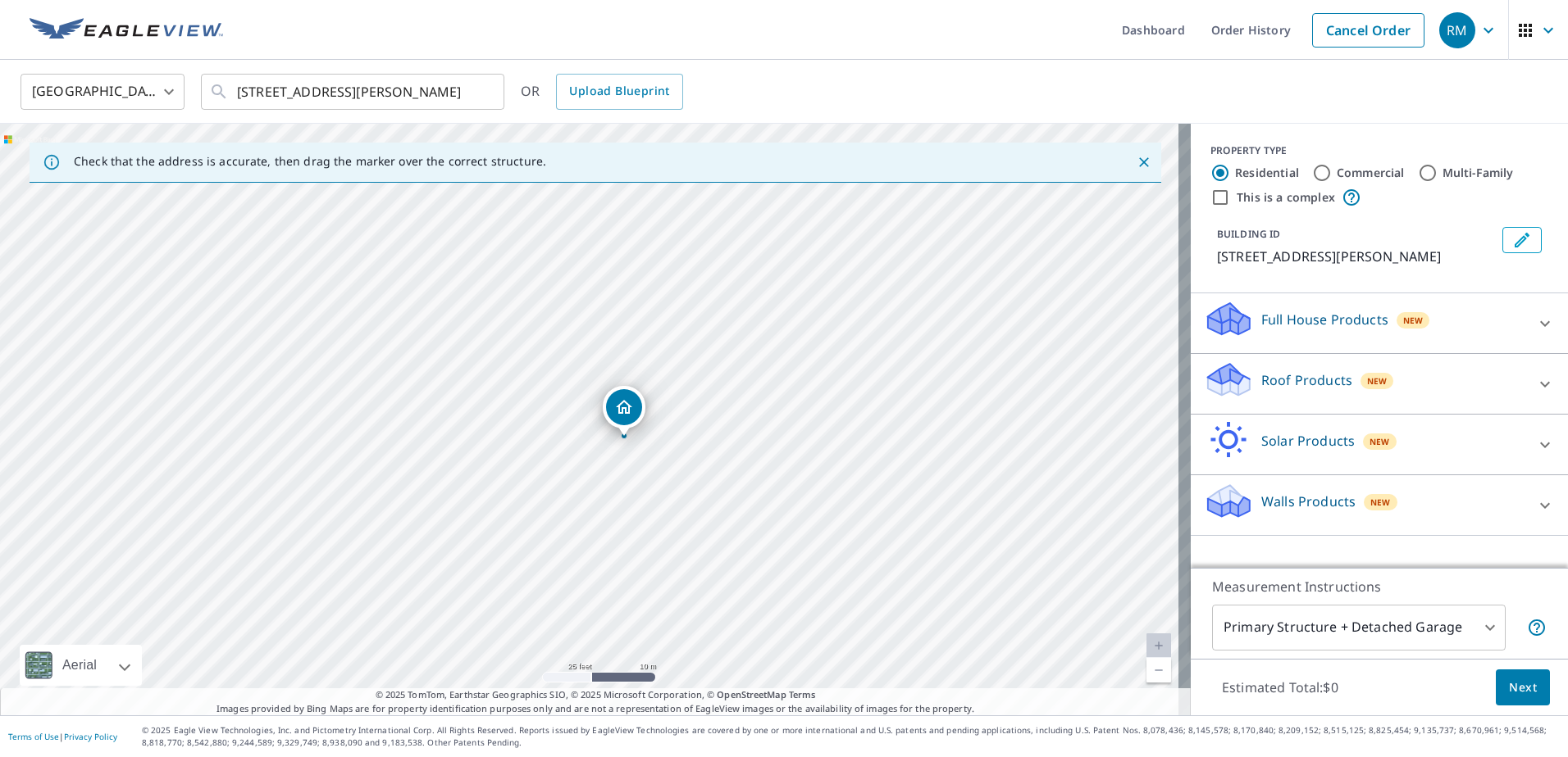
drag, startPoint x: 403, startPoint y: 411, endPoint x: 526, endPoint y: 404, distance: 123.2
click at [526, 404] on div "7119 Button Bush Way Katy, TX 77493" at bounding box center [595, 420] width 1191 height 592
click at [1537, 386] on icon at bounding box center [1544, 384] width 20 height 20
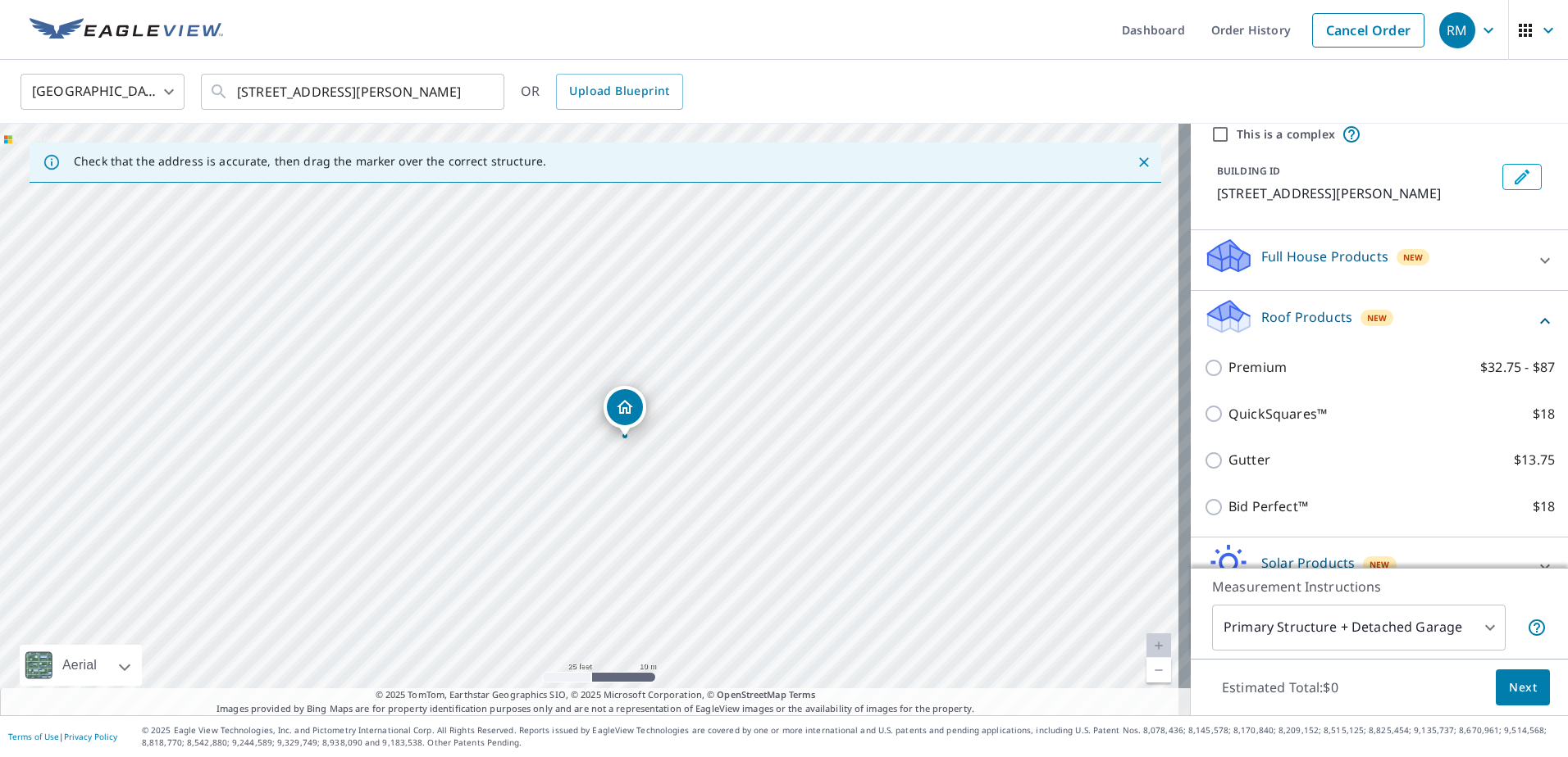
scroll to position [154, 0]
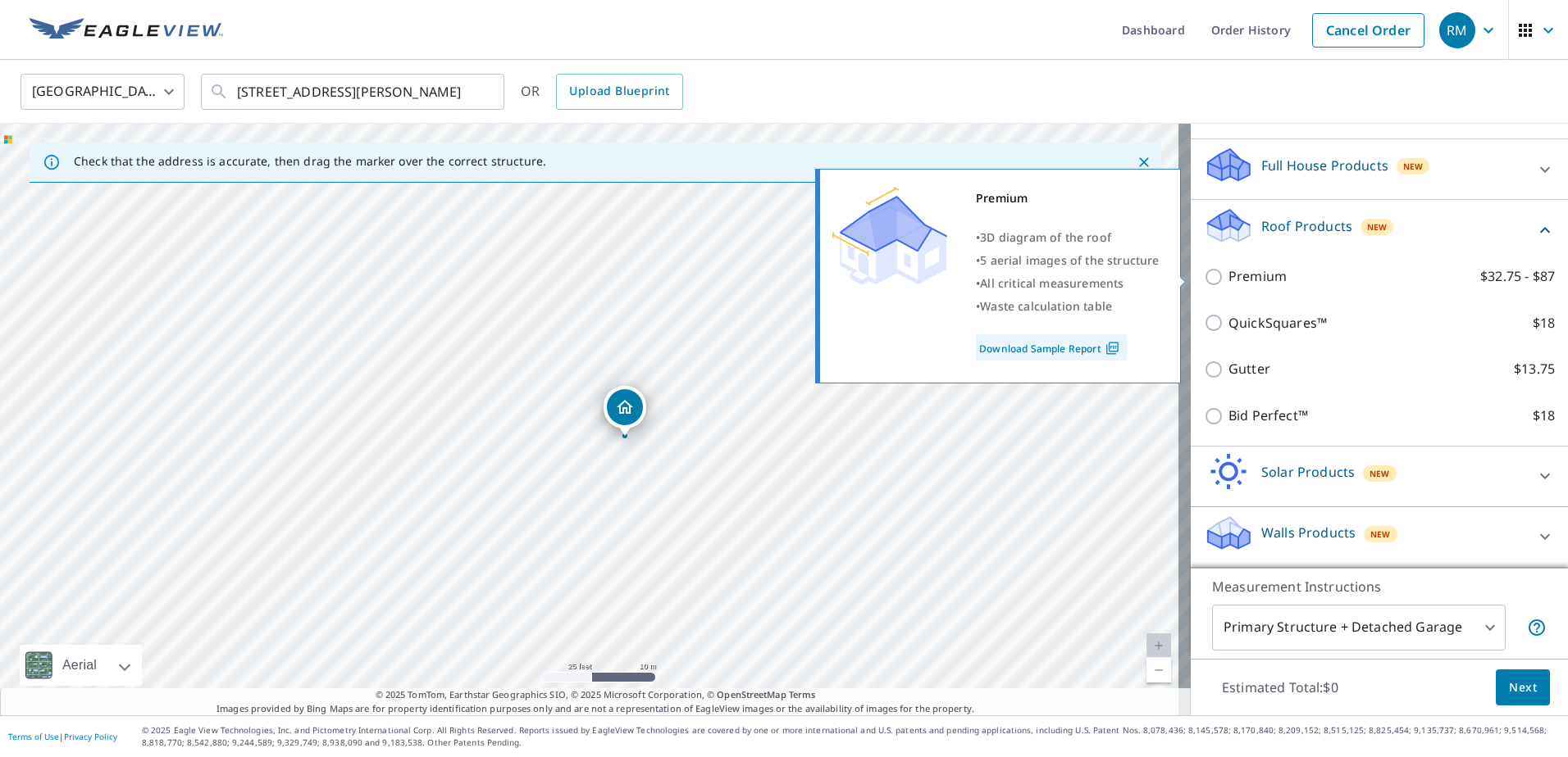
click at [1204, 275] on input "Premium $32.75 - $87" at bounding box center [1216, 277] width 24 height 20
checkbox input "true"
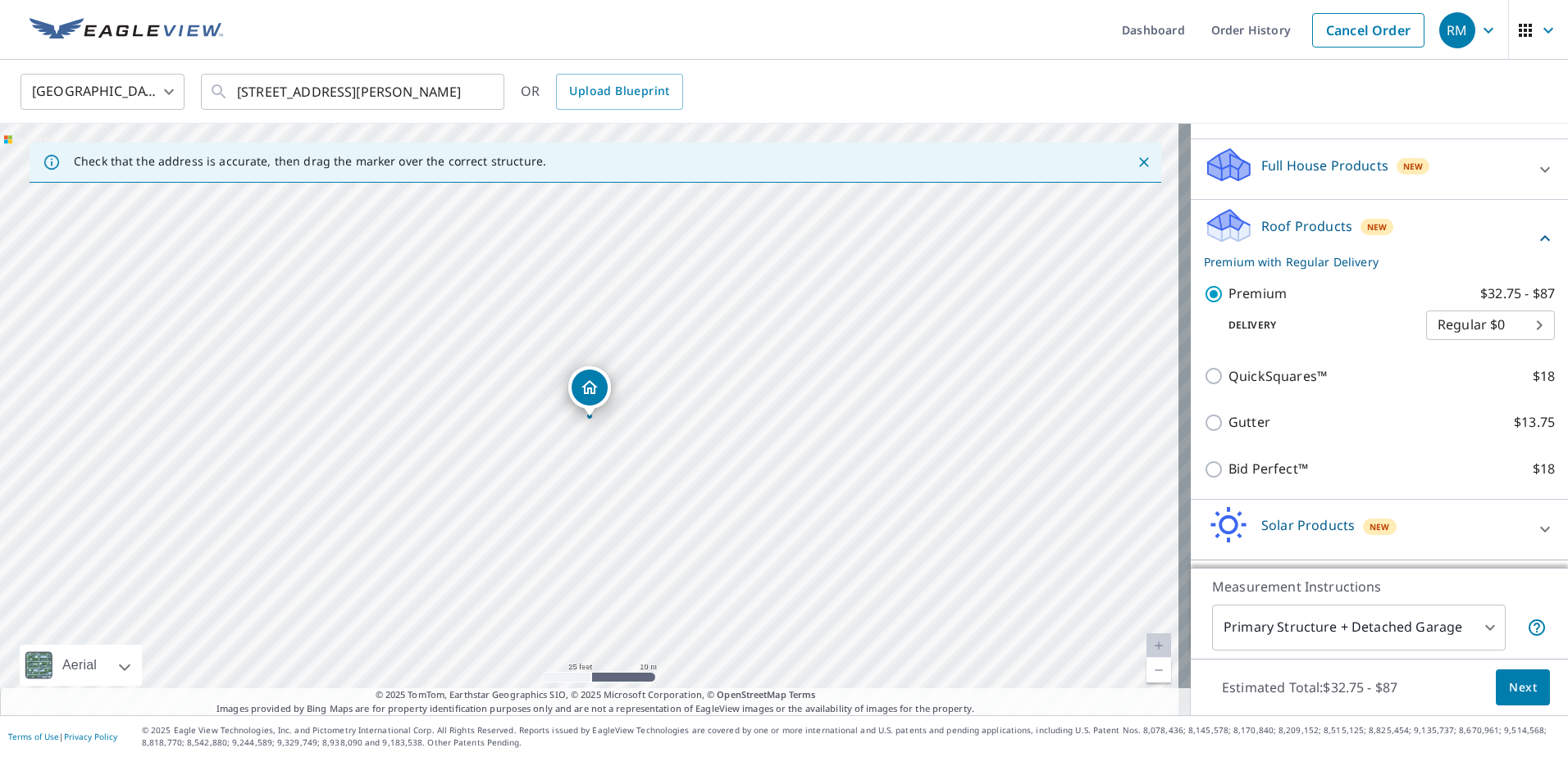
click at [1514, 324] on body "RM RM Dashboard Order History Cancel Order RM United States US ​ 7119 Button Bu…" at bounding box center [784, 378] width 1568 height 757
click at [1512, 324] on li "Regular $0" at bounding box center [1465, 326] width 128 height 30
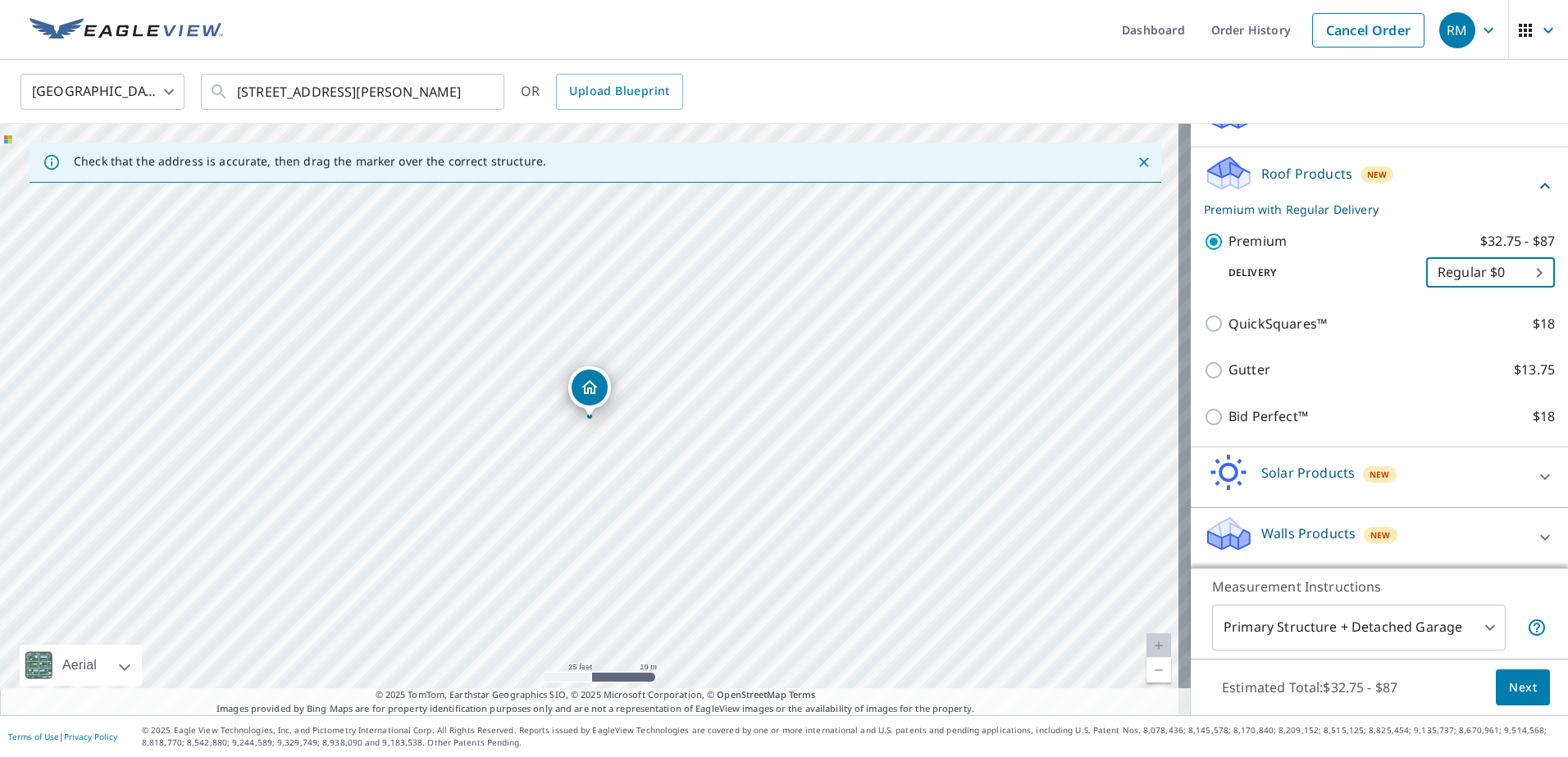
scroll to position [208, 0]
click at [1535, 475] on icon at bounding box center [1544, 476] width 20 height 20
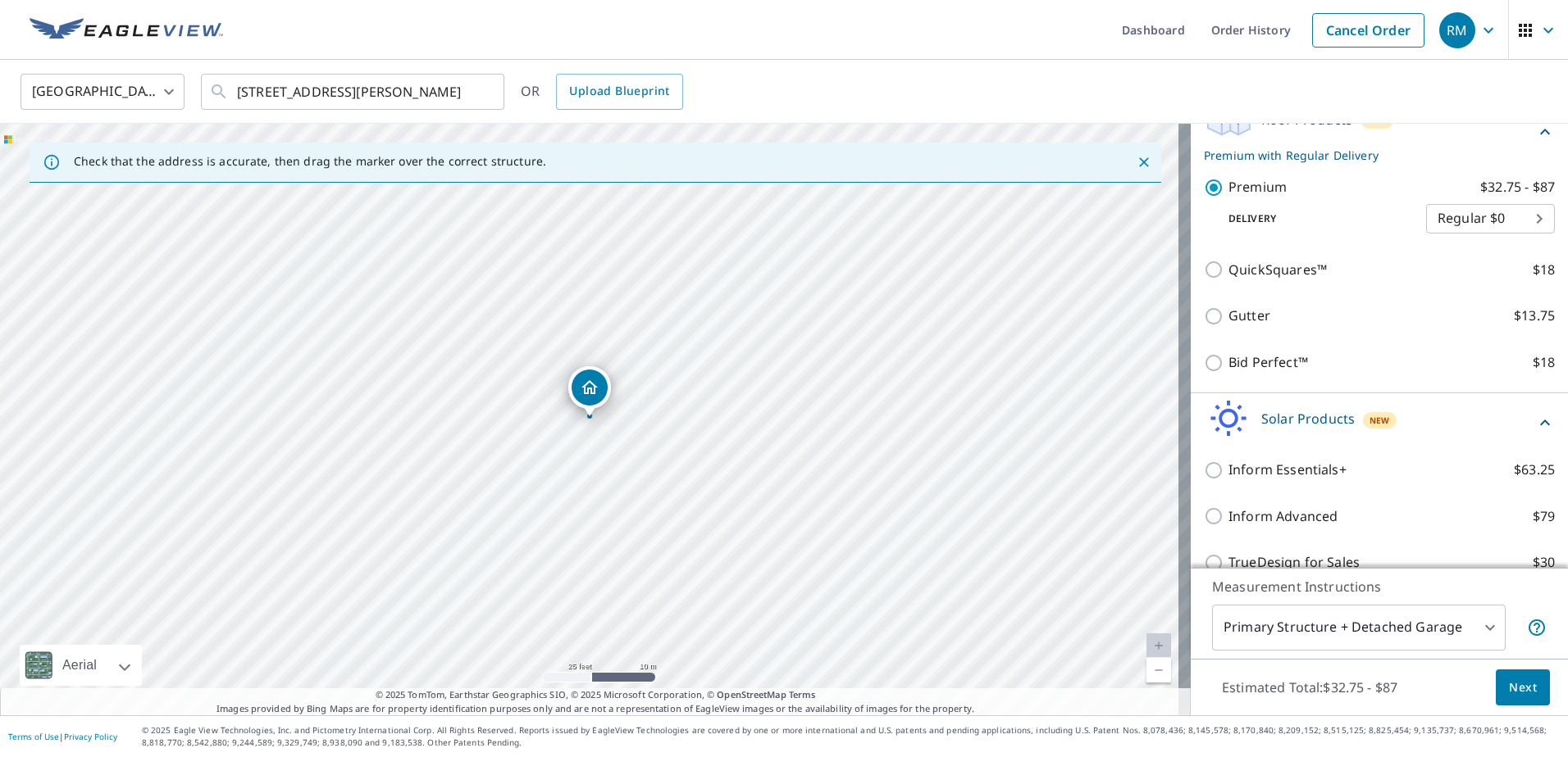
scroll to position [371, 0]
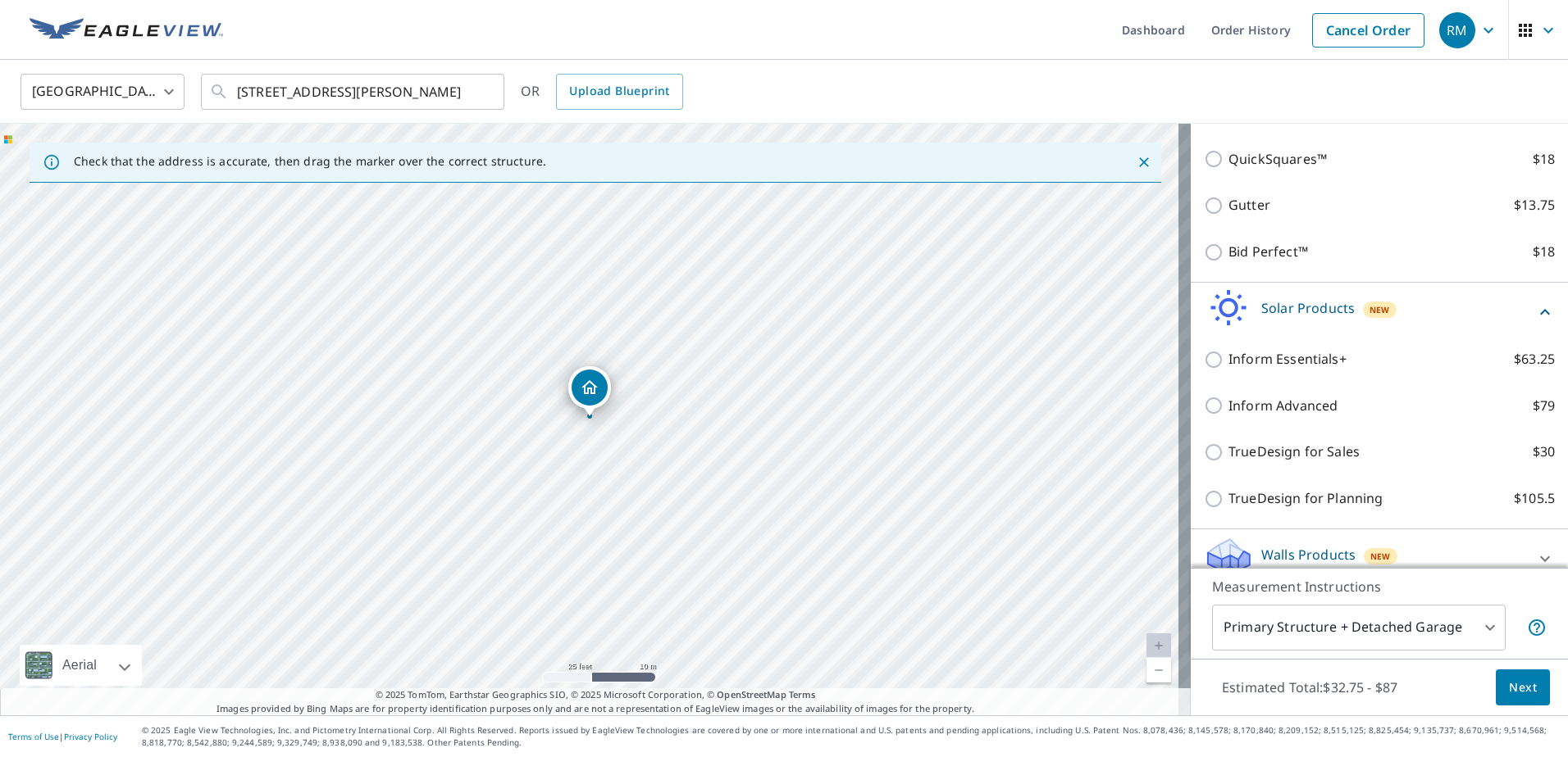
click at [1535, 310] on icon at bounding box center [1544, 312] width 20 height 20
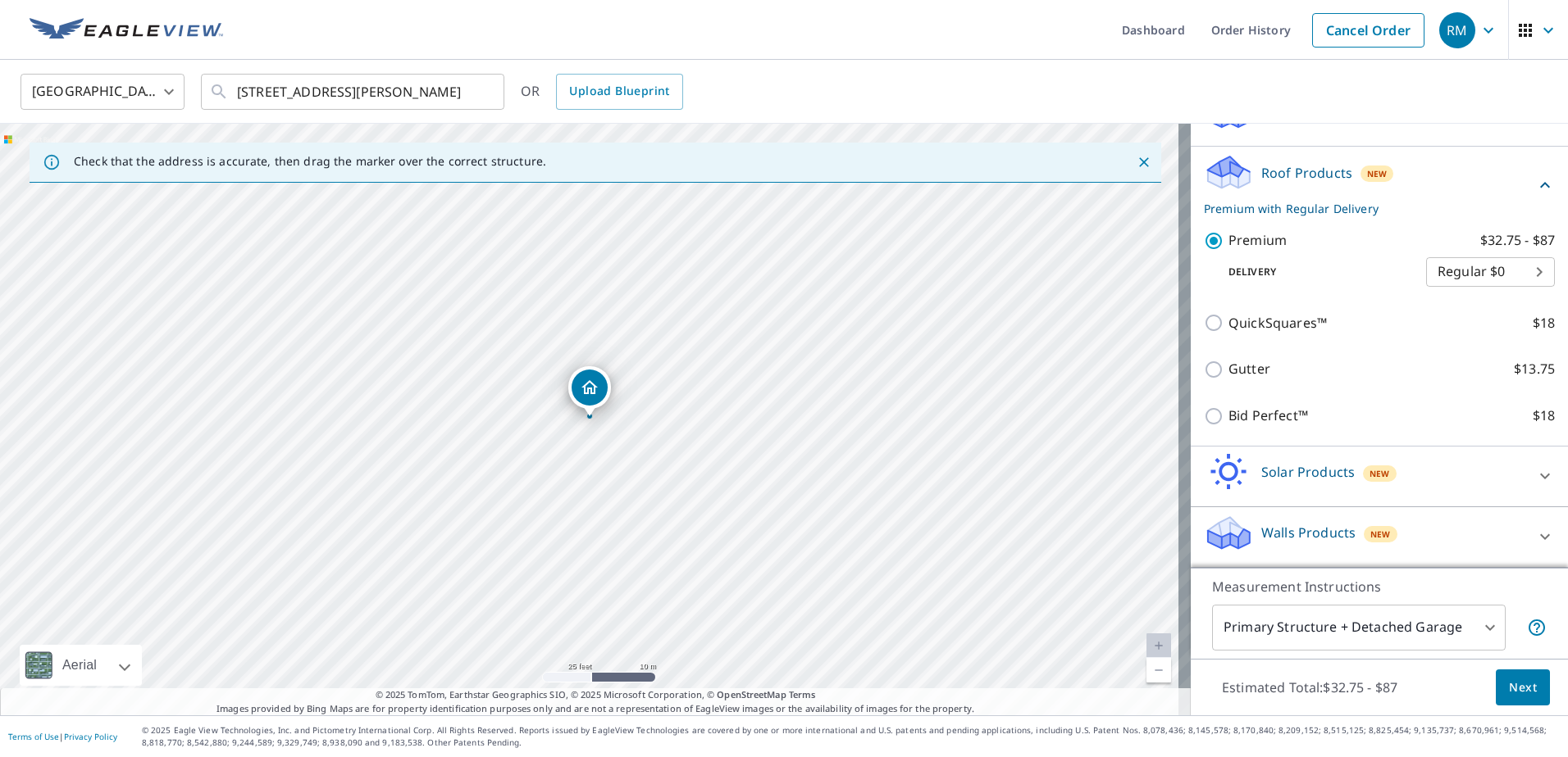
scroll to position [208, 0]
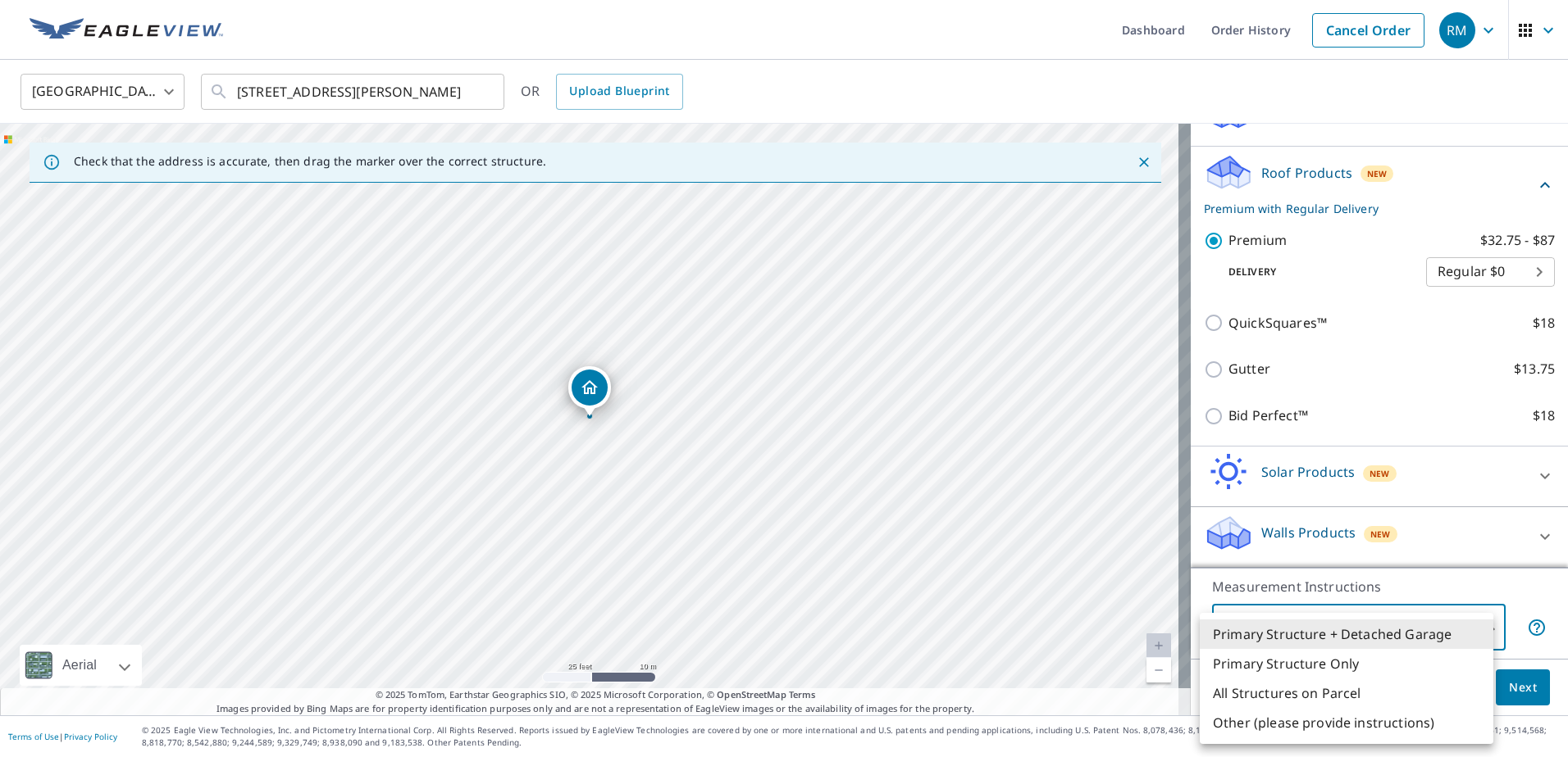
click at [1485, 626] on body "RM RM Dashboard Order History Cancel Order RM United States US ​ 7119 Button Bu…" at bounding box center [784, 378] width 1568 height 757
click at [1307, 664] on li "Primary Structure Only" at bounding box center [1346, 664] width 294 height 30
type input "2"
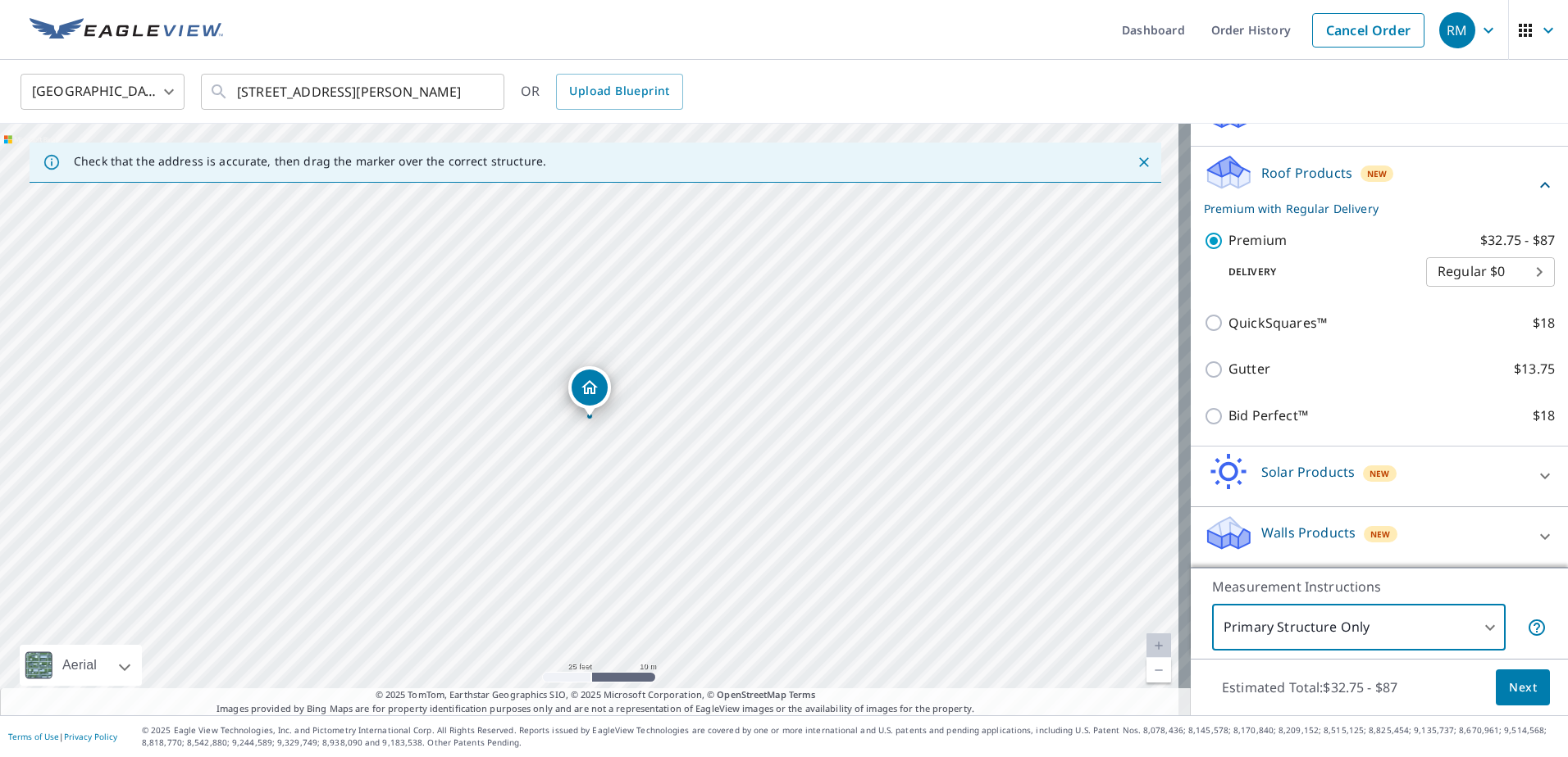
click at [1511, 691] on span "Next" at bounding box center [1523, 687] width 28 height 20
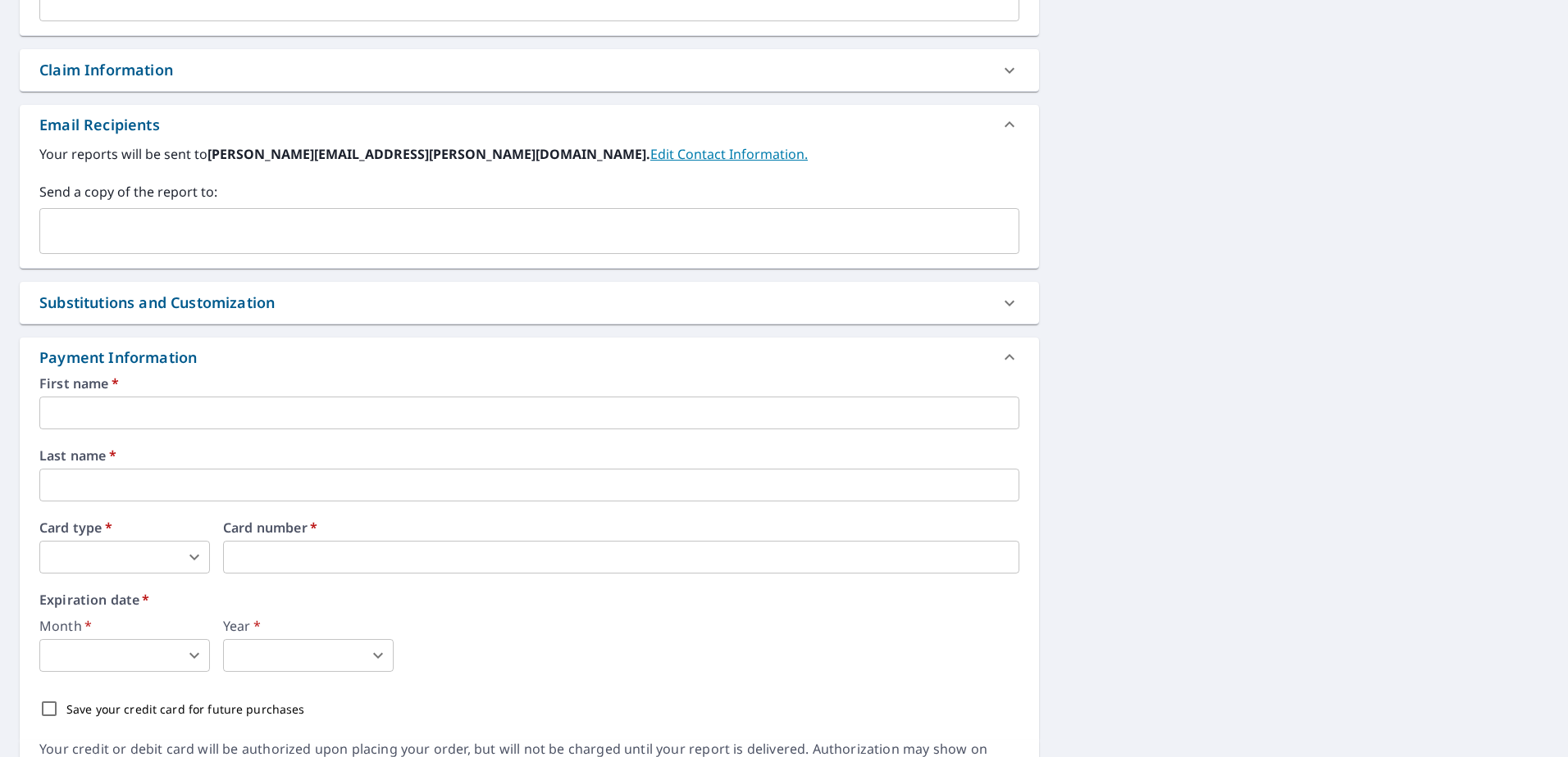
scroll to position [574, 0]
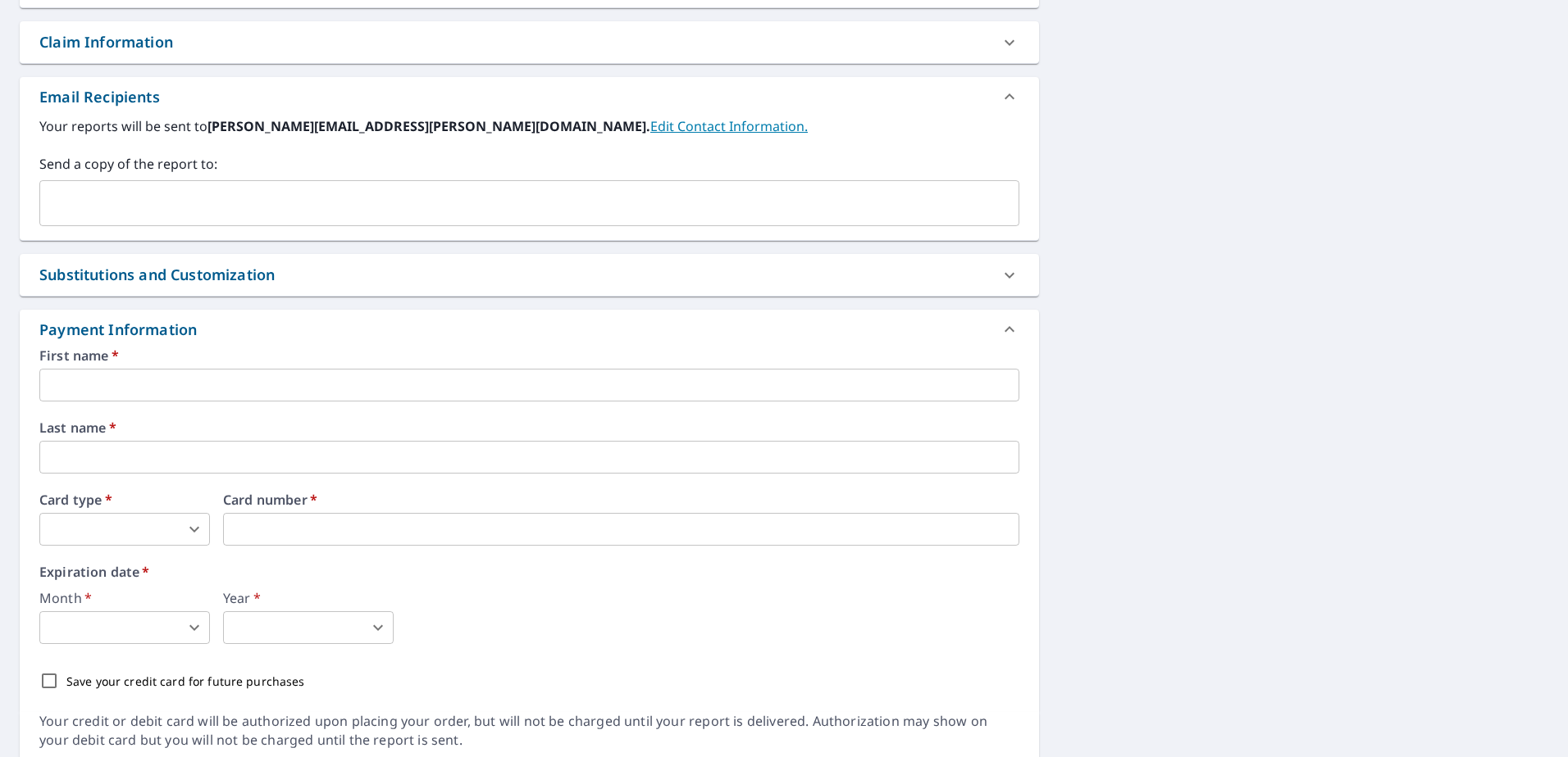
click at [235, 383] on input "text" at bounding box center [529, 385] width 980 height 33
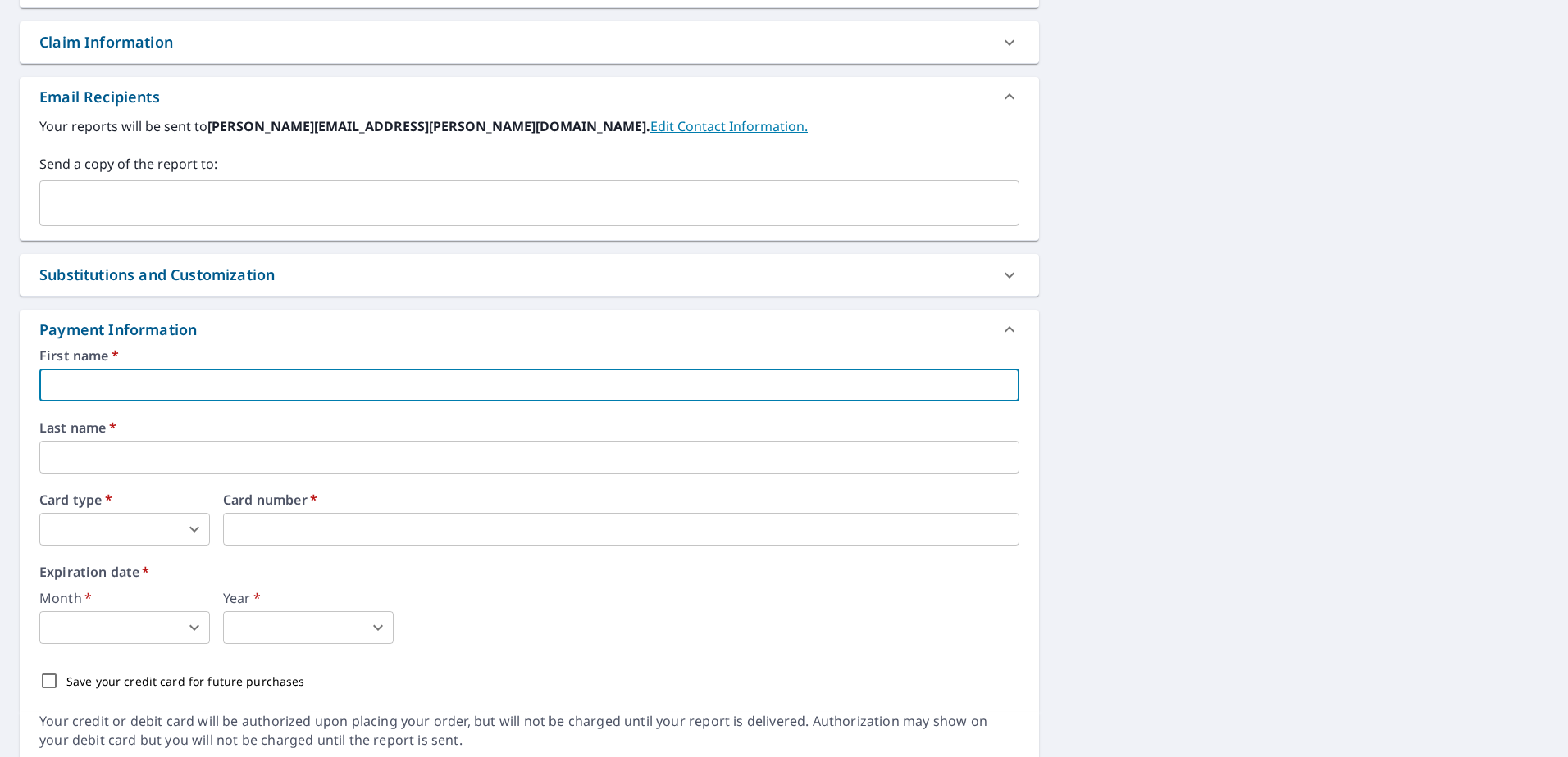
type input "Richard"
type input "Maynard"
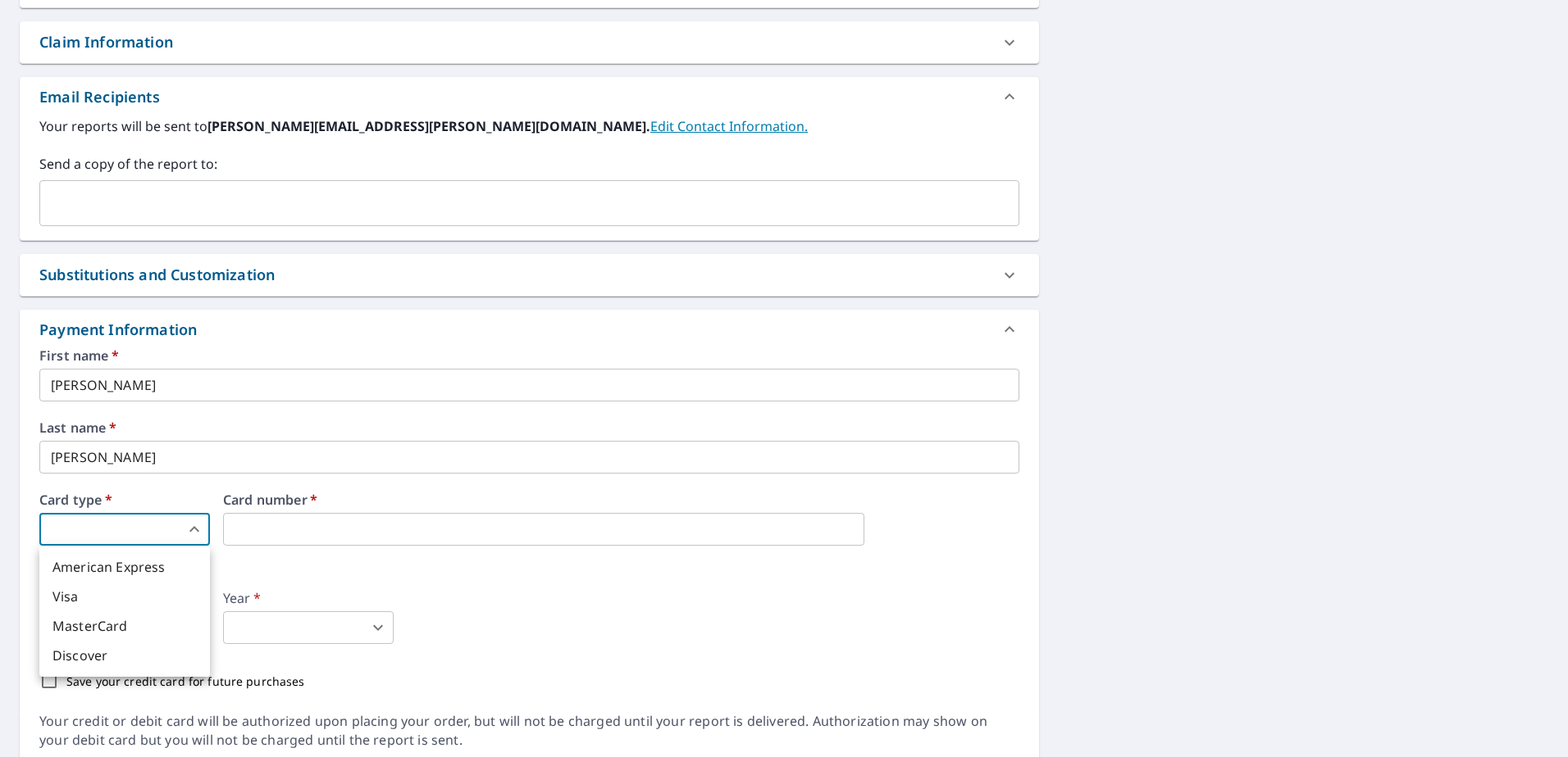
click at [151, 540] on body "RM RM Dashboard Order History Cancel Order RM Dashboard / Finalize Order Finali…" at bounding box center [784, 378] width 1568 height 757
click at [117, 625] on li "MasterCard" at bounding box center [124, 626] width 170 height 30
type input "3"
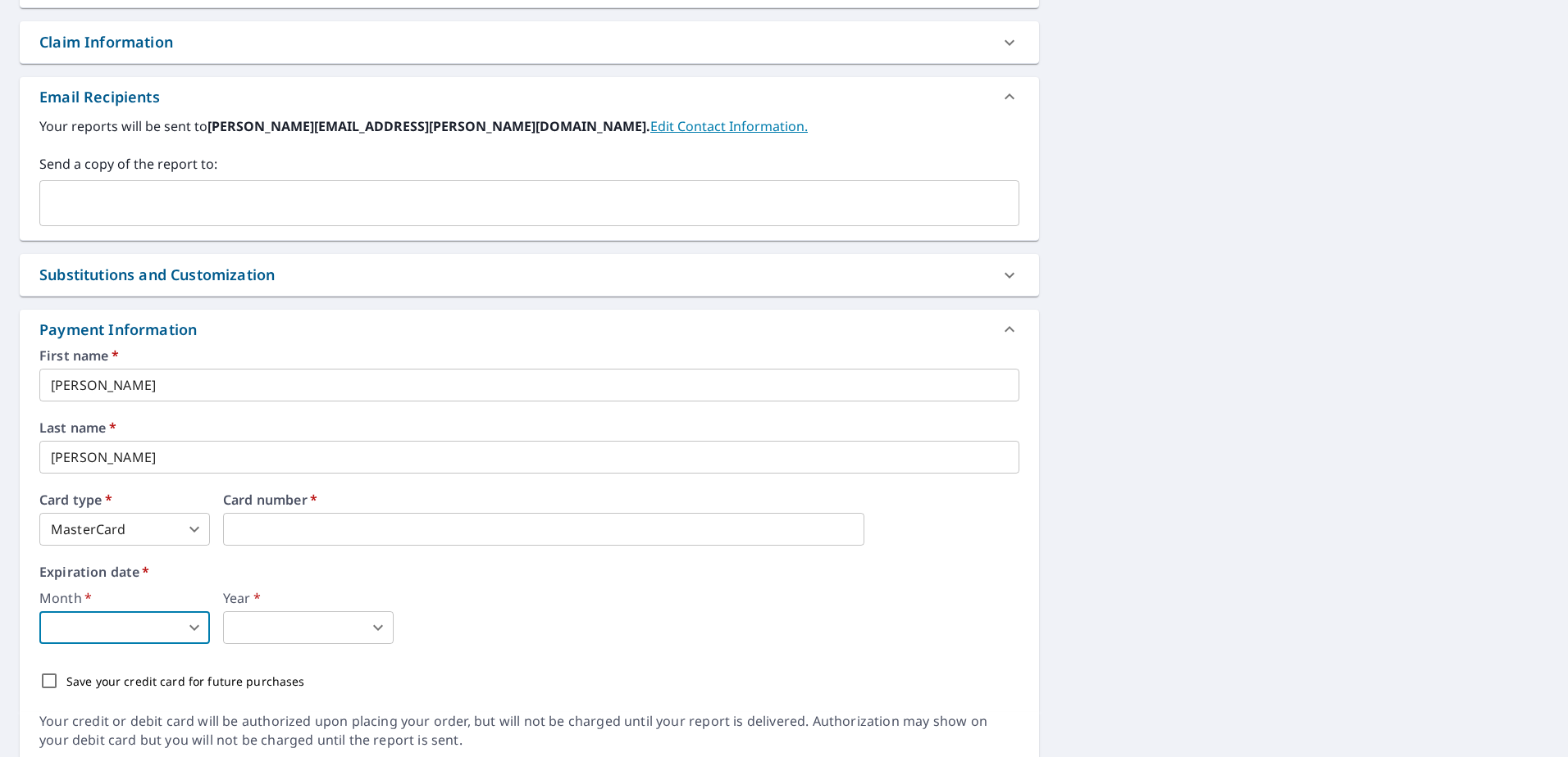
click at [195, 631] on body "RM RM Dashboard Order History Cancel Order RM Dashboard / Finalize Order Finali…" at bounding box center [784, 378] width 1568 height 757
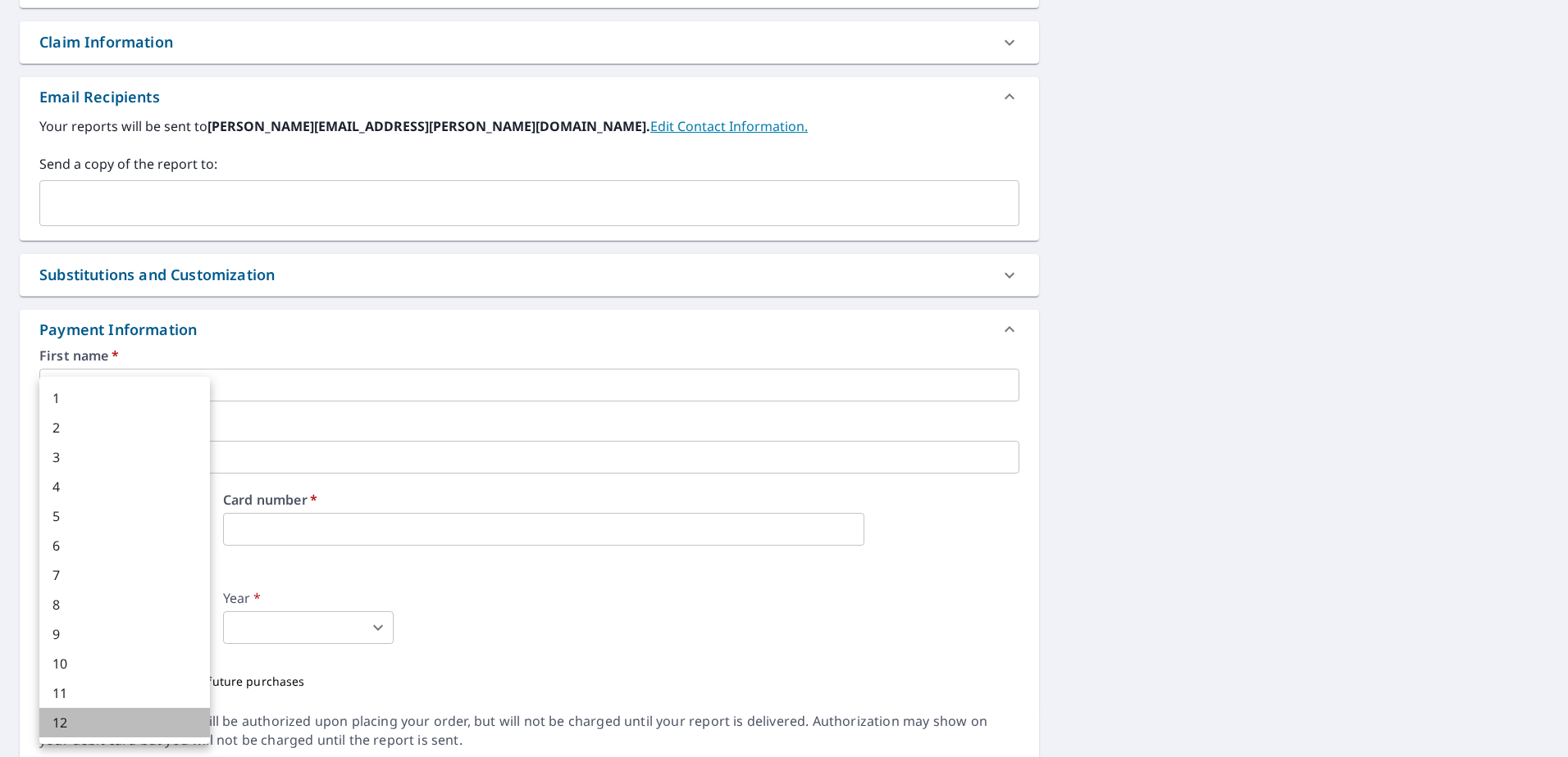
click at [64, 719] on li "12" at bounding box center [124, 723] width 170 height 30
type input "12"
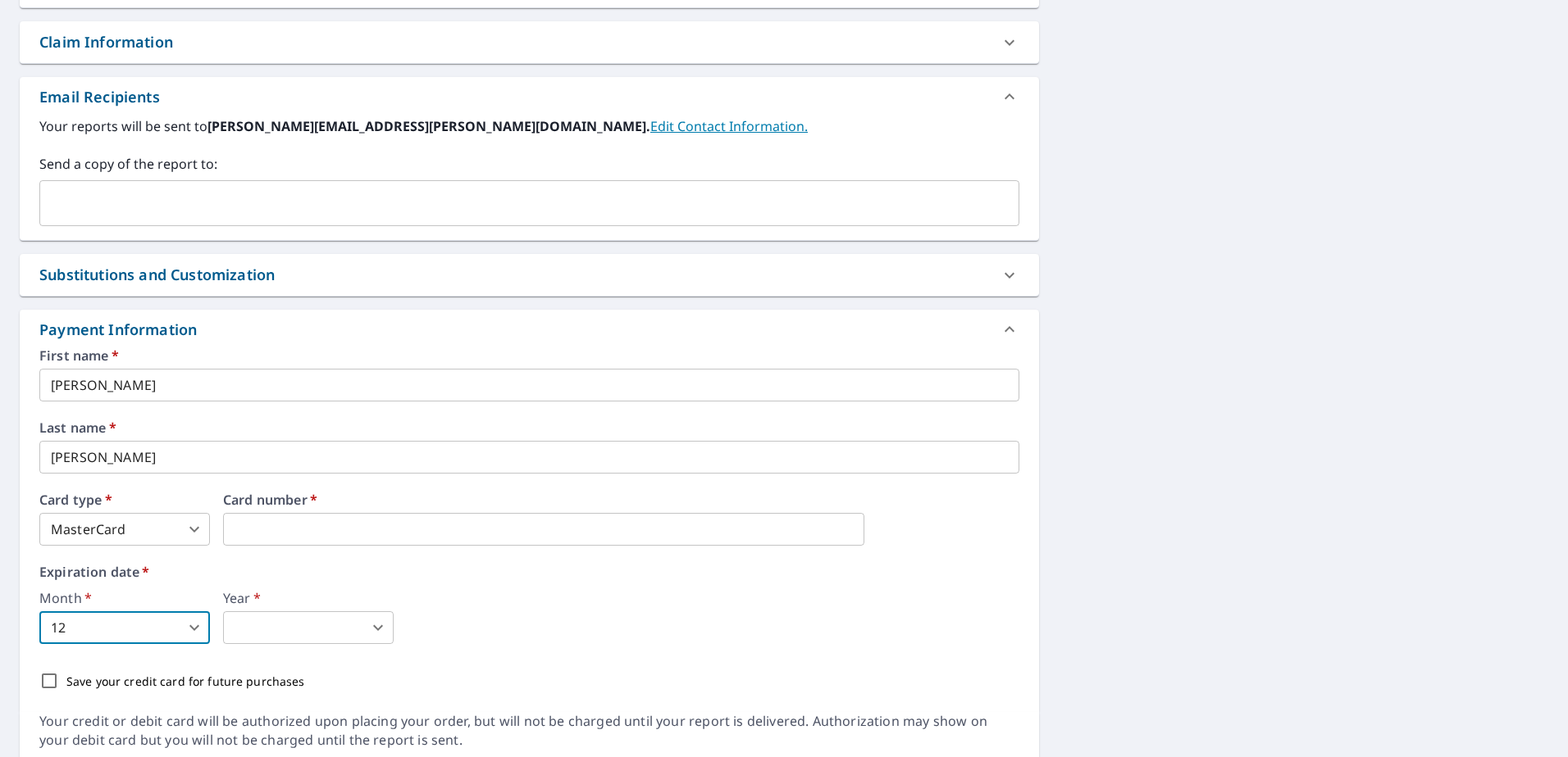
click at [381, 630] on body "RM RM Dashboard Order History Cancel Order RM Dashboard / Finalize Order Finali…" at bounding box center [784, 378] width 1568 height 757
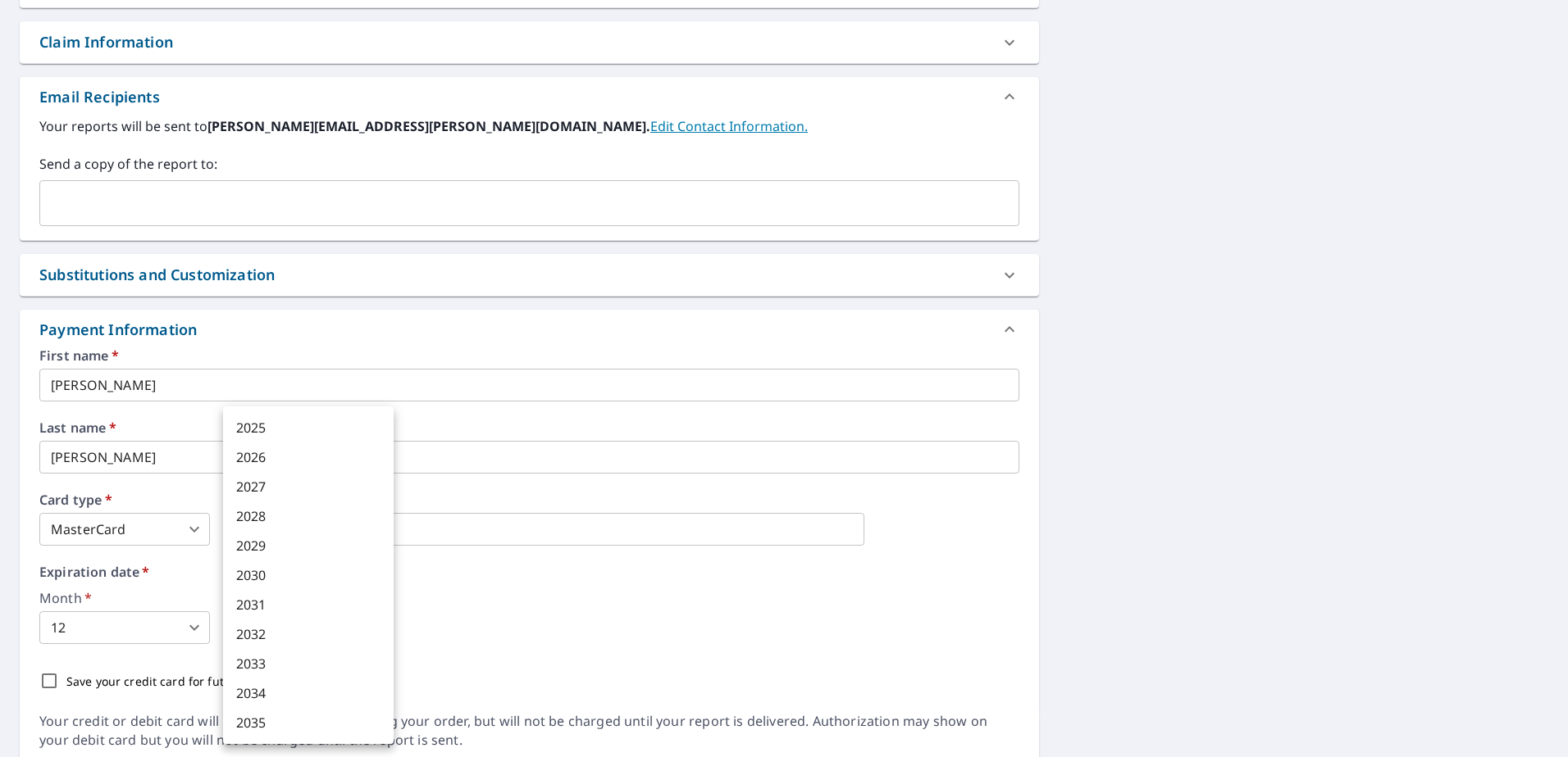
click at [269, 482] on li "2027" at bounding box center [307, 487] width 170 height 30
type input "2027"
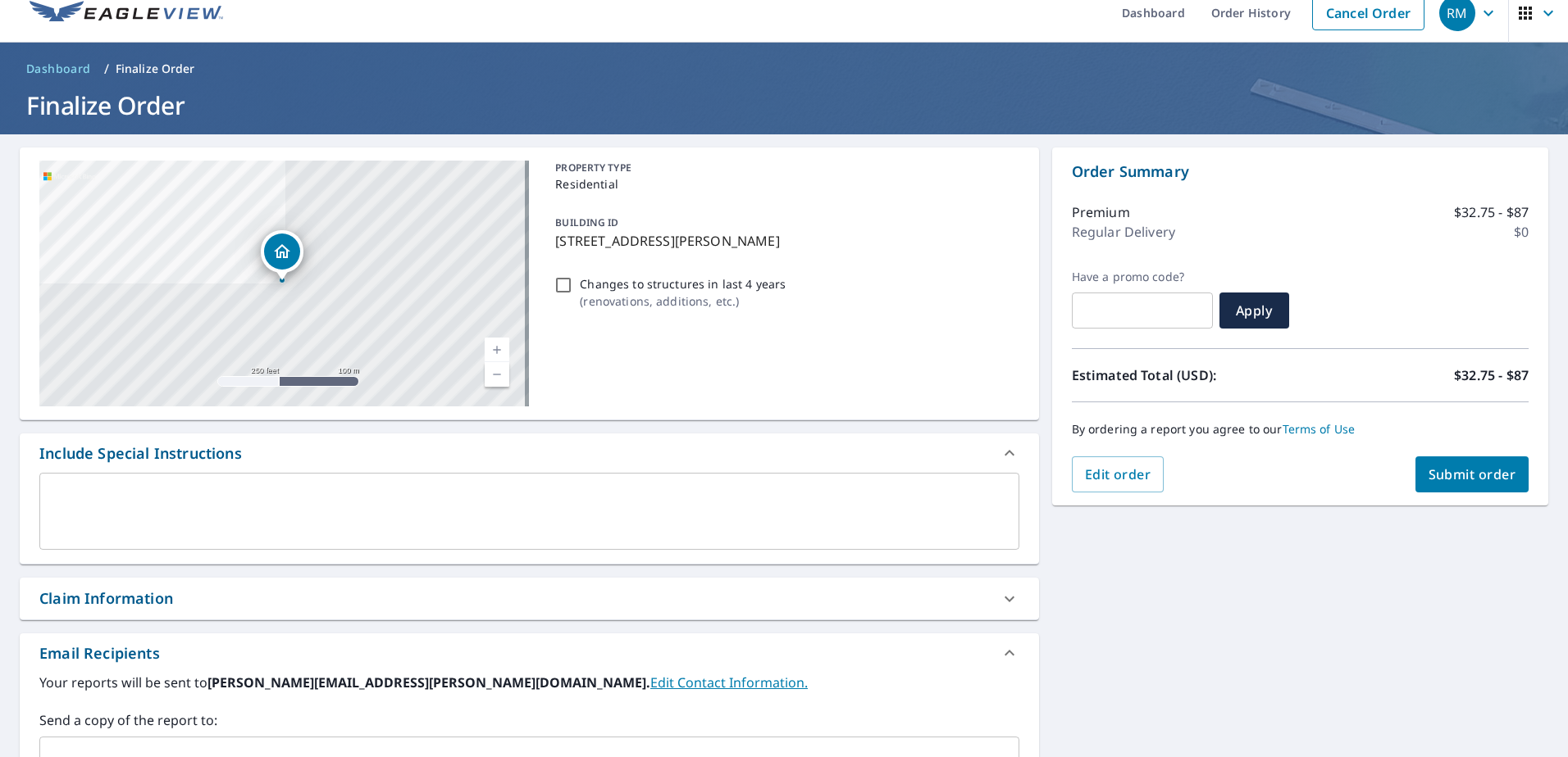
scroll to position [0, 0]
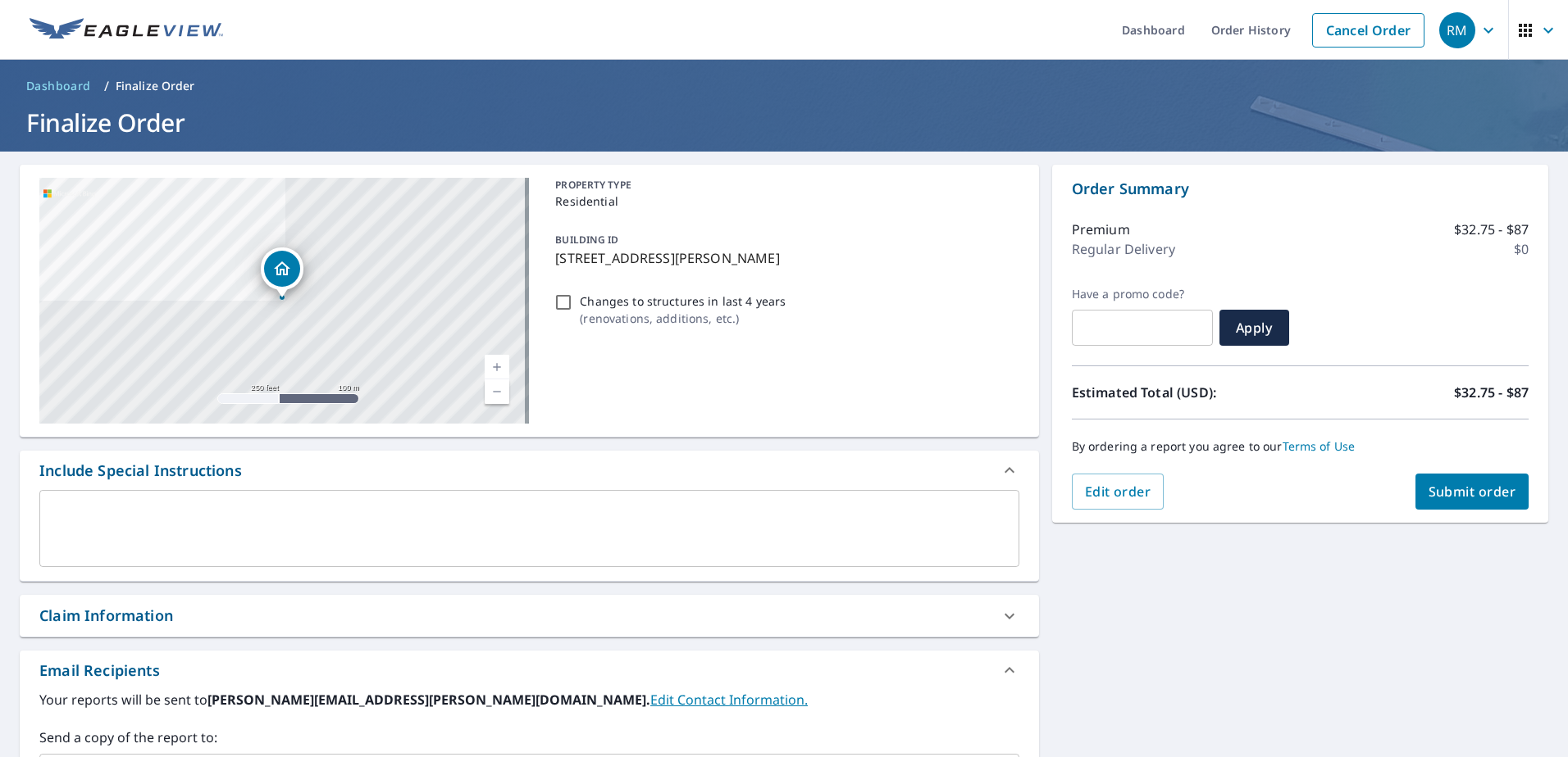
click at [1454, 490] on span "Submit order" at bounding box center [1472, 492] width 87 height 18
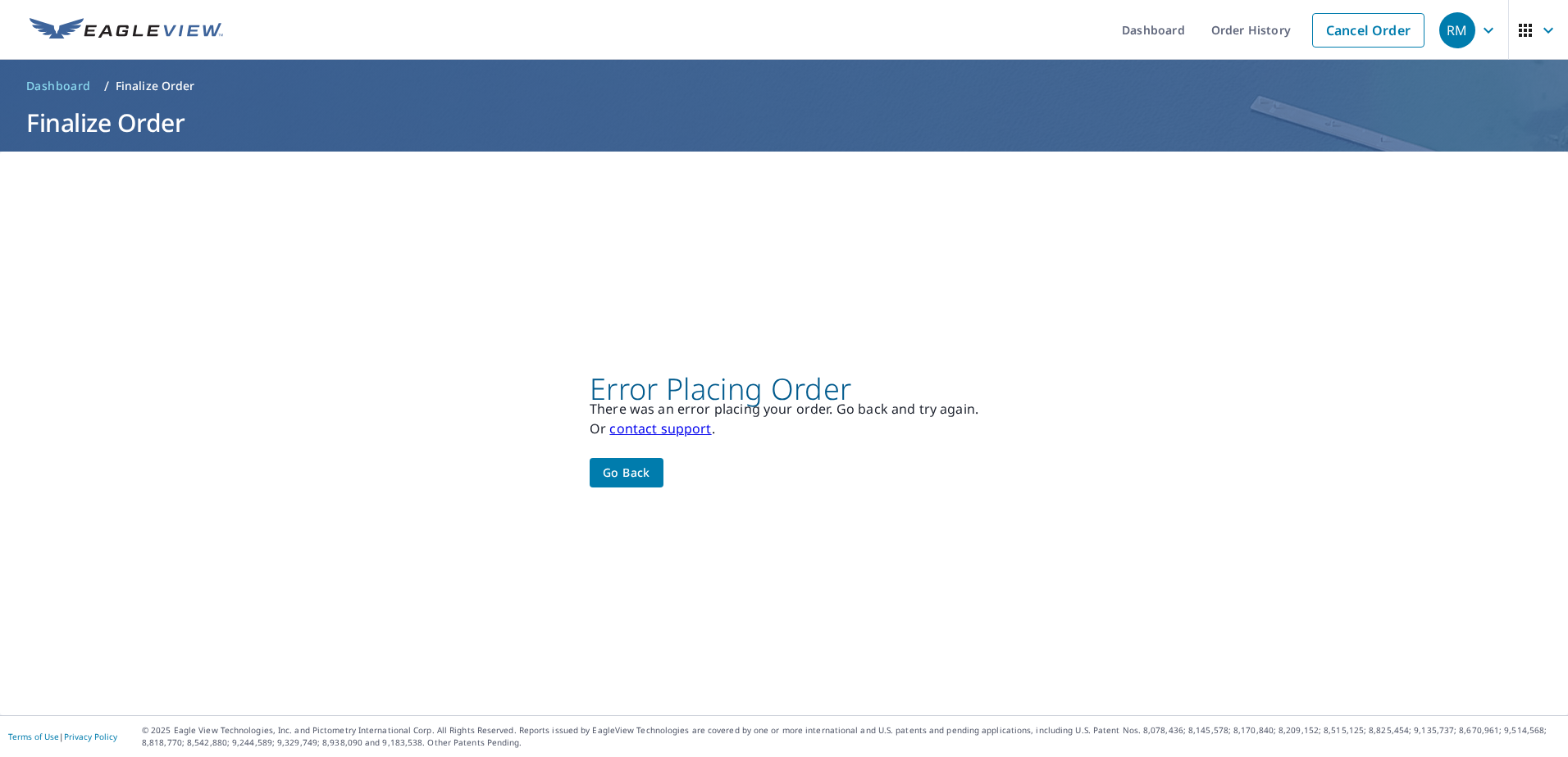
click at [680, 431] on link "contact support" at bounding box center [660, 429] width 101 height 18
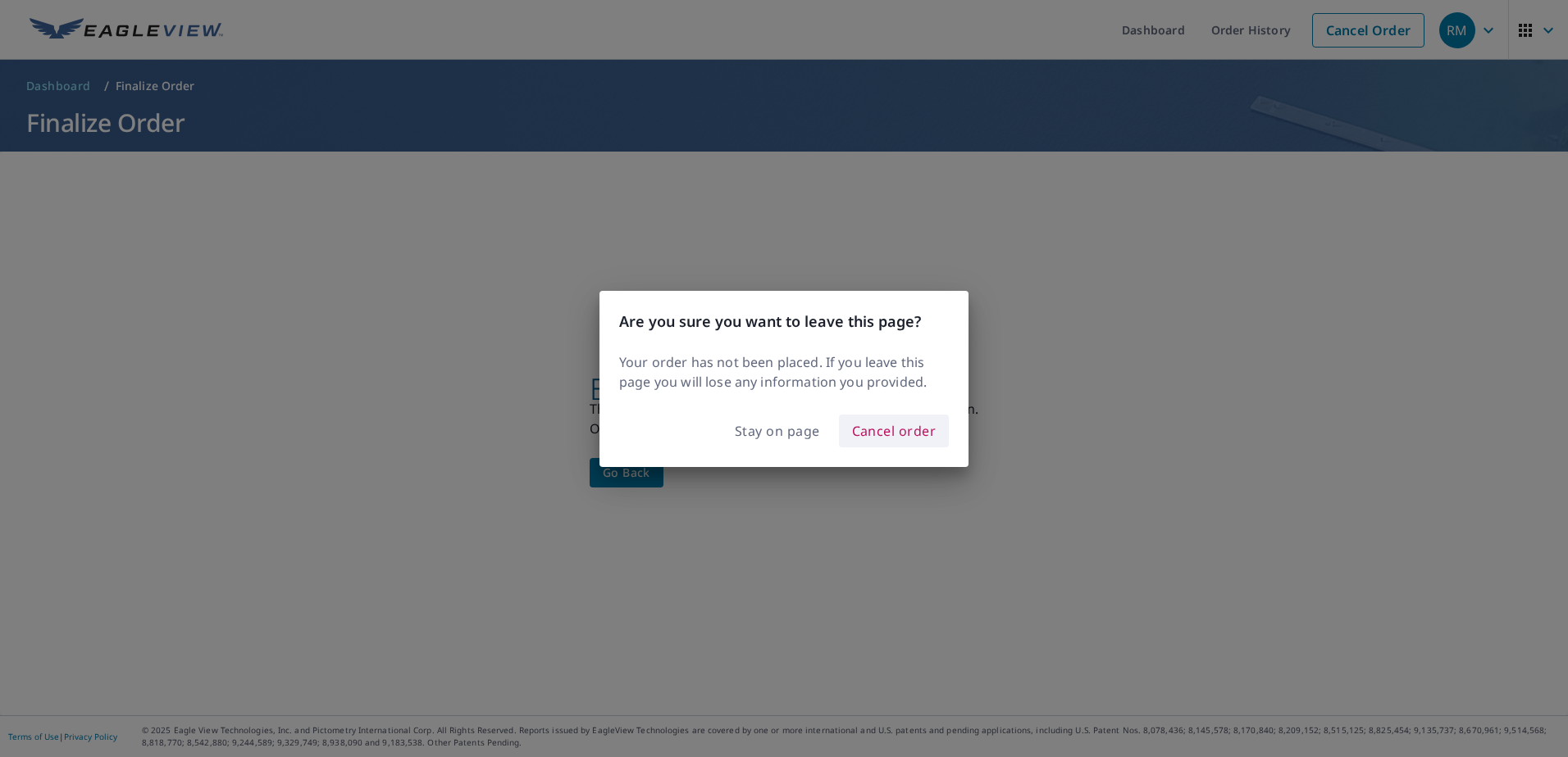
click at [875, 435] on span "Cancel order" at bounding box center [894, 431] width 85 height 23
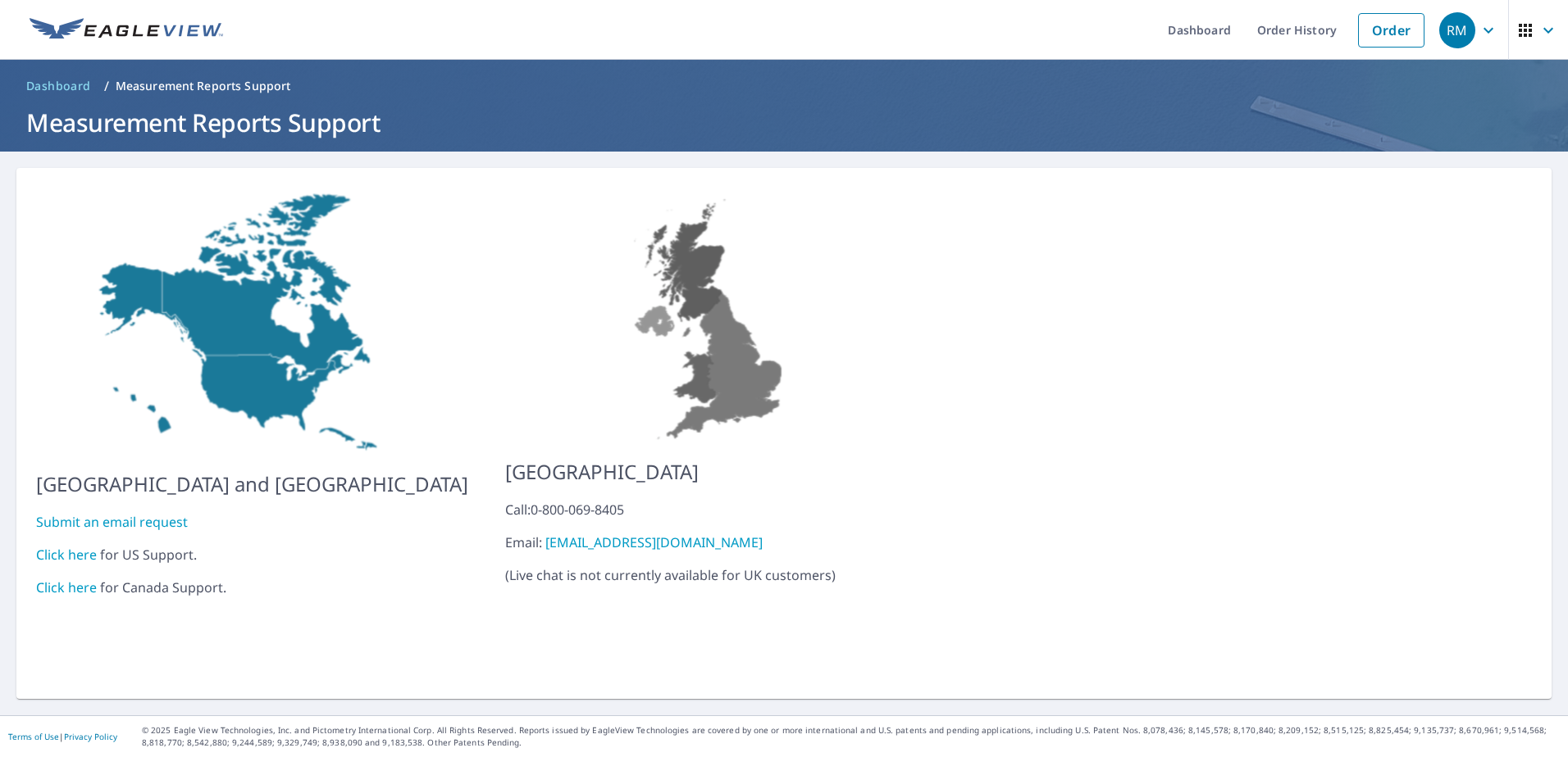
click at [68, 546] on link "Click here" at bounding box center [66, 554] width 60 height 18
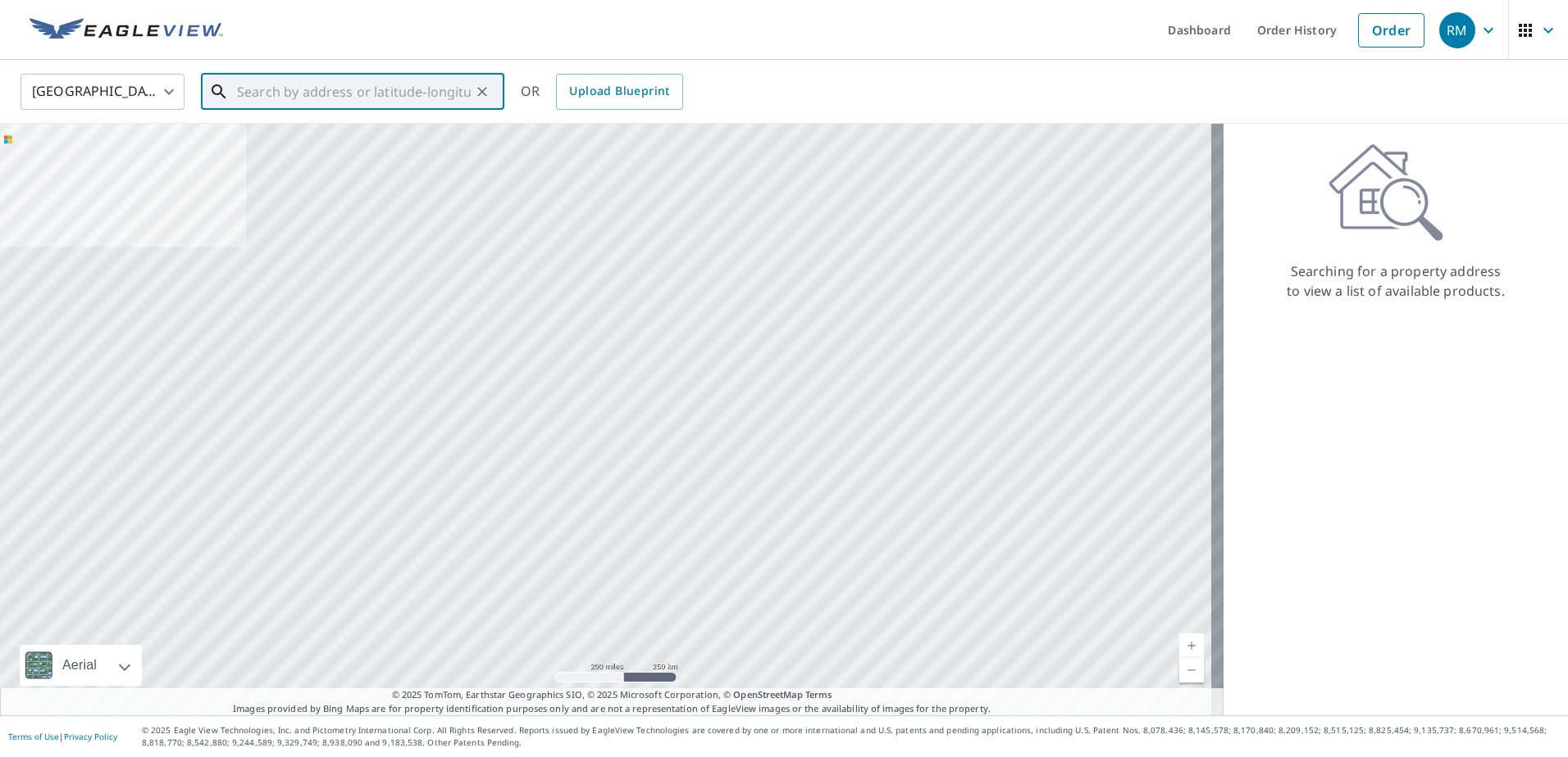
click at [271, 91] on input "text" at bounding box center [354, 92] width 234 height 46
click at [252, 101] on input "text" at bounding box center [354, 92] width 234 height 46
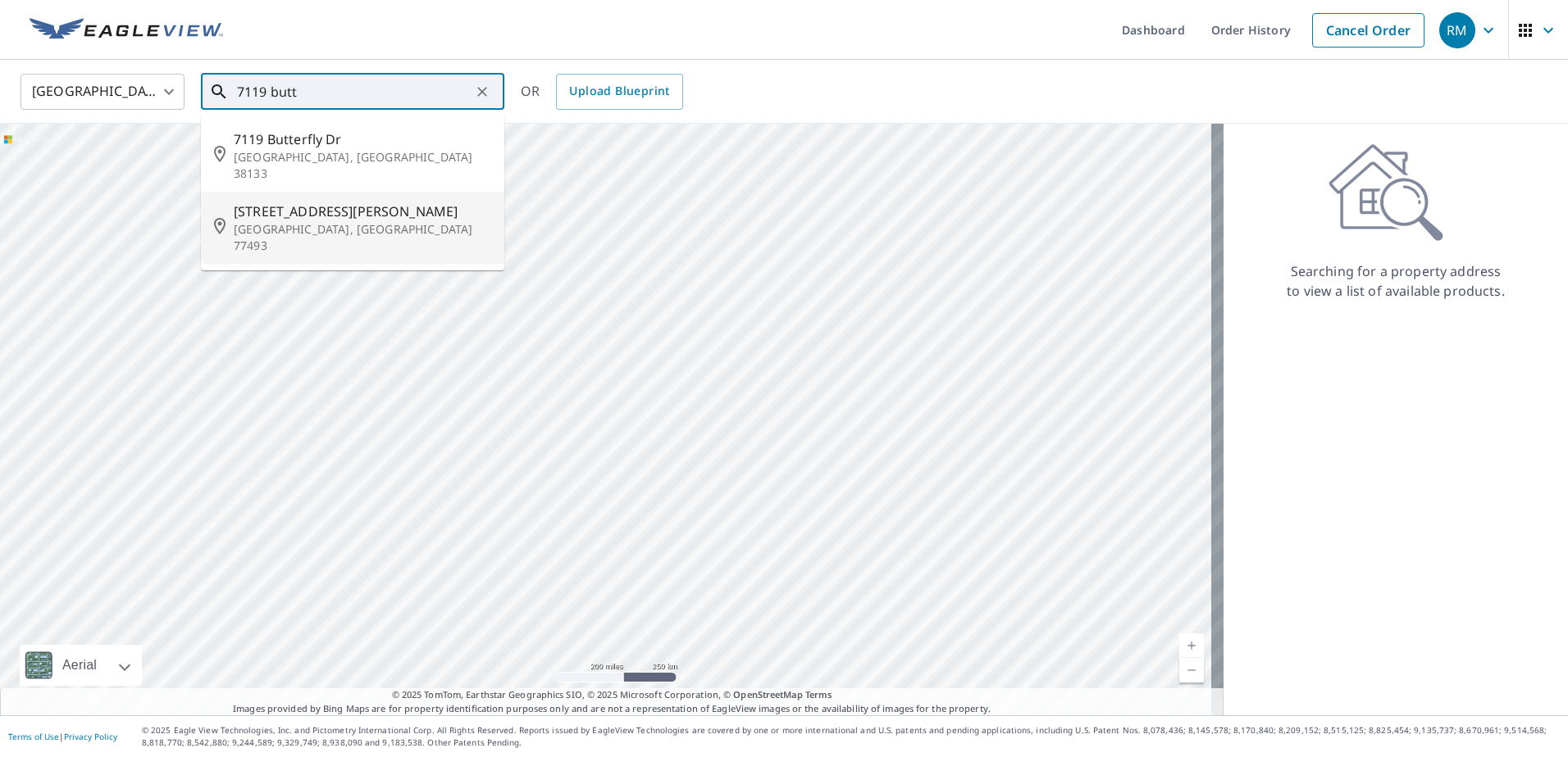
click at [266, 202] on span "7119 Button Bush Way" at bounding box center [363, 211] width 258 height 20
type input "7119 Button Bush Way Katy, TX 77493"
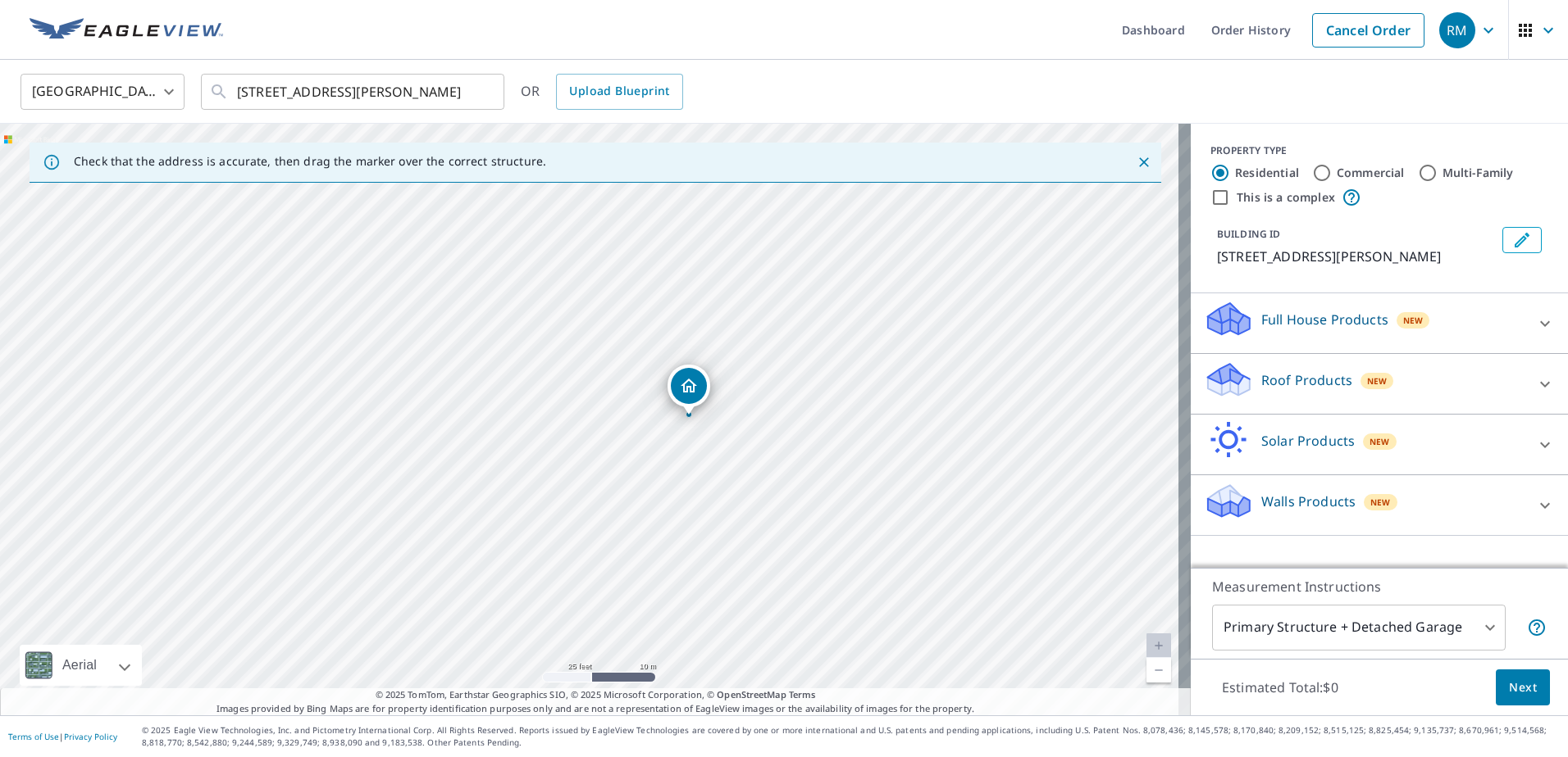
drag, startPoint x: 792, startPoint y: 279, endPoint x: 562, endPoint y: 634, distance: 423.0
click at [562, 634] on div "7119 Button Bush Way Katy, TX 77493" at bounding box center [595, 420] width 1191 height 592
click at [1540, 384] on icon at bounding box center [1544, 384] width 10 height 6
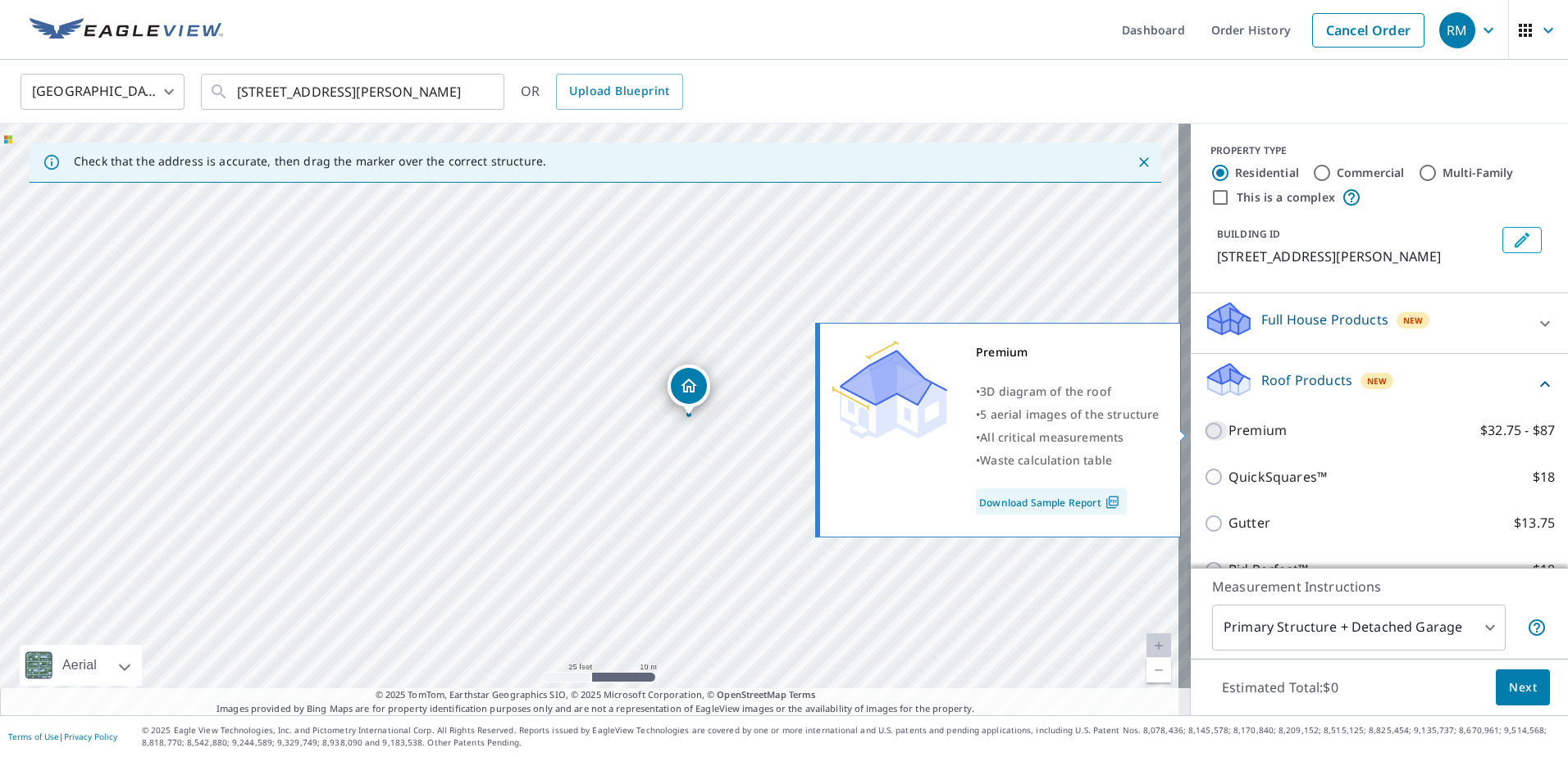
click at [1204, 435] on input "Premium $32.75 - $87" at bounding box center [1216, 431] width 24 height 20
checkbox input "true"
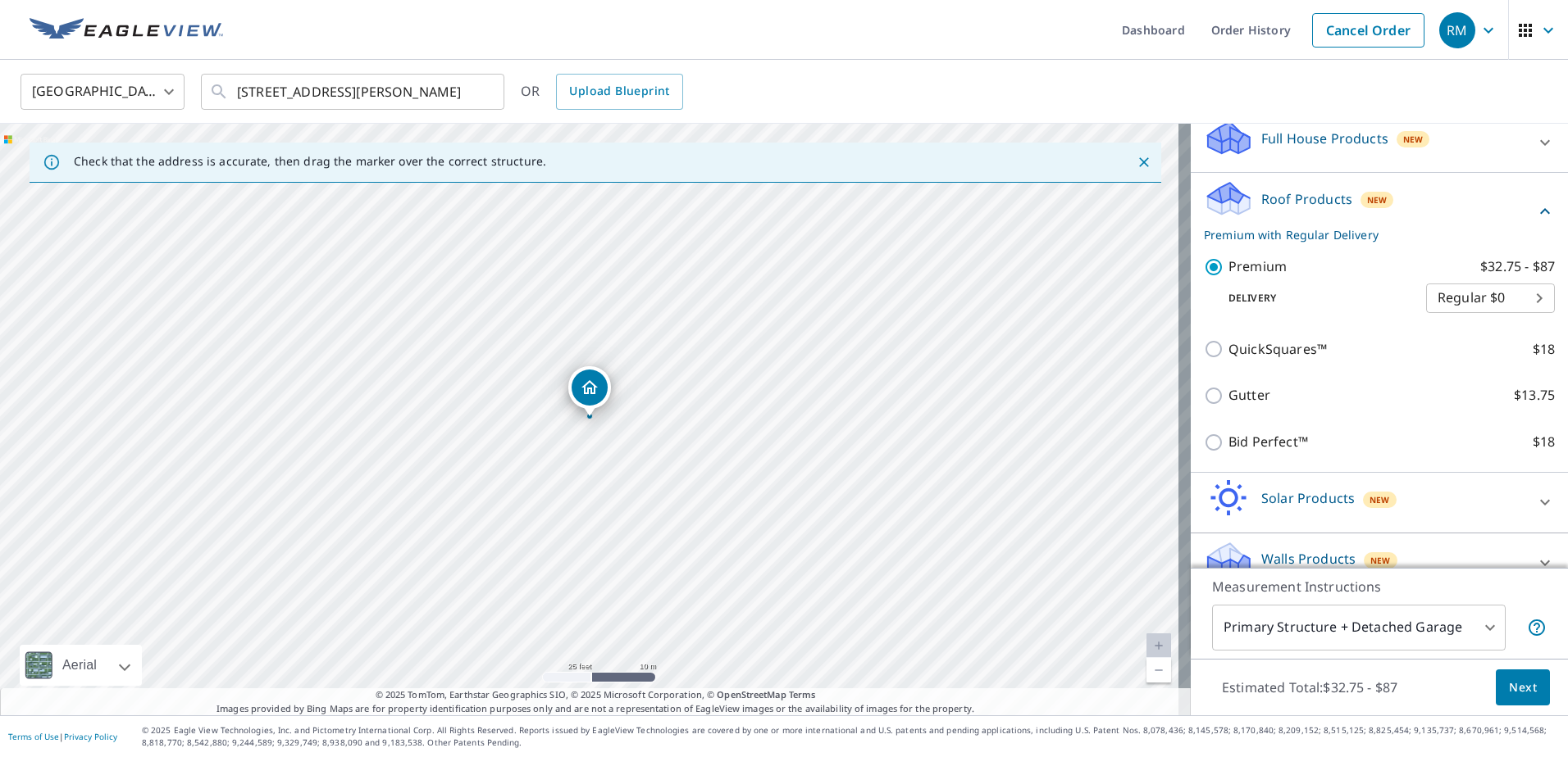
scroll to position [208, 0]
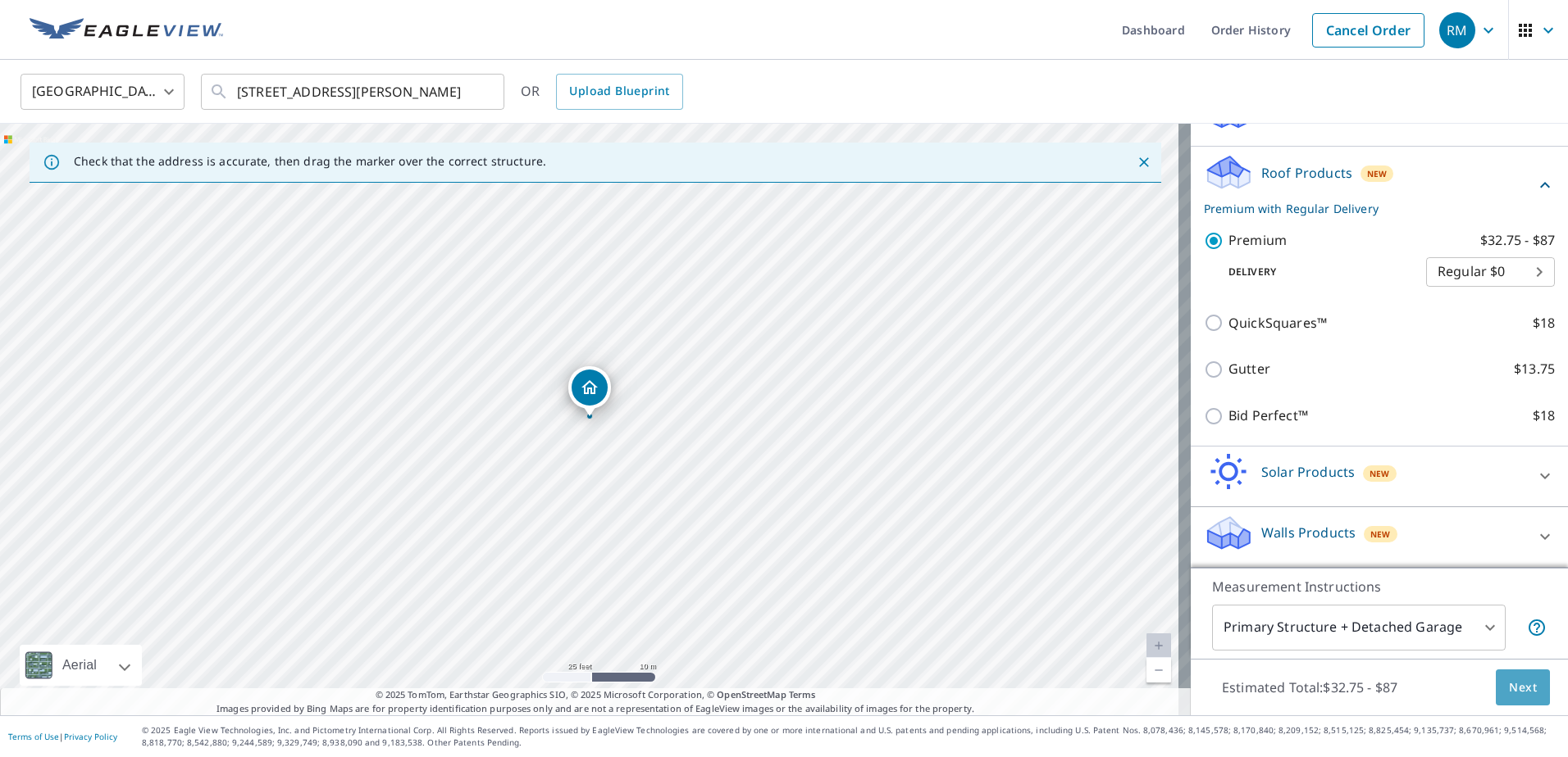
click at [1509, 691] on span "Next" at bounding box center [1523, 687] width 28 height 20
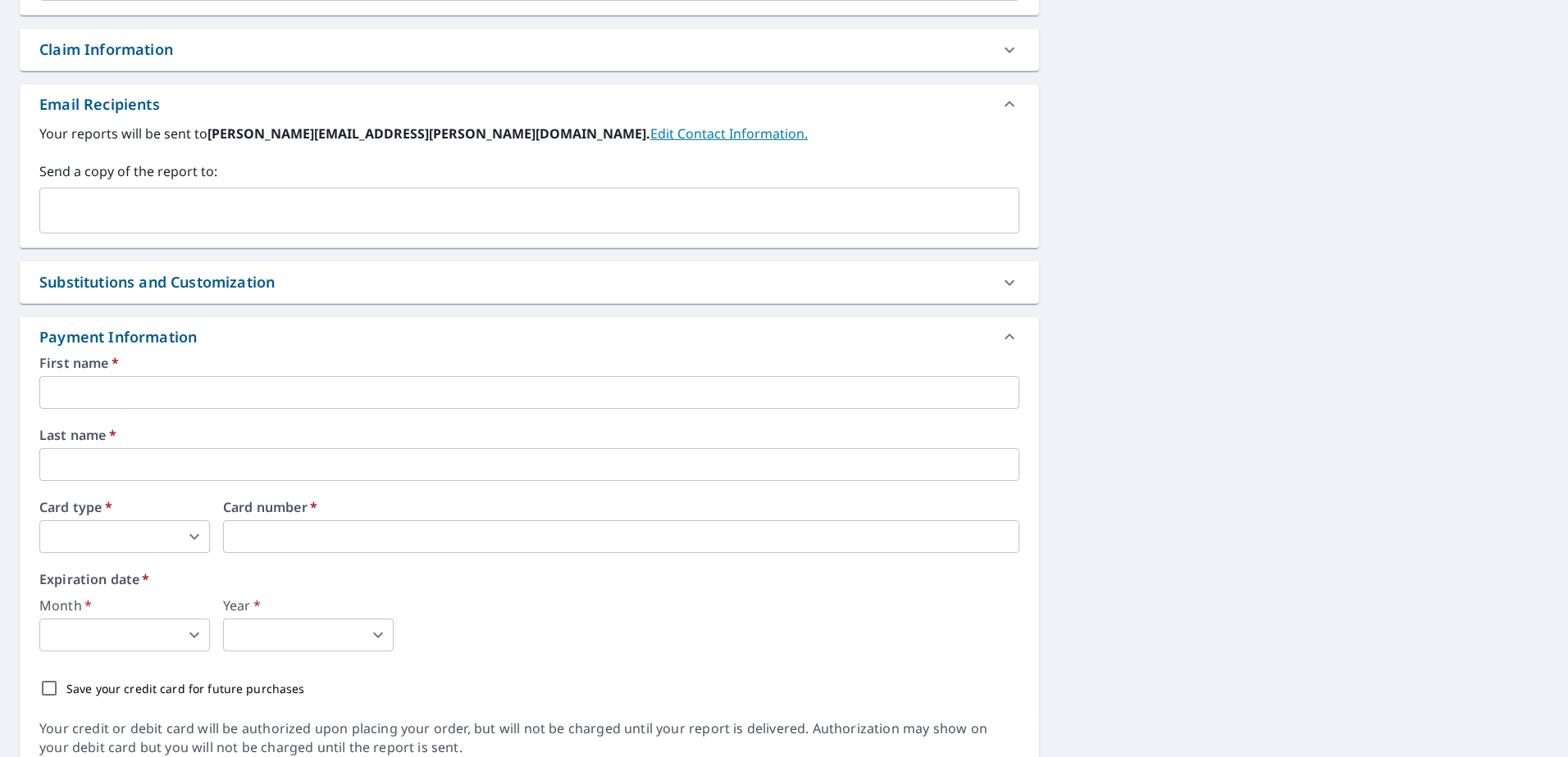
scroll to position [574, 0]
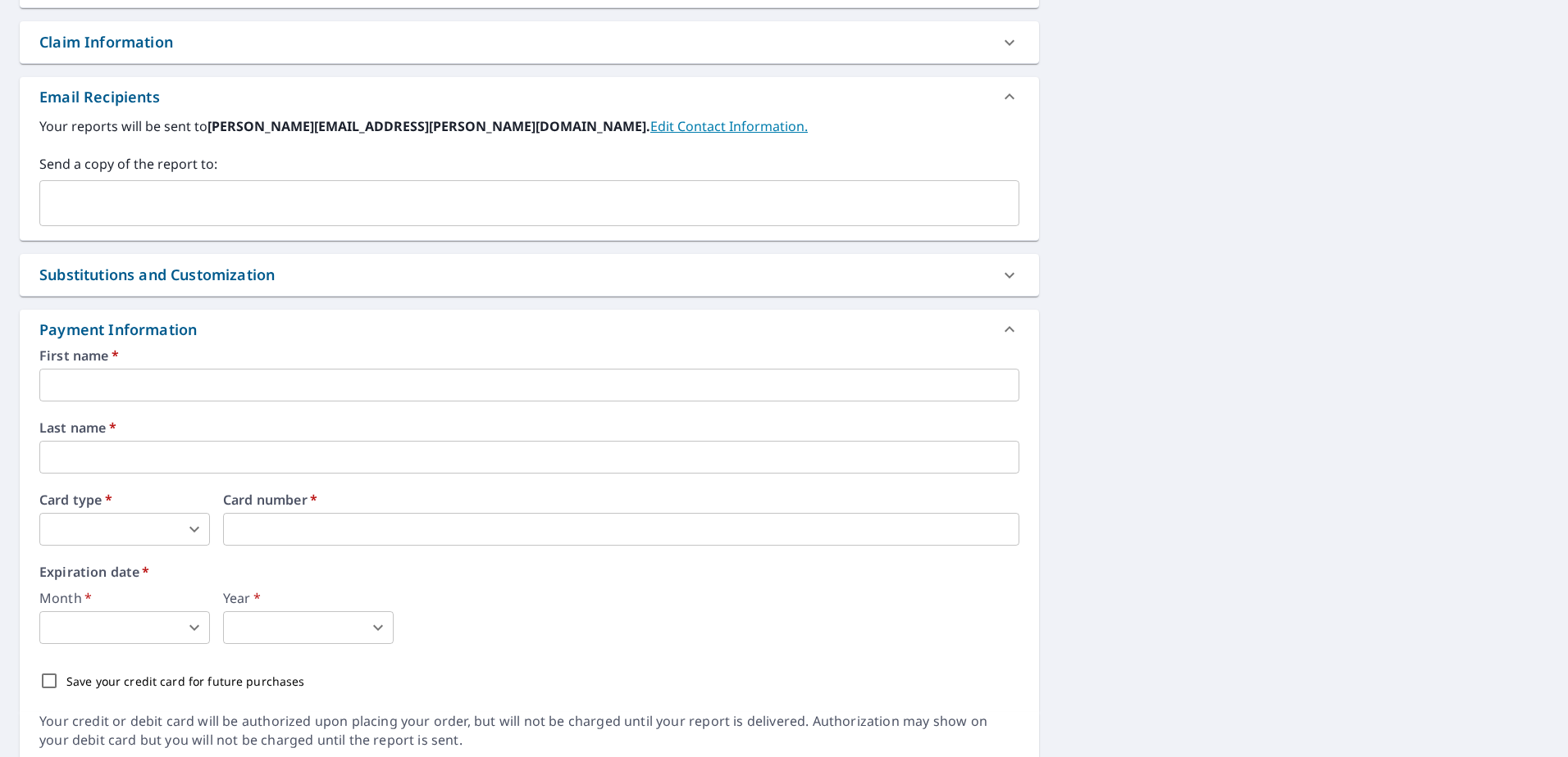
click at [226, 394] on input "text" at bounding box center [529, 385] width 980 height 33
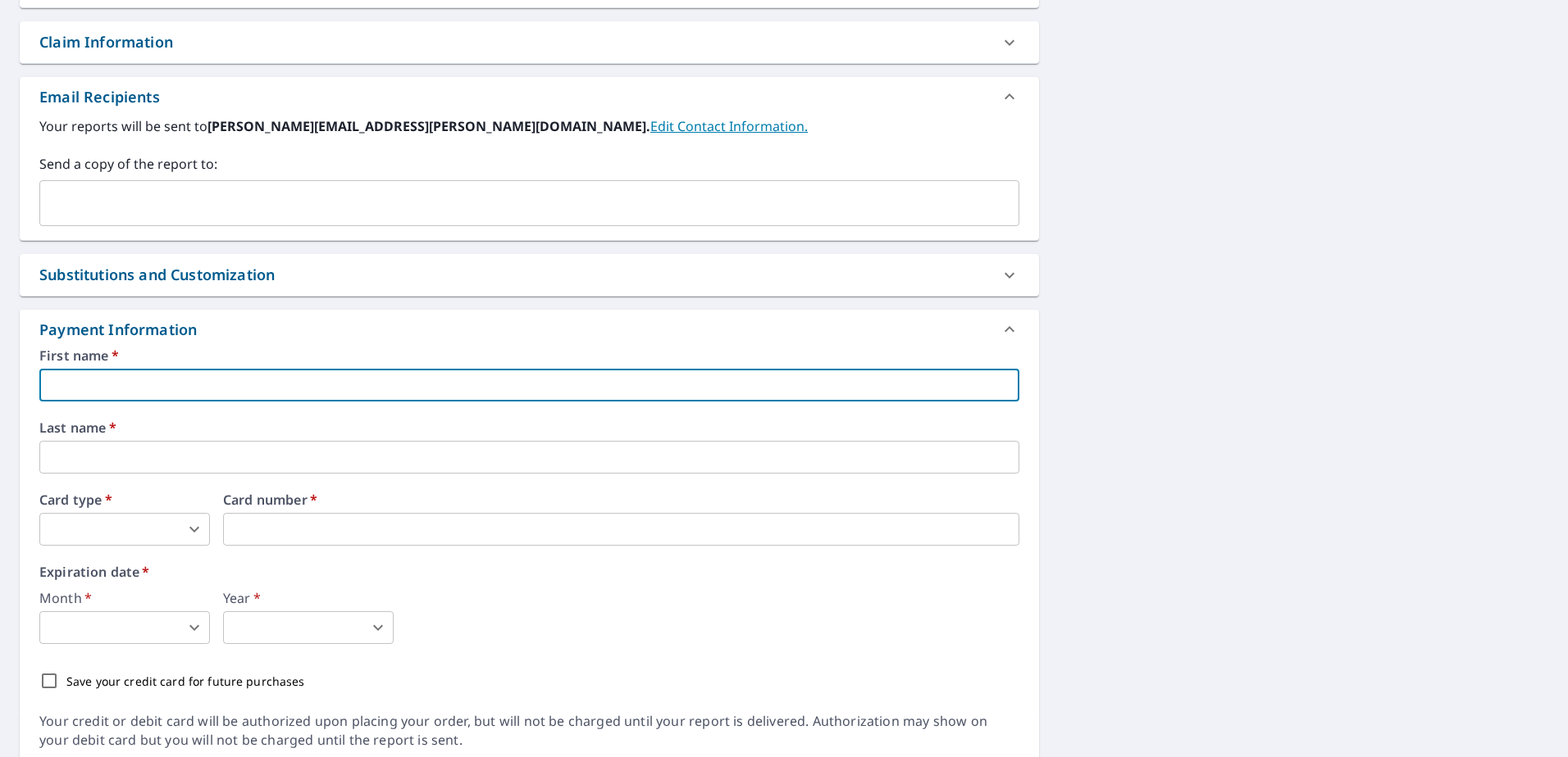
type input "Richard"
type input "Maynard"
click at [193, 533] on body "RM RM Dashboard Order History Cancel Order RM Dashboard / Finalize Order Finali…" at bounding box center [784, 378] width 1568 height 757
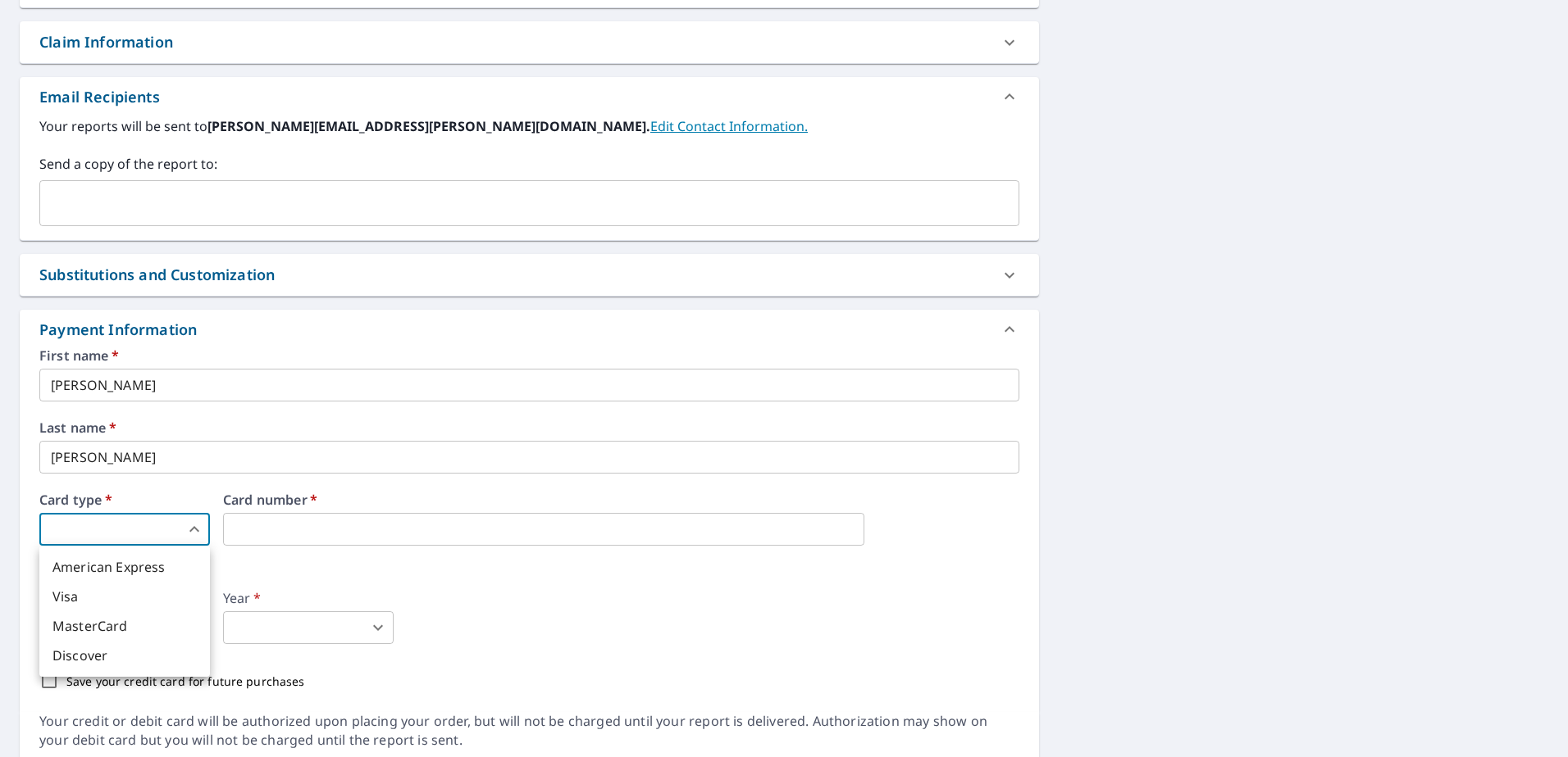
click at [106, 623] on li "MasterCard" at bounding box center [124, 626] width 170 height 30
type input "3"
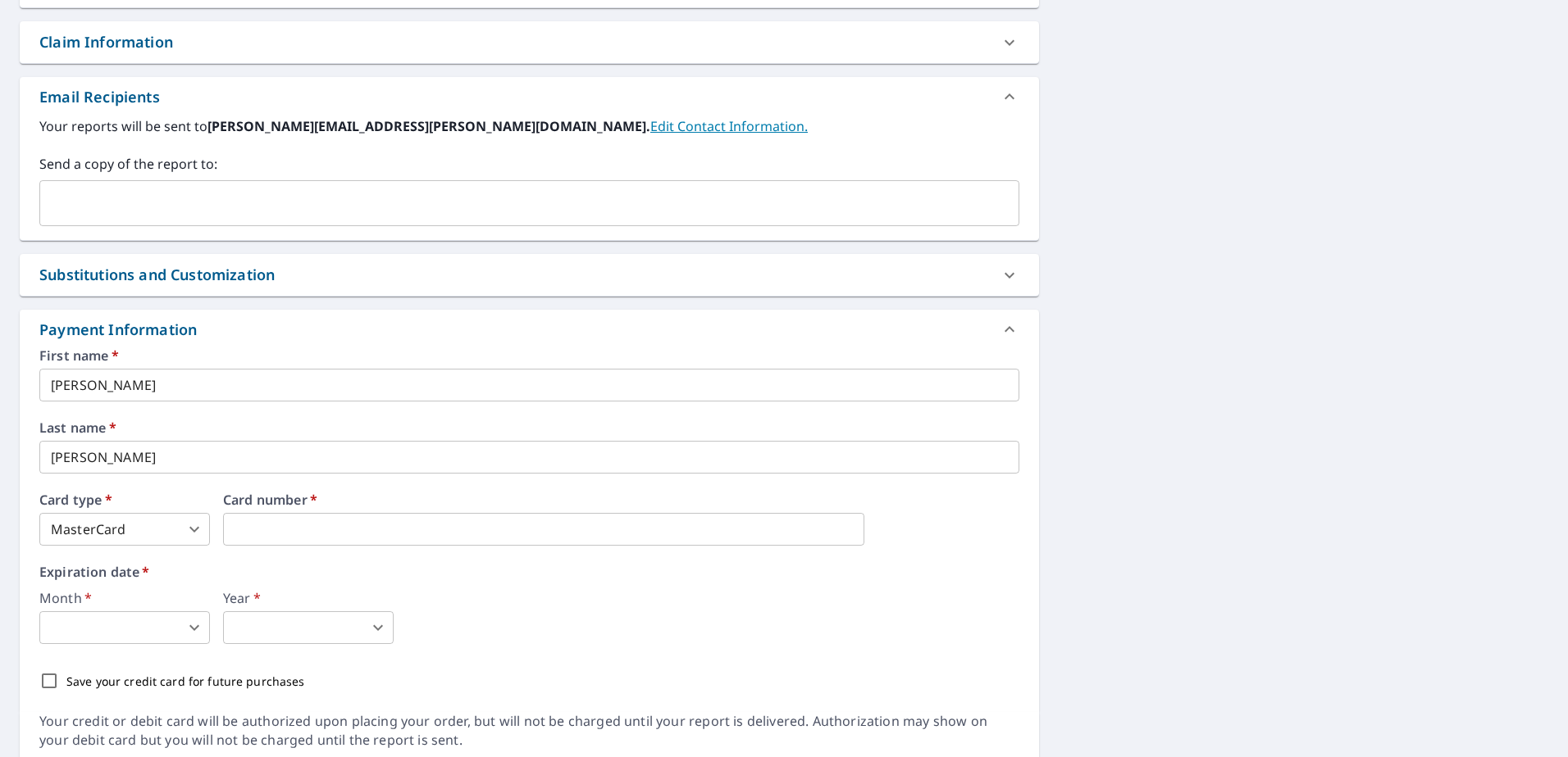
click at [204, 637] on body "RM RM Dashboard Order History Cancel Order RM Dashboard / Finalize Order Finali…" at bounding box center [784, 378] width 1568 height 757
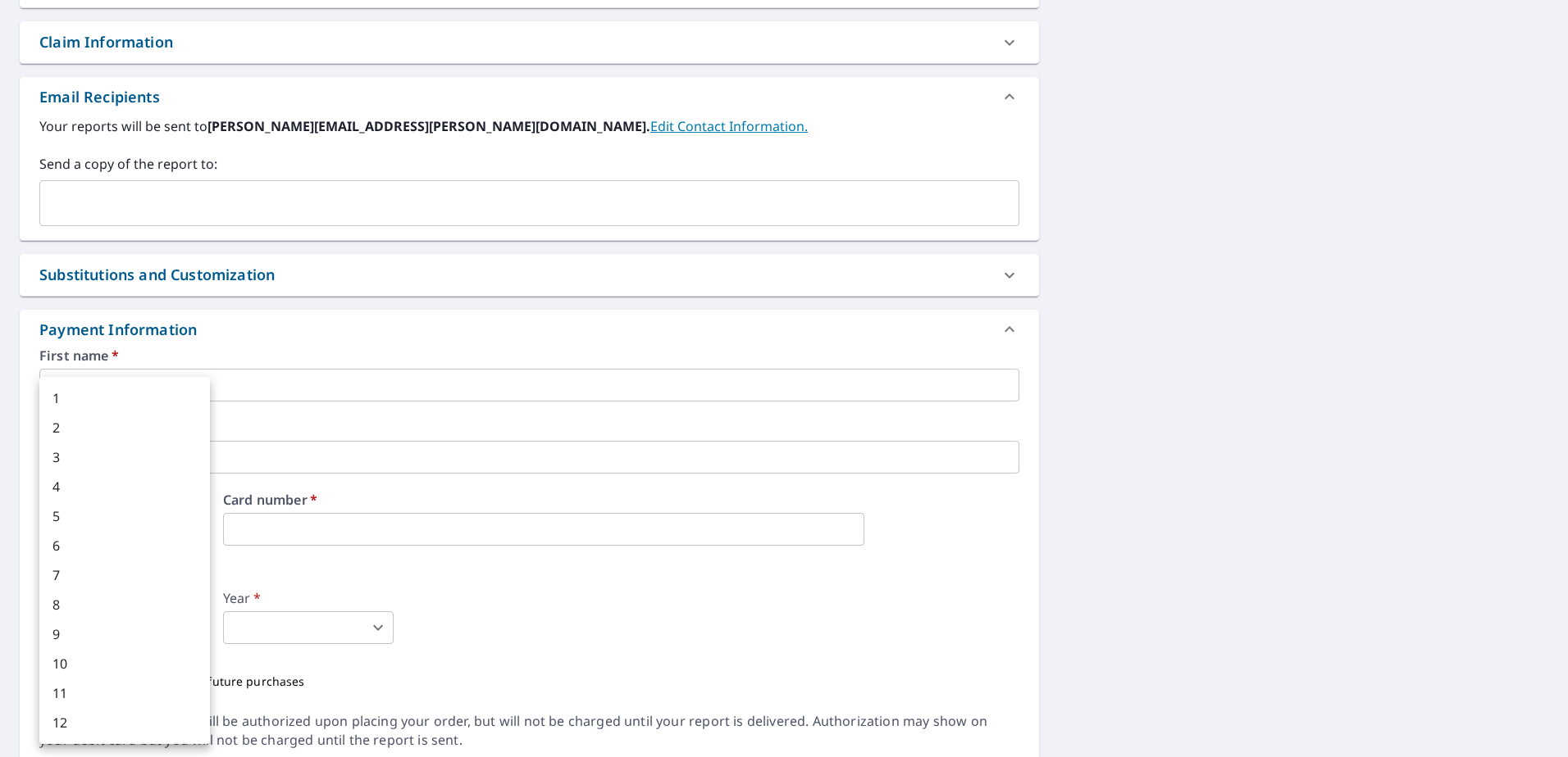
click at [65, 632] on li "9" at bounding box center [124, 635] width 170 height 30
type input "9"
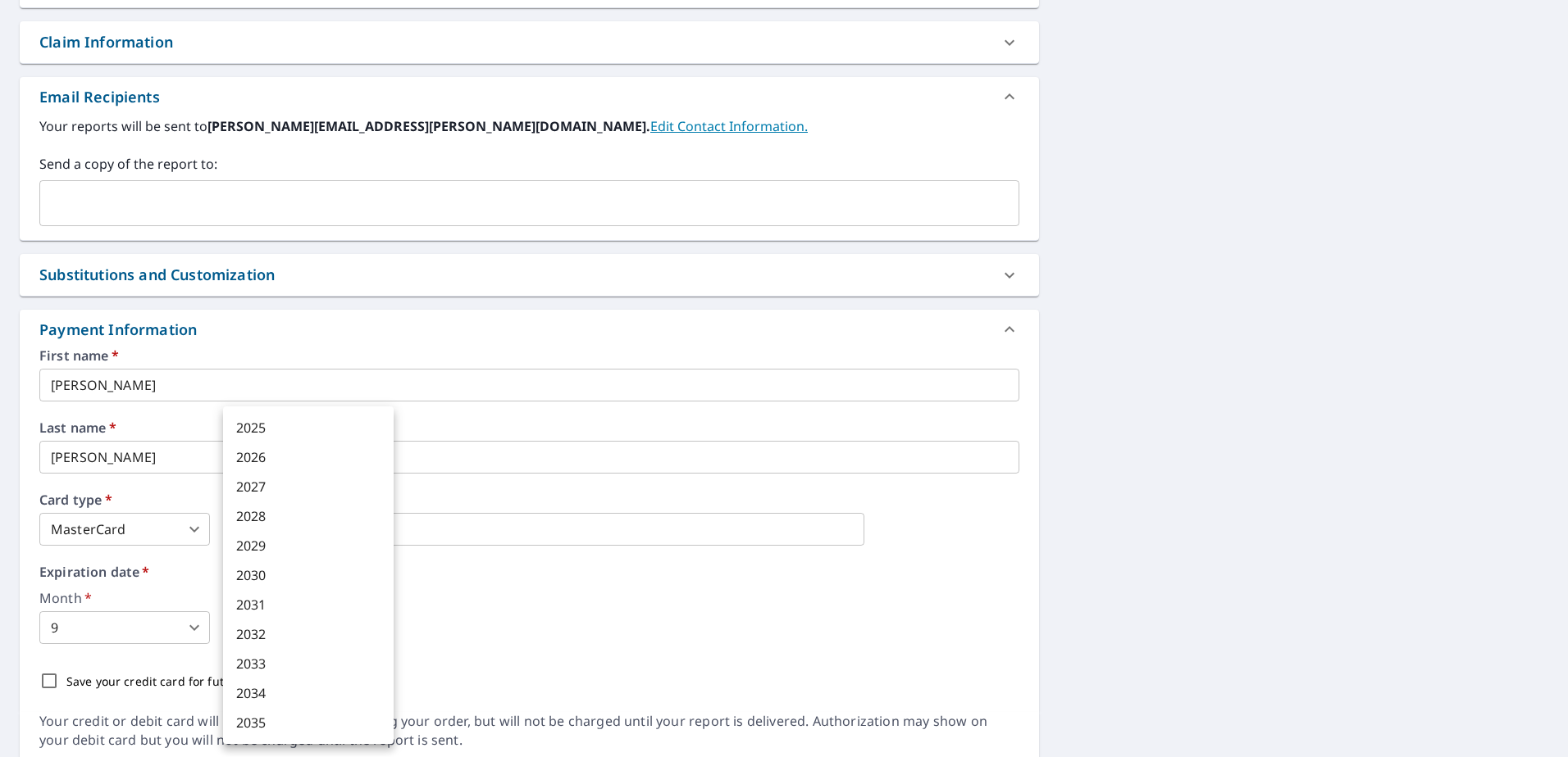
click at [386, 630] on body "RM RM Dashboard Order History Cancel Order RM Dashboard / Finalize Order Finali…" at bounding box center [784, 378] width 1568 height 757
click at [262, 516] on li "2028" at bounding box center [307, 517] width 170 height 30
type input "2028"
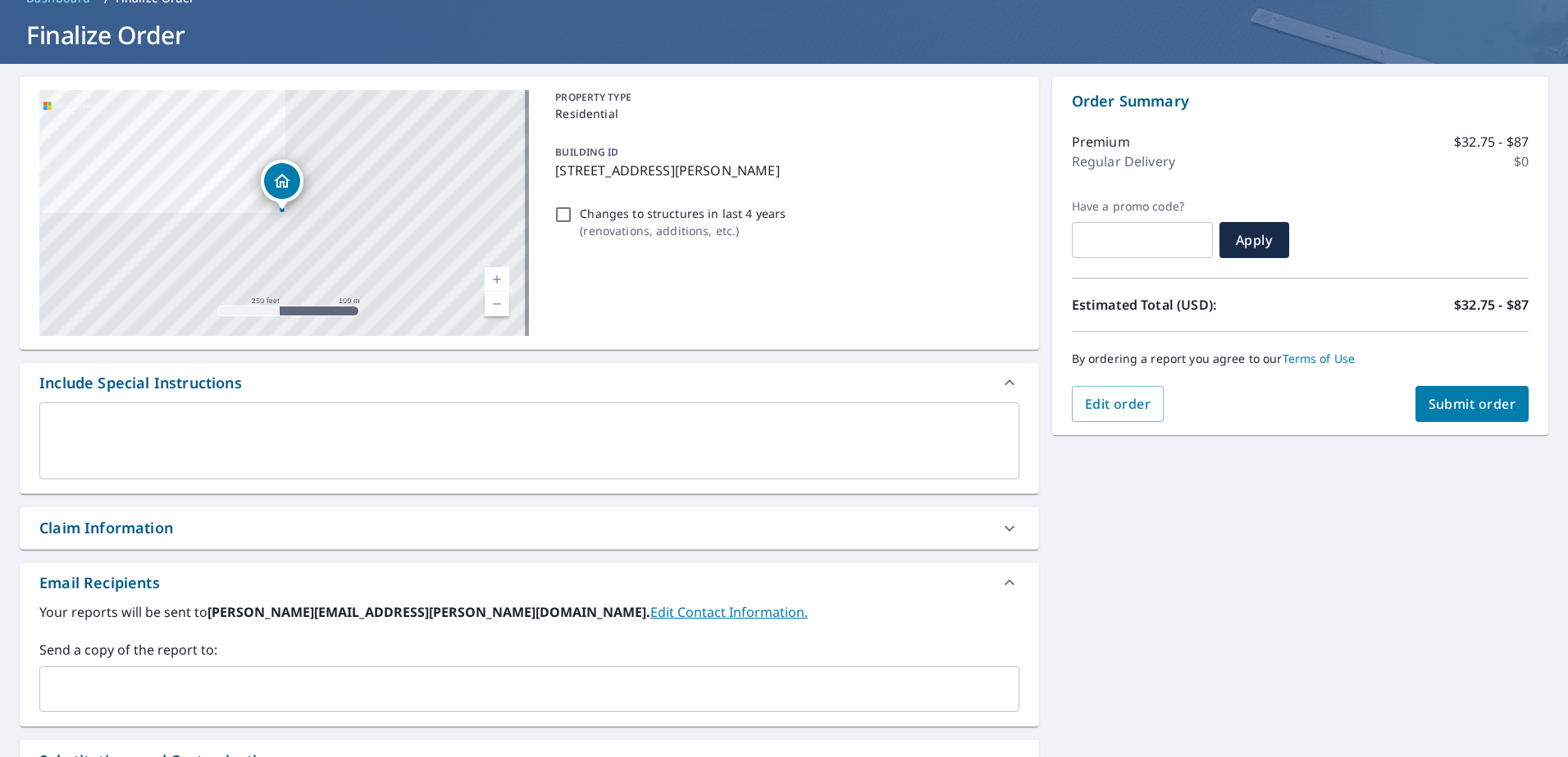
scroll to position [61, 0]
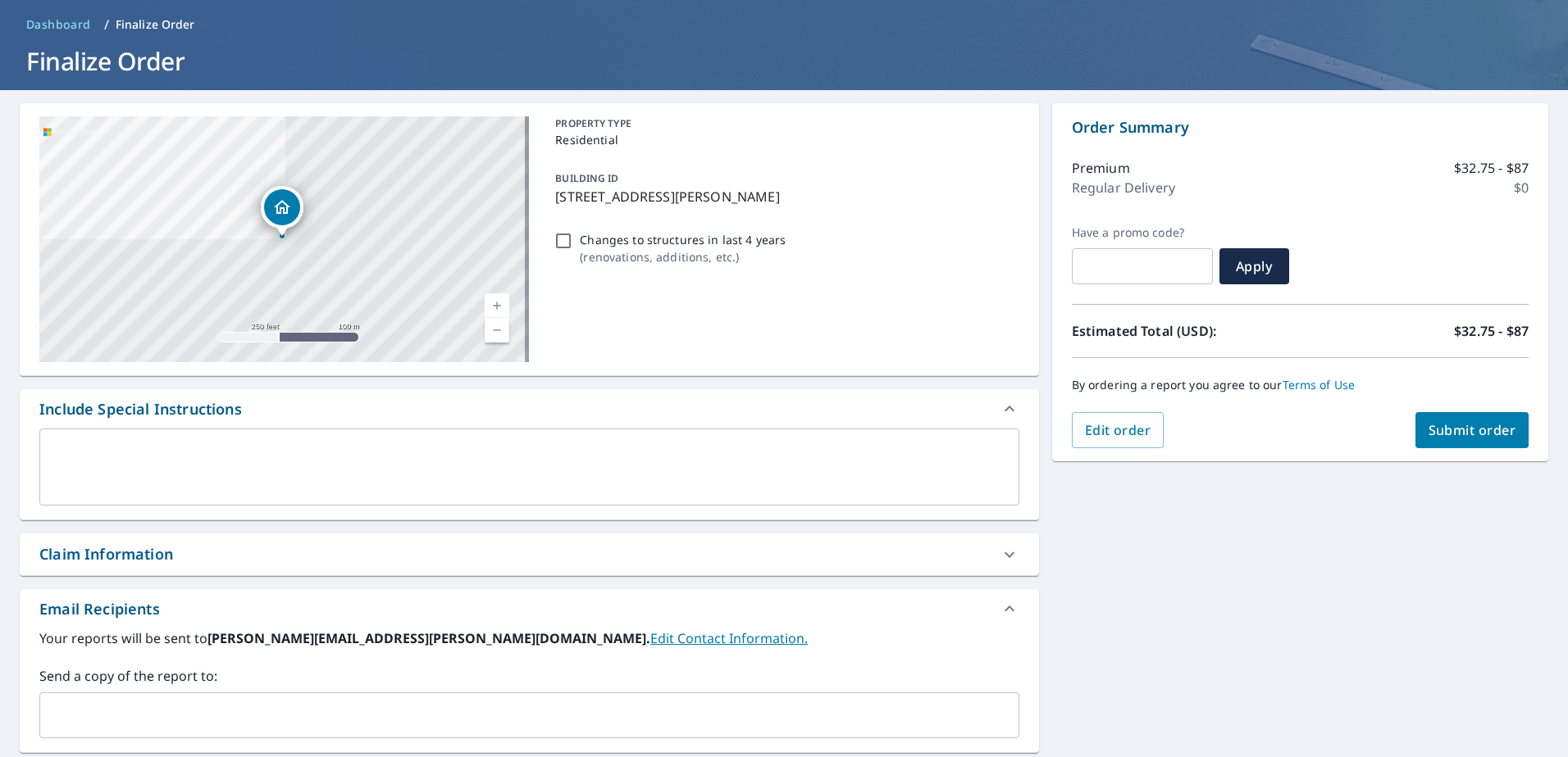
click at [1465, 434] on span "Submit order" at bounding box center [1472, 430] width 87 height 18
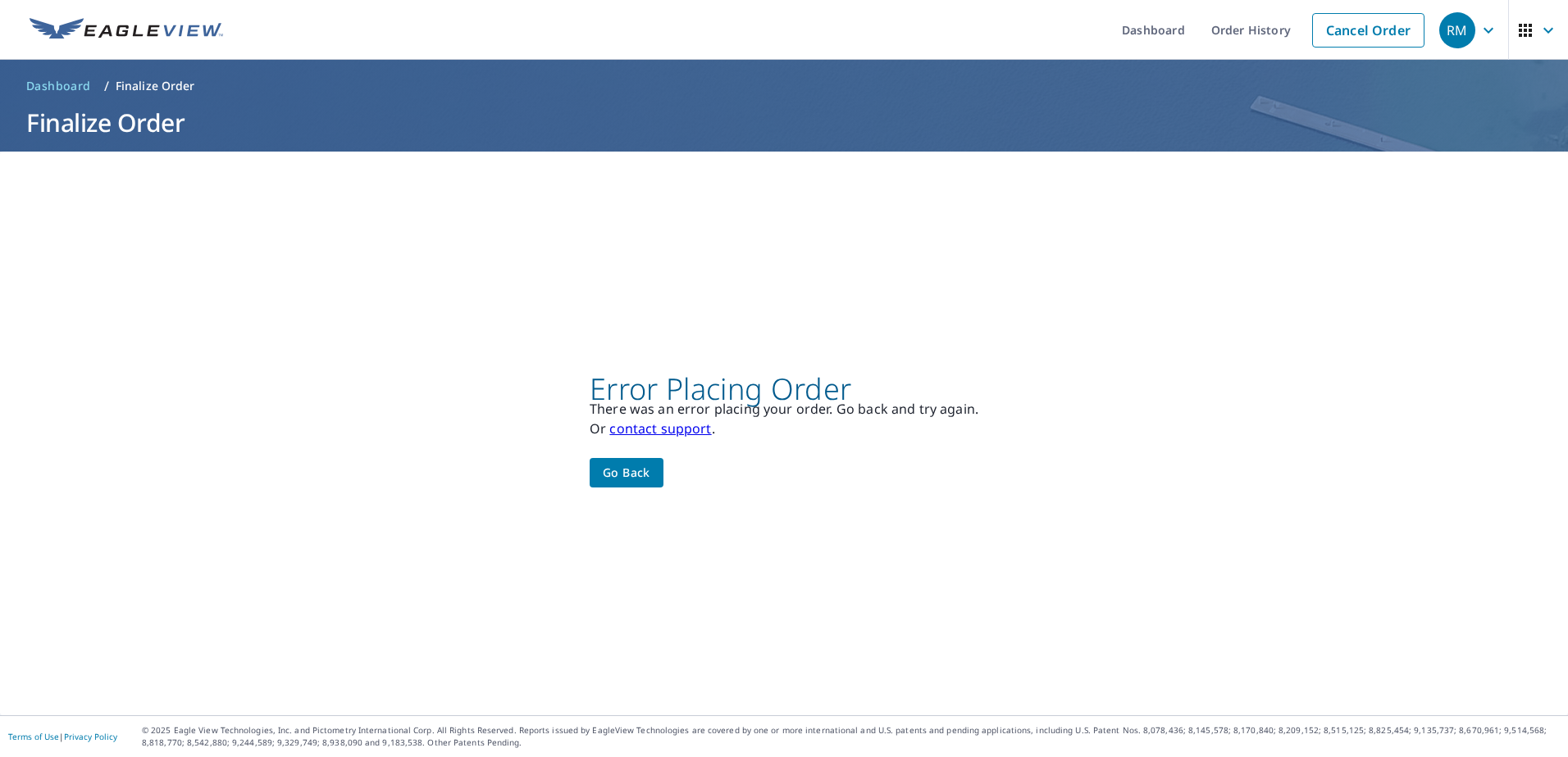
scroll to position [0, 0]
click at [624, 483] on span "Go back" at bounding box center [626, 472] width 47 height 20
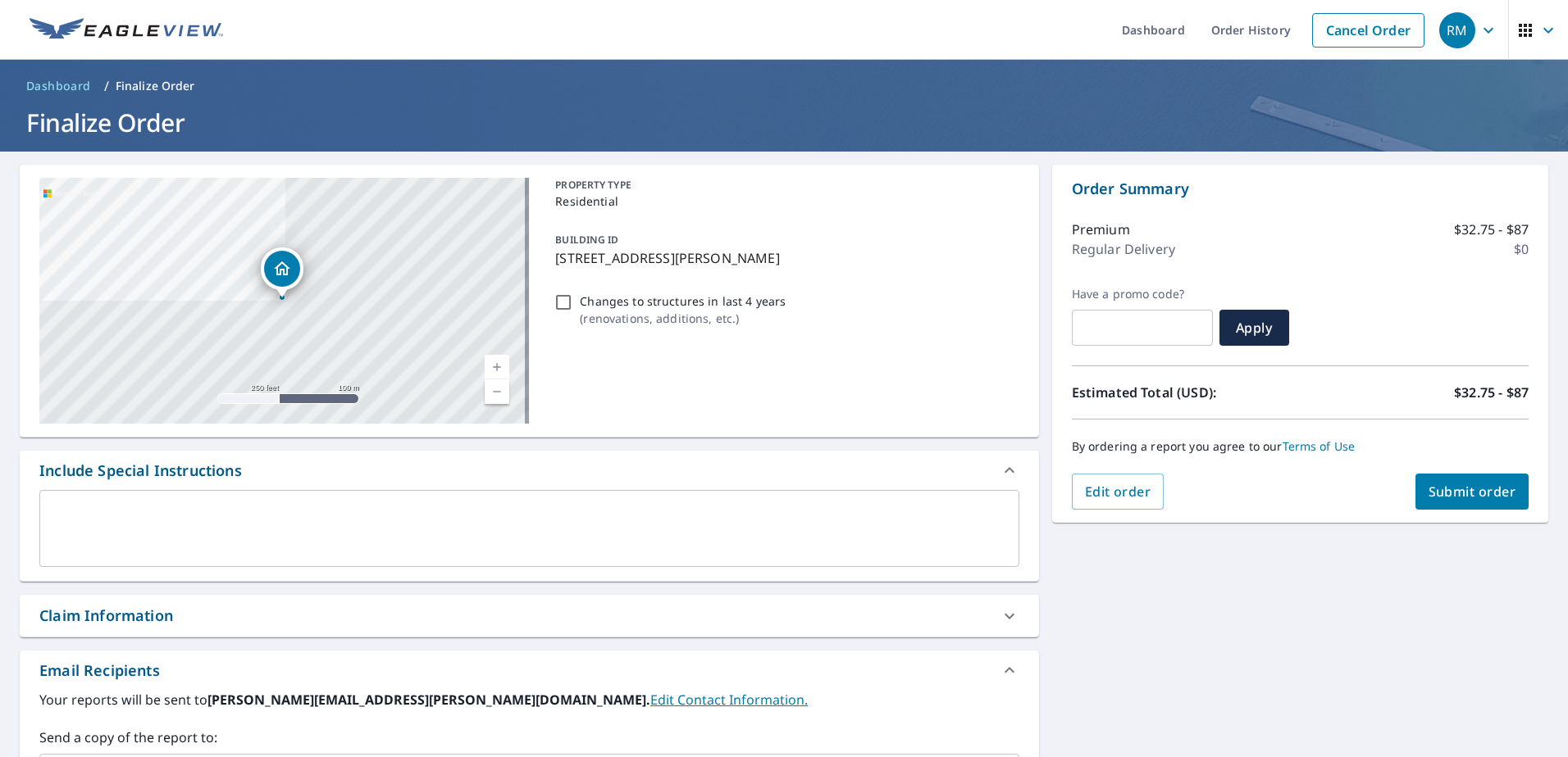
click at [1466, 497] on span "Submit order" at bounding box center [1472, 492] width 87 height 18
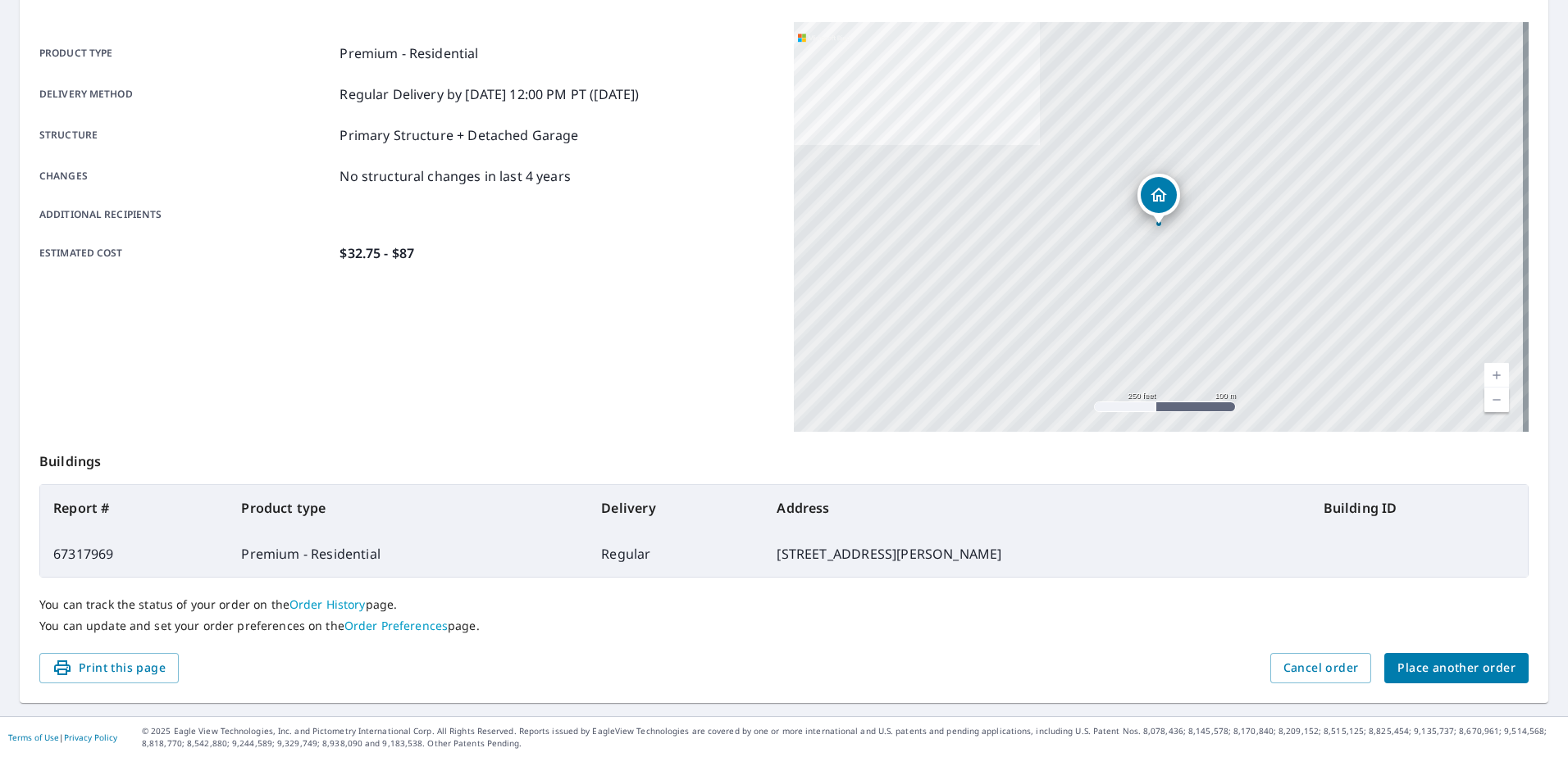
scroll to position [208, 0]
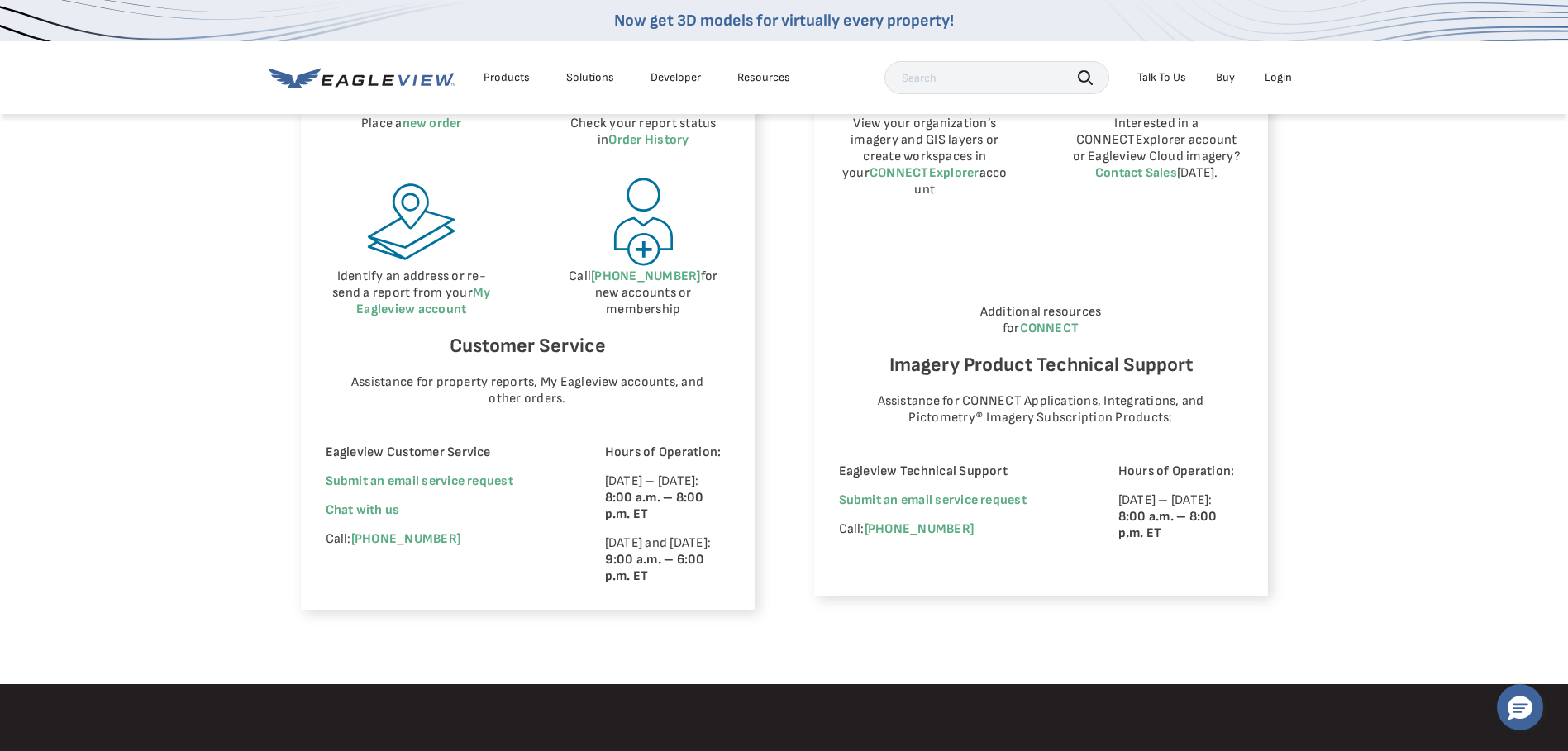
scroll to position [909, 0]
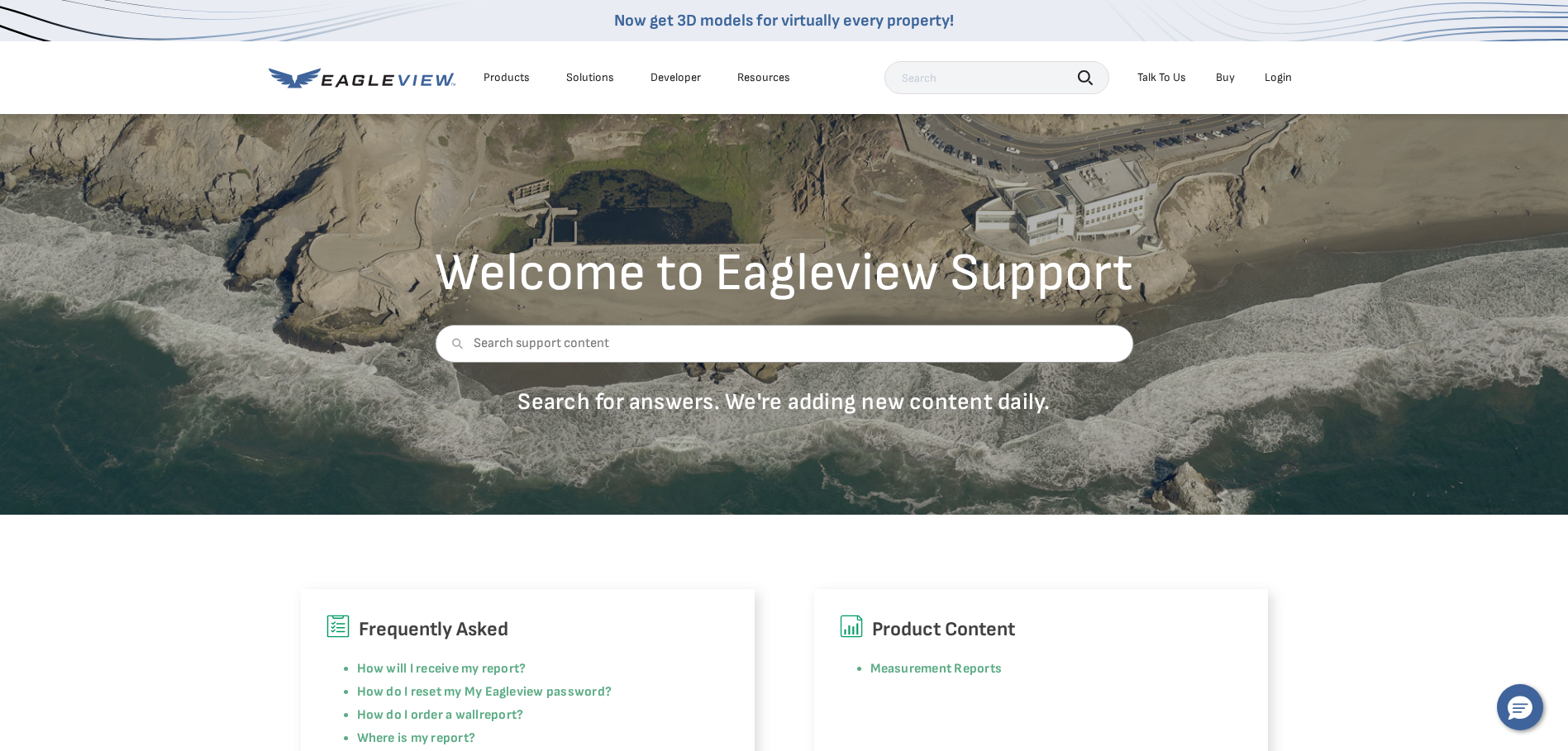
scroll to position [0, 0]
